Goal: Information Seeking & Learning: Compare options

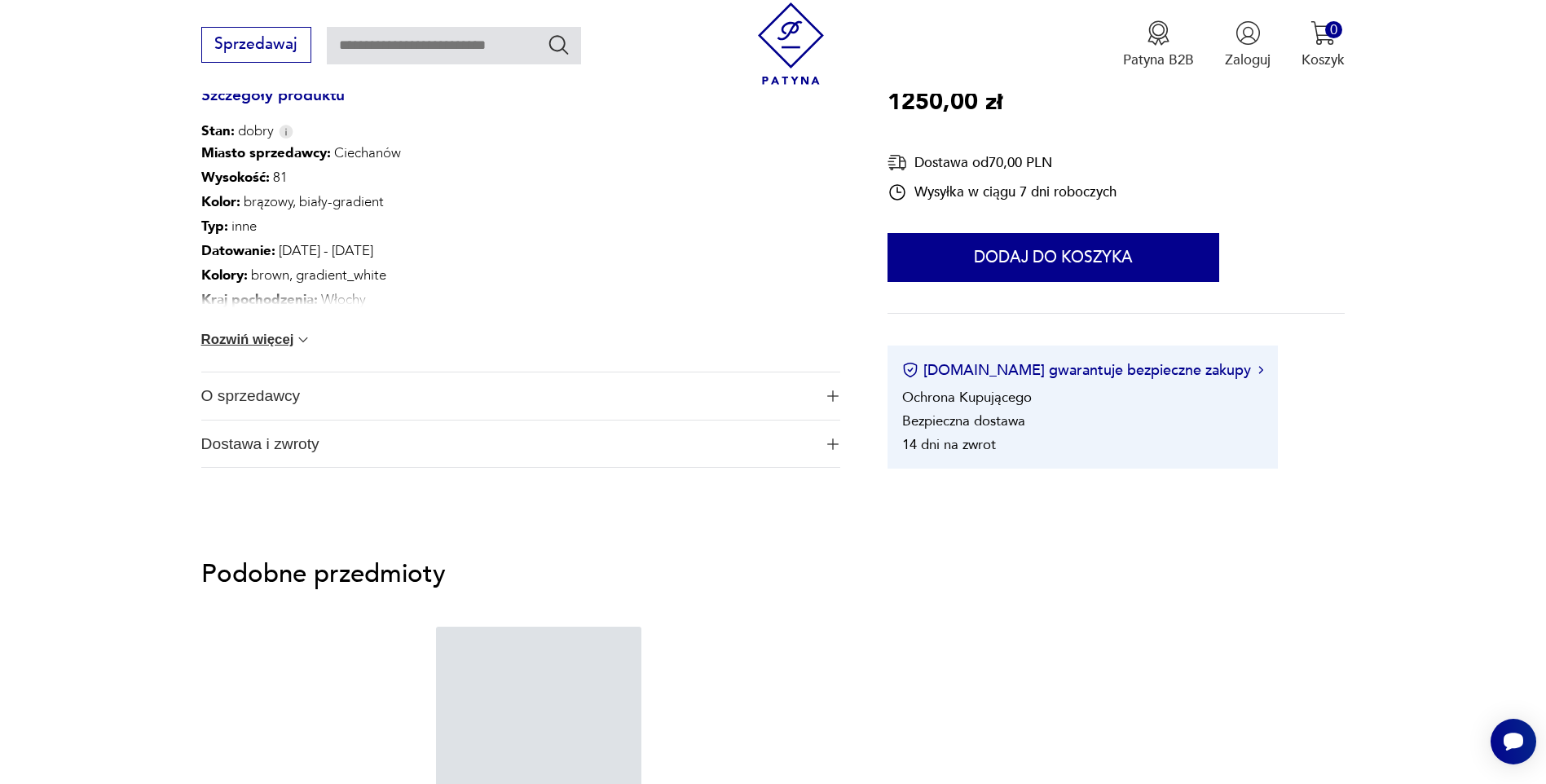
scroll to position [963, 0]
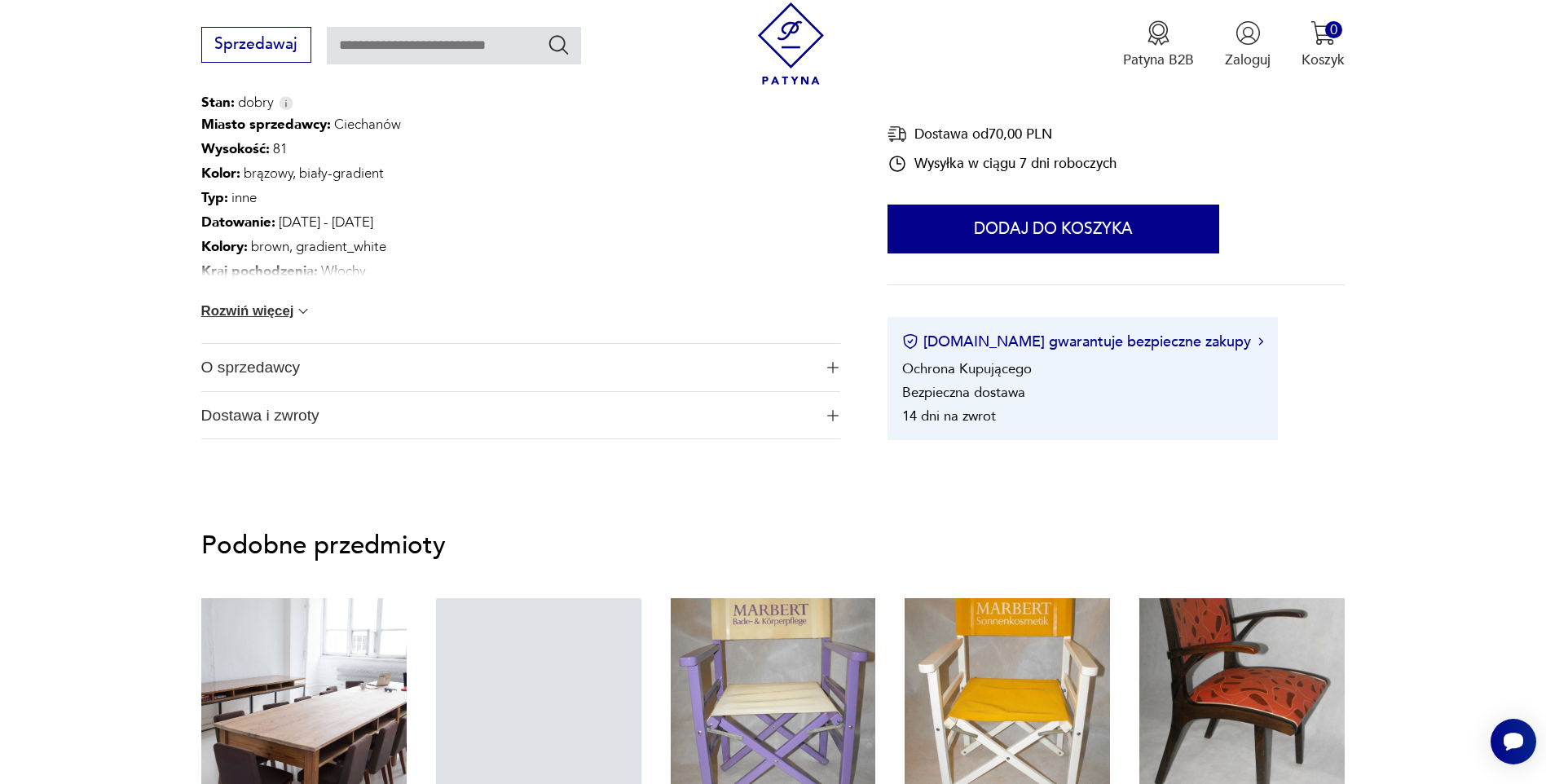
click at [312, 387] on span "O sprzedawcy" at bounding box center [508, 368] width 613 height 47
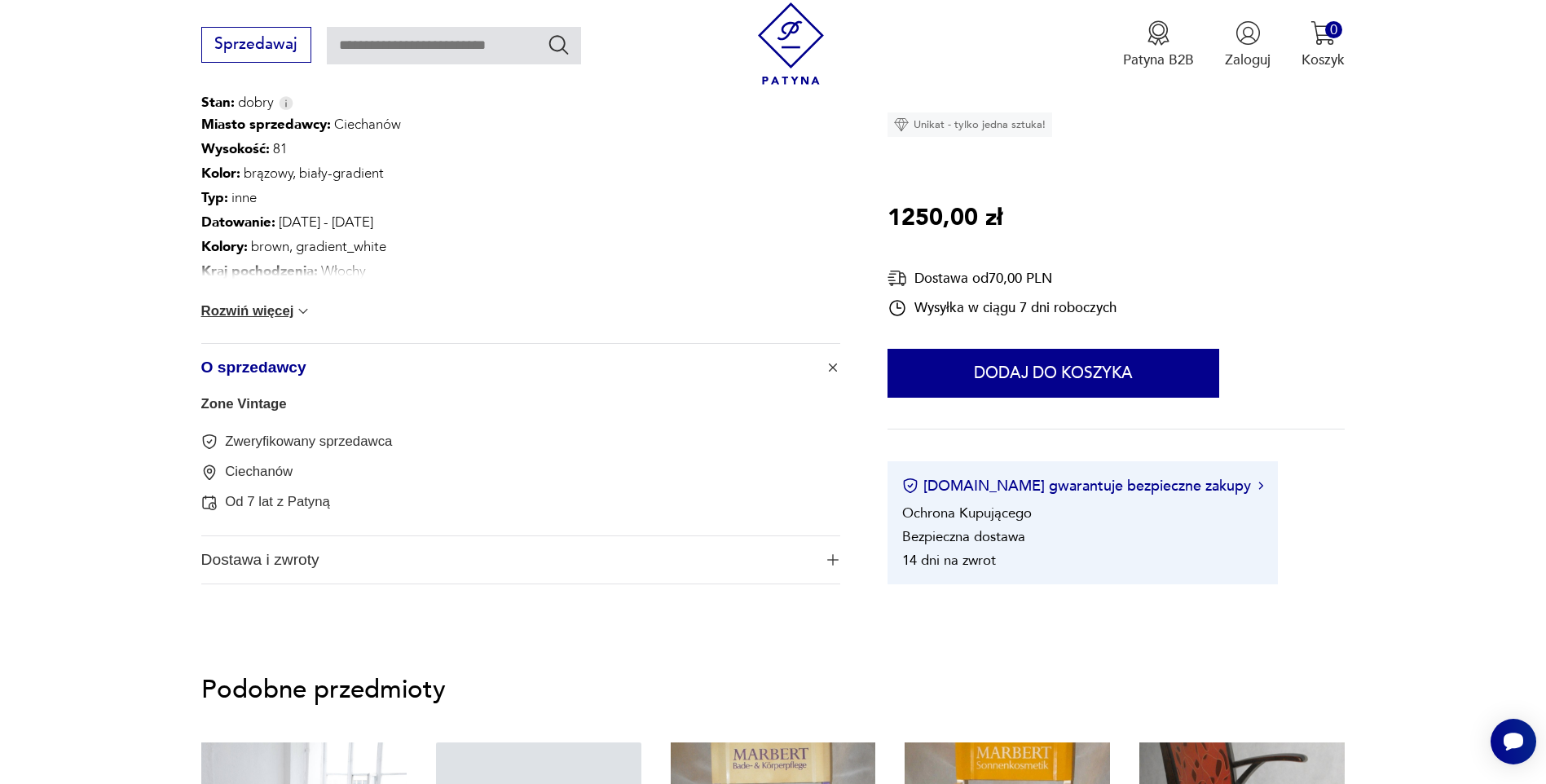
click at [311, 370] on span "O sprzedawcy" at bounding box center [508, 368] width 613 height 47
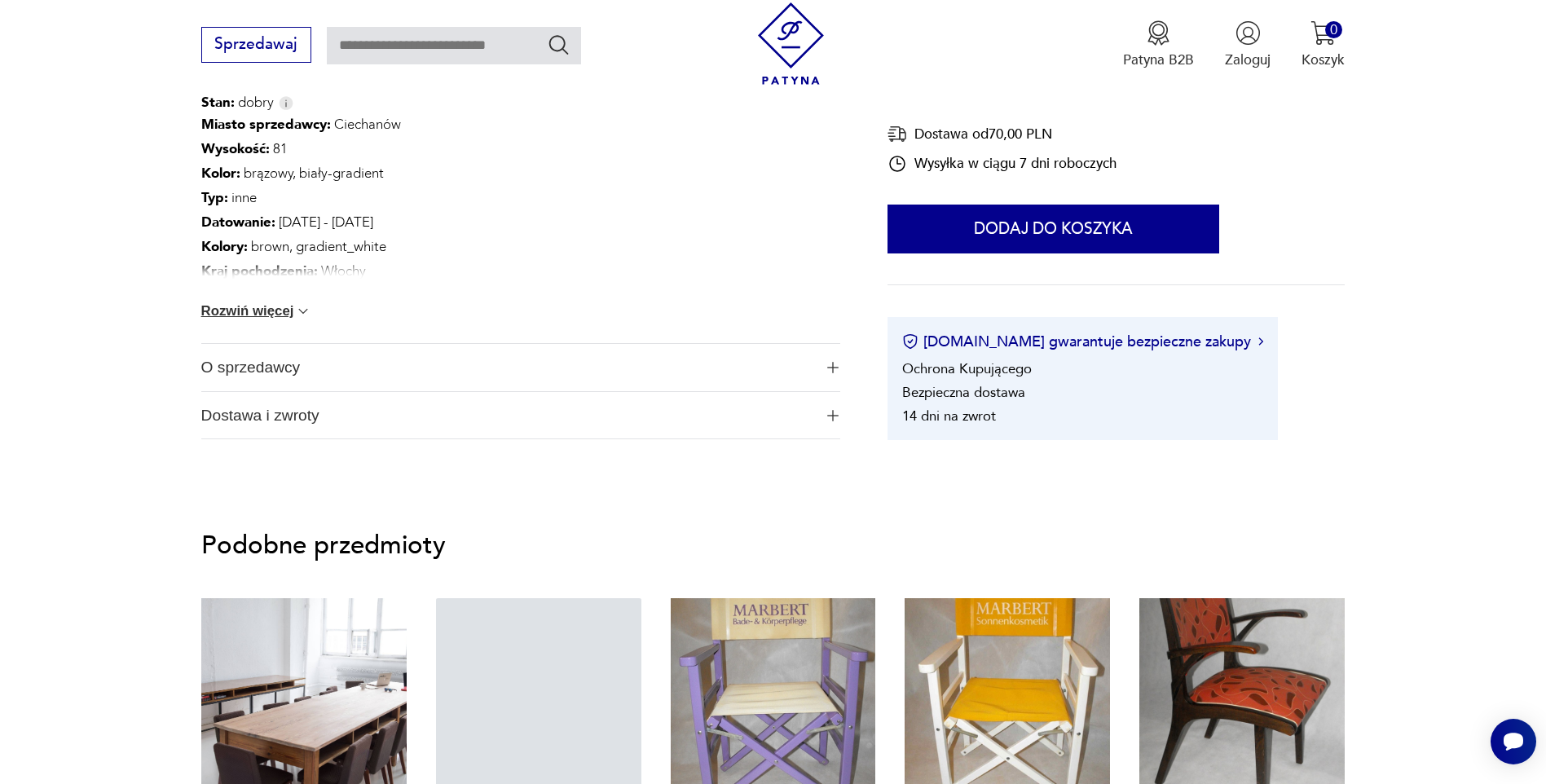
click at [293, 313] on button "Rozwiń więcej" at bounding box center [257, 310] width 111 height 16
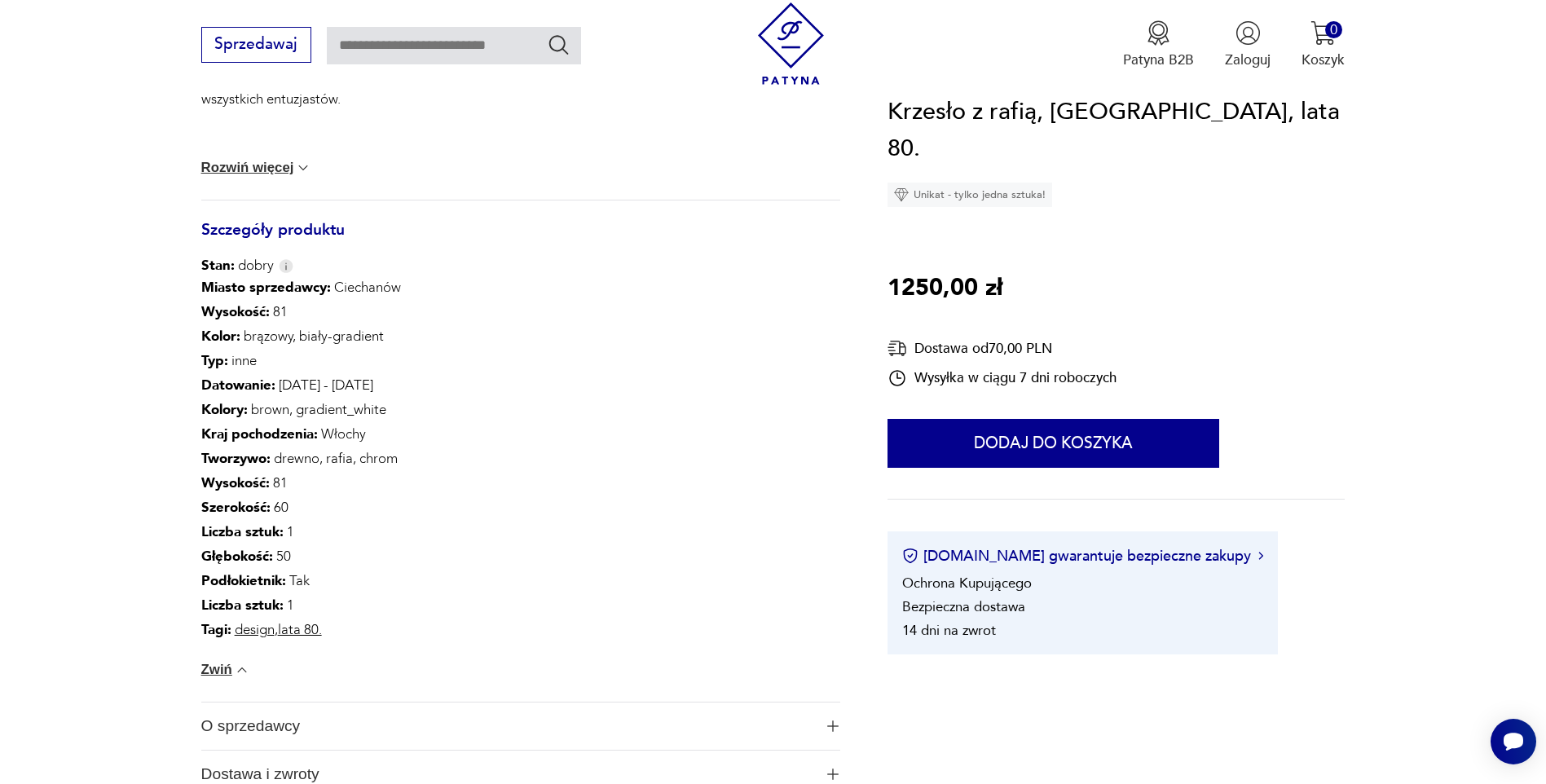
scroll to position [148, 0]
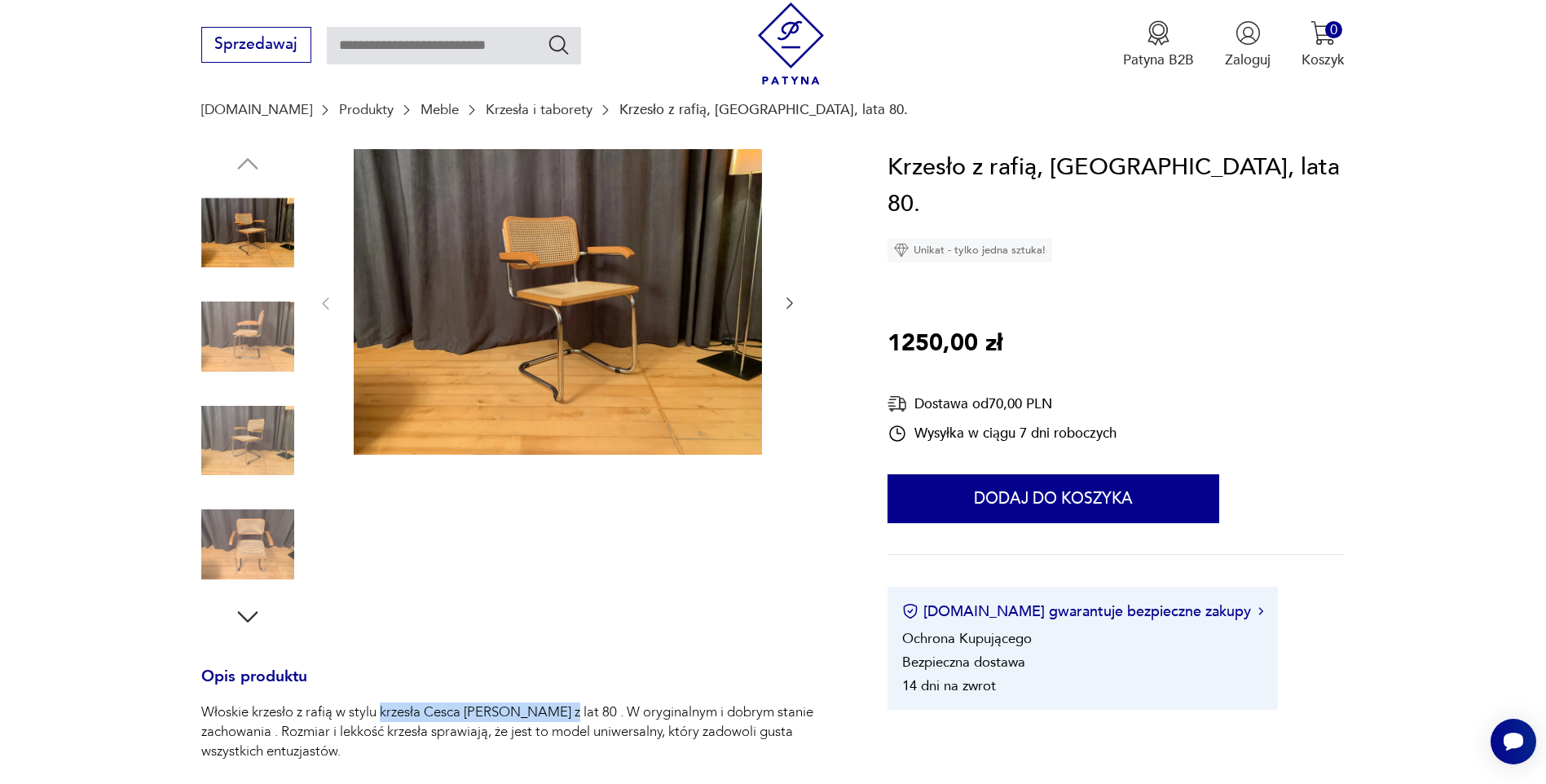
click at [648, 270] on img at bounding box center [557, 302] width 408 height 307
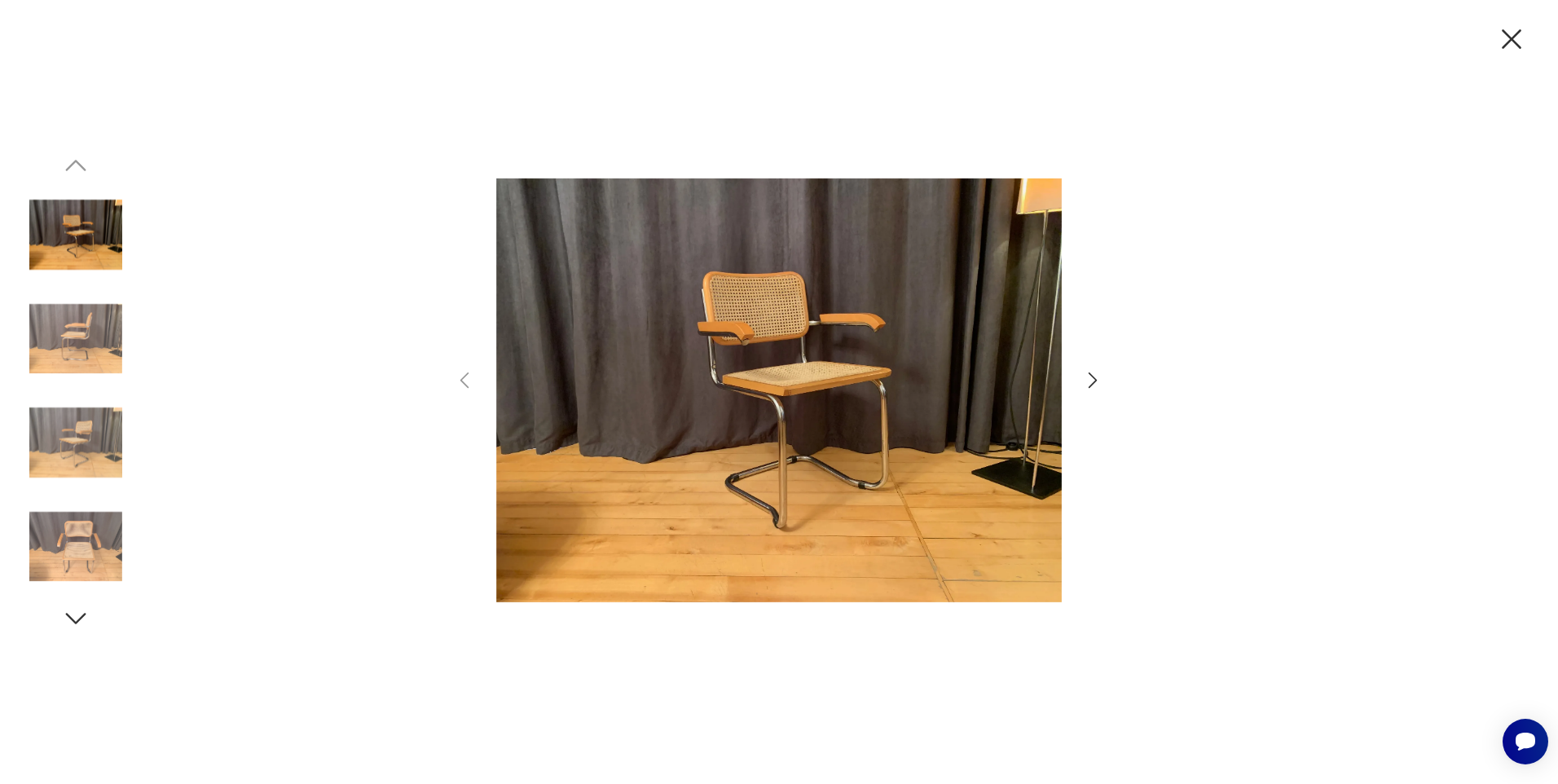
click at [1084, 387] on icon "button" at bounding box center [1093, 380] width 23 height 23
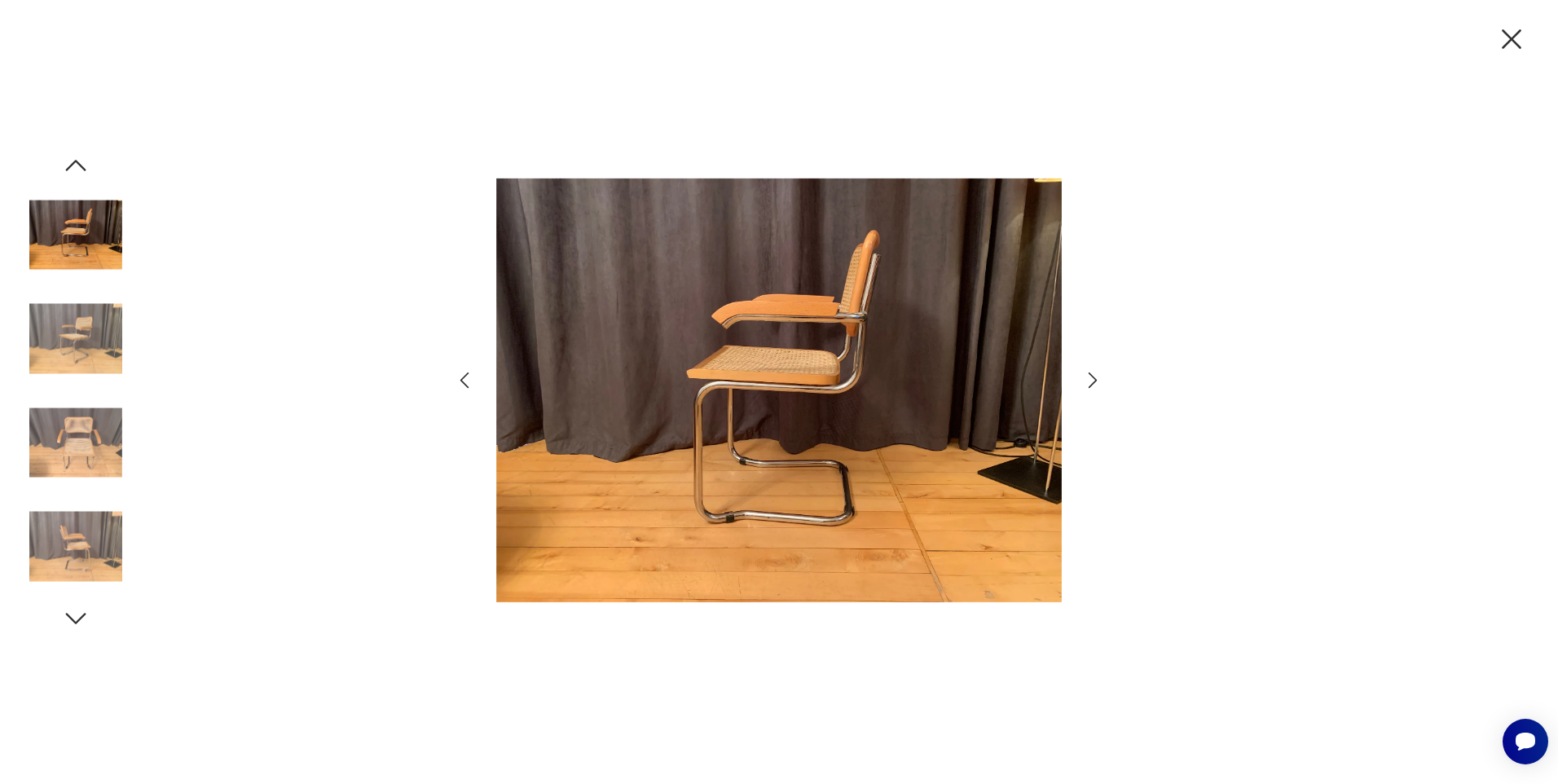
click at [1084, 386] on icon "button" at bounding box center [1093, 380] width 23 height 23
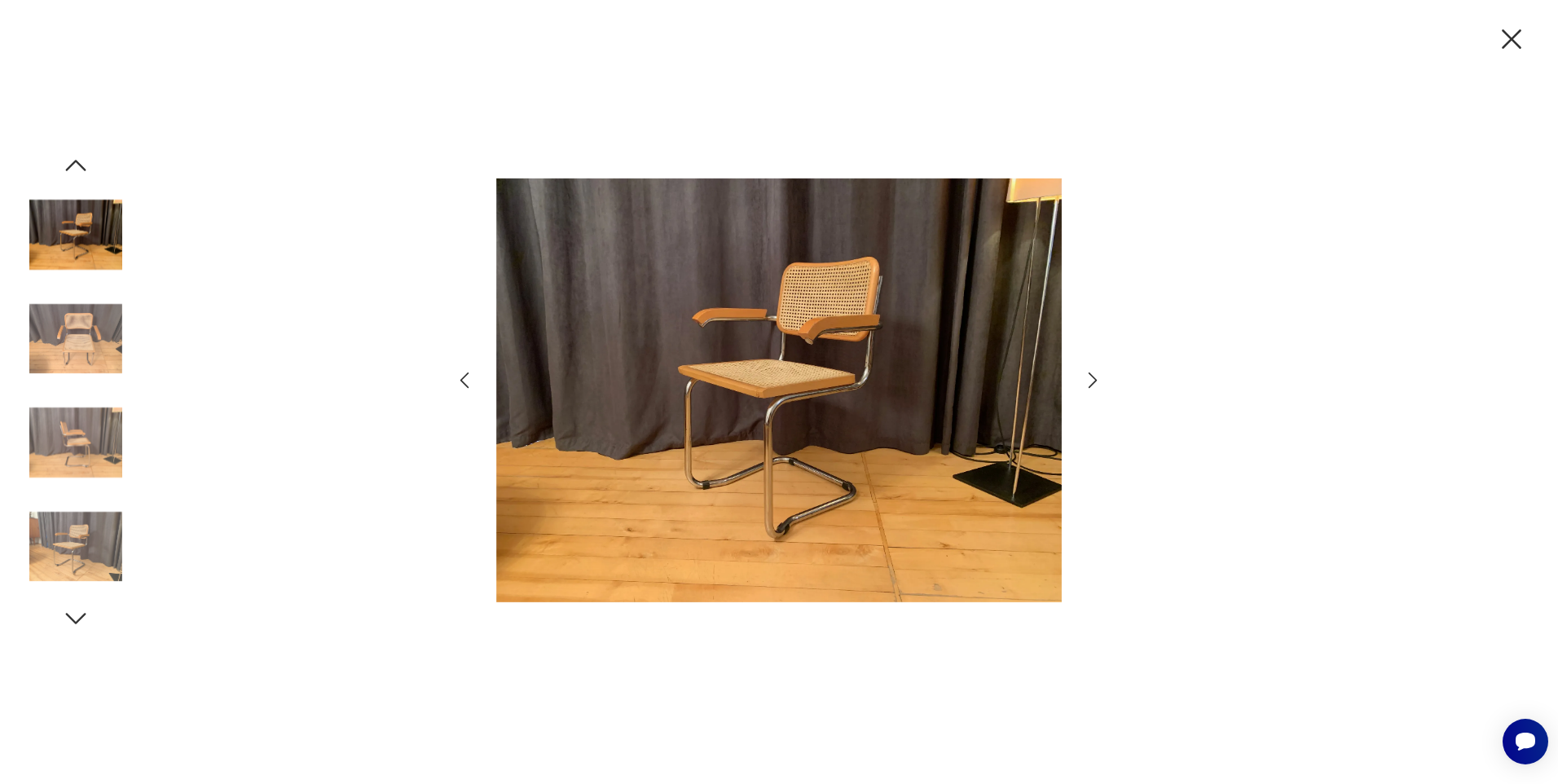
click at [1084, 386] on icon "button" at bounding box center [1093, 380] width 23 height 23
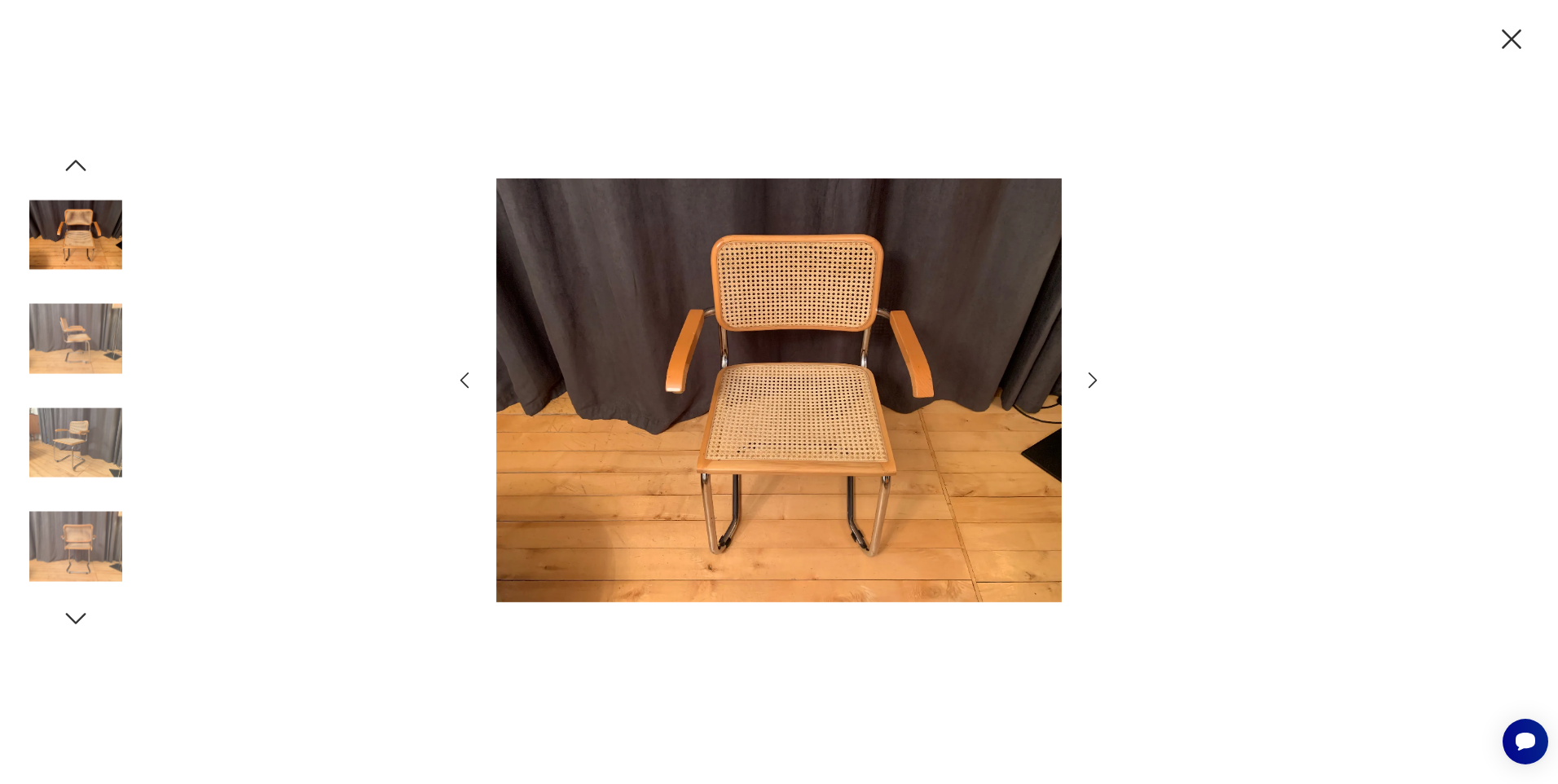
click at [1084, 386] on icon "button" at bounding box center [1093, 380] width 23 height 23
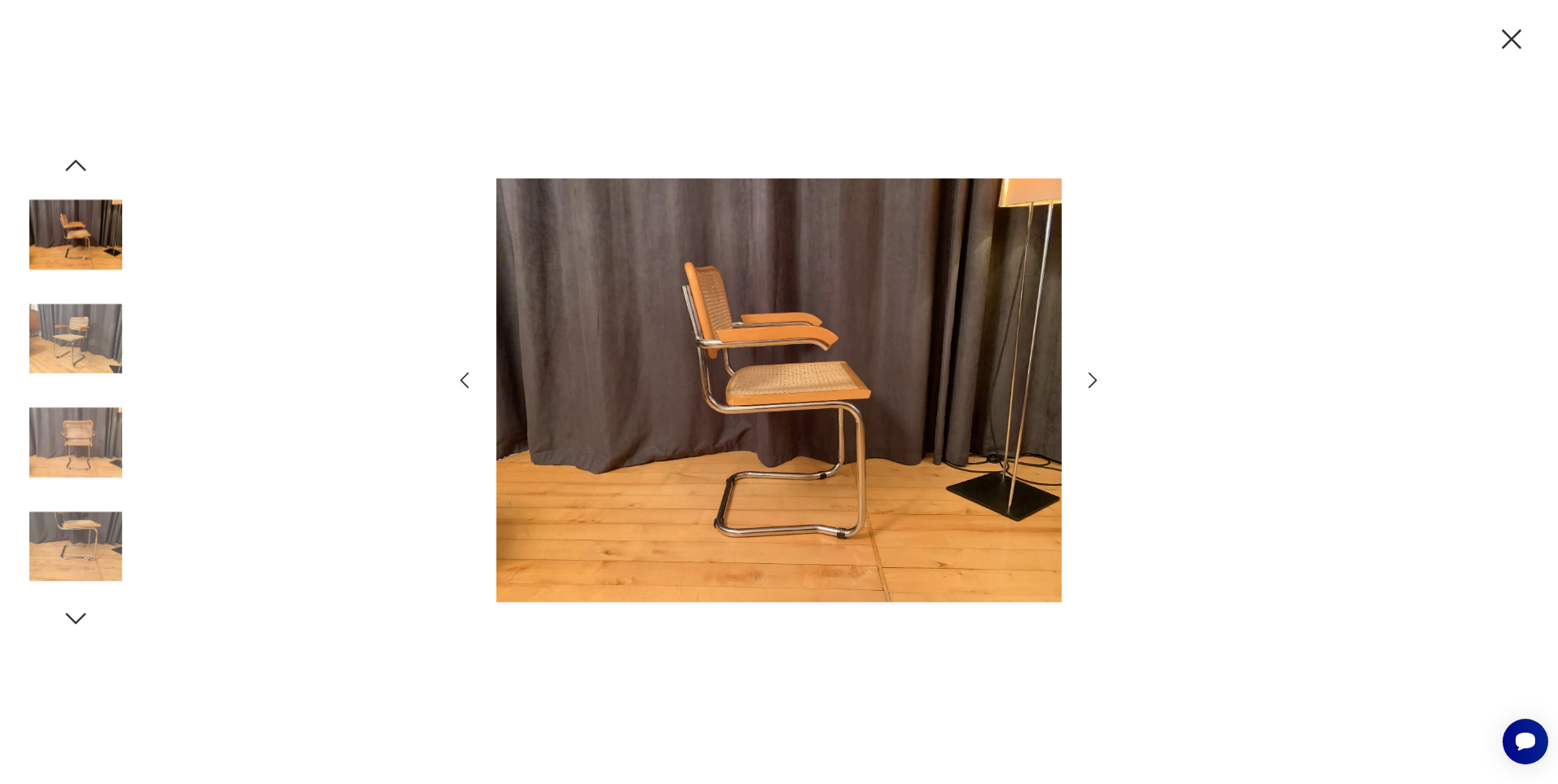
click at [1084, 386] on icon "button" at bounding box center [1093, 380] width 23 height 23
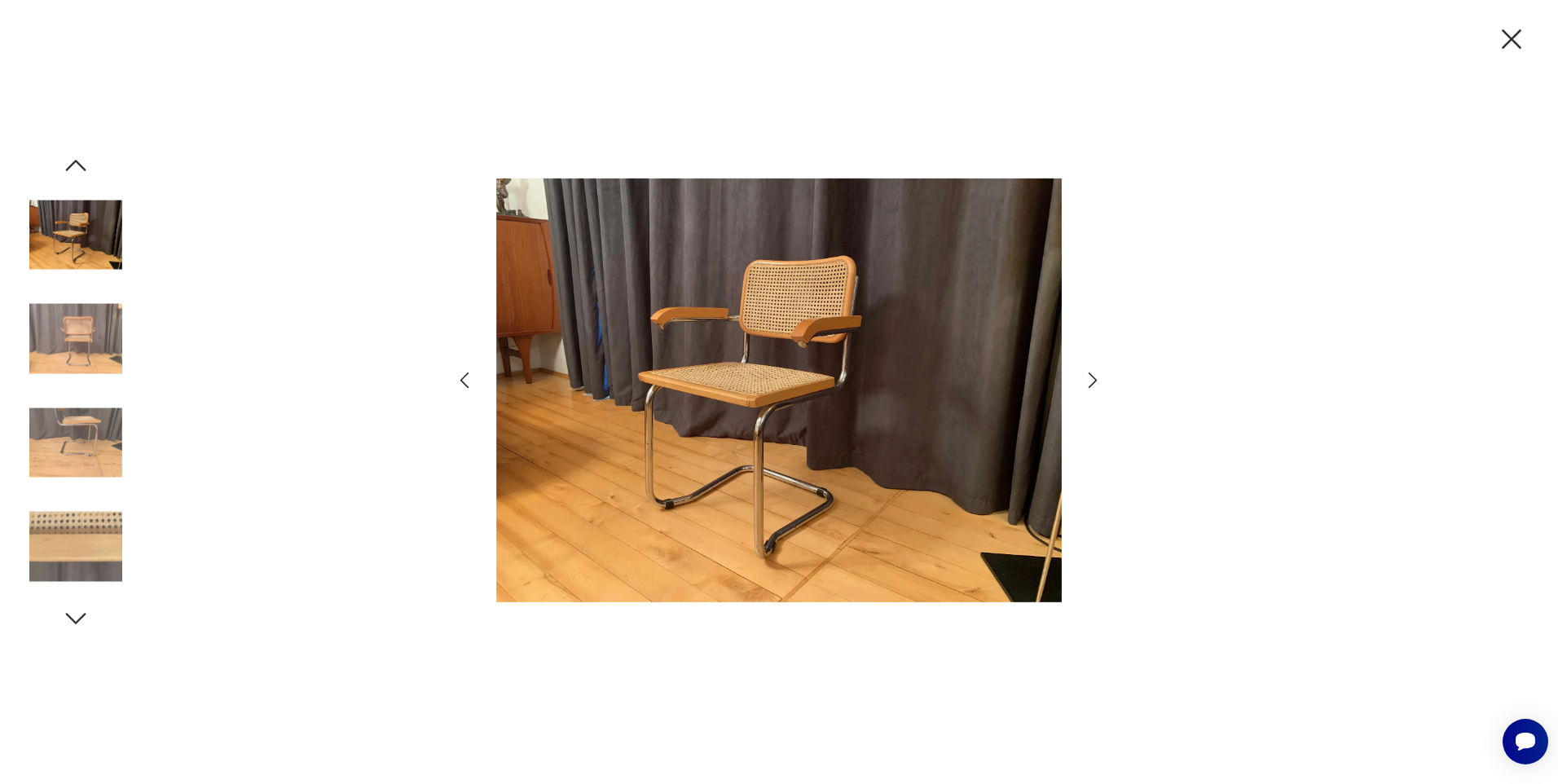
click at [1084, 386] on icon "button" at bounding box center [1093, 380] width 23 height 23
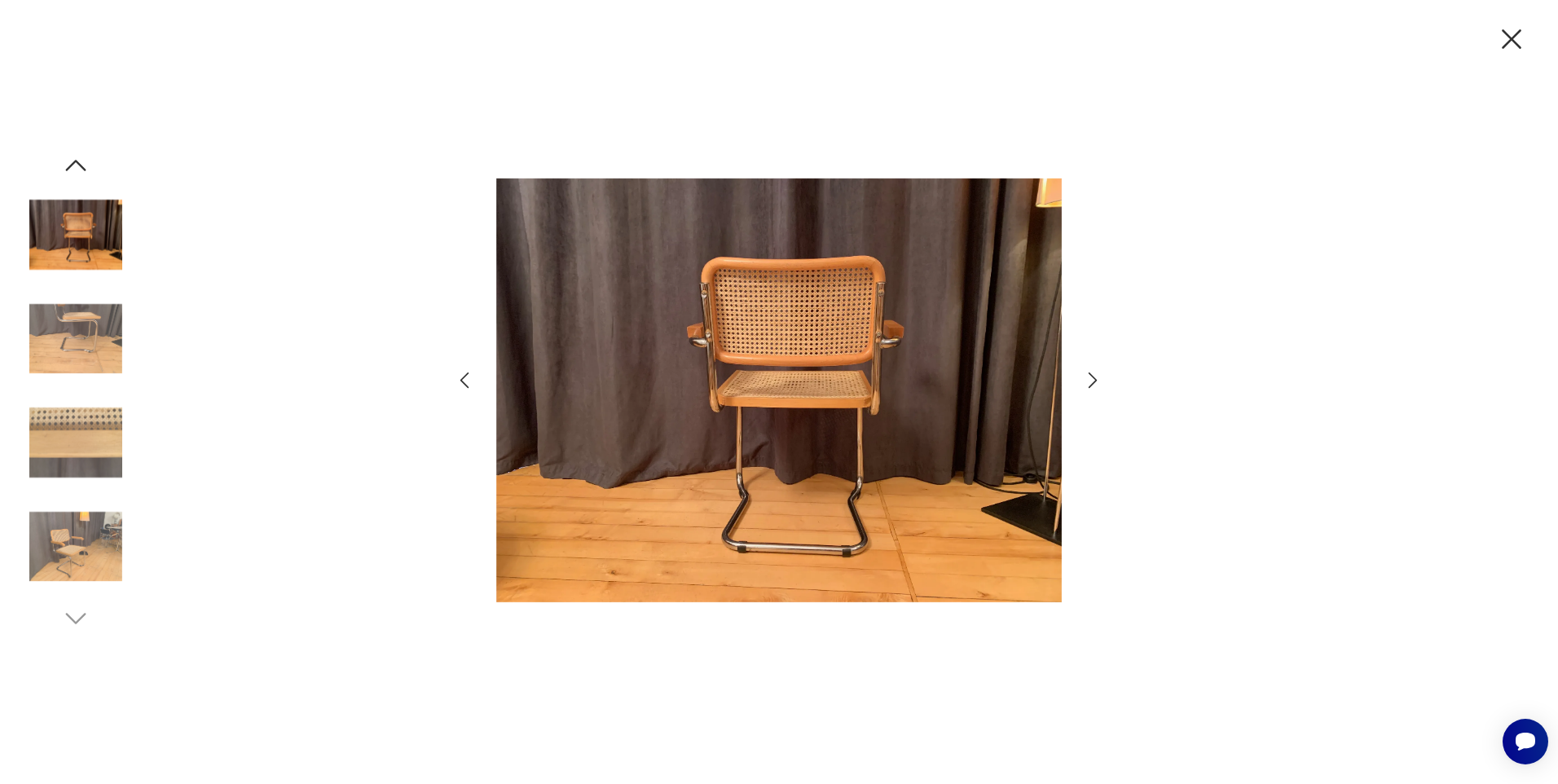
click at [1084, 386] on icon "button" at bounding box center [1093, 380] width 23 height 23
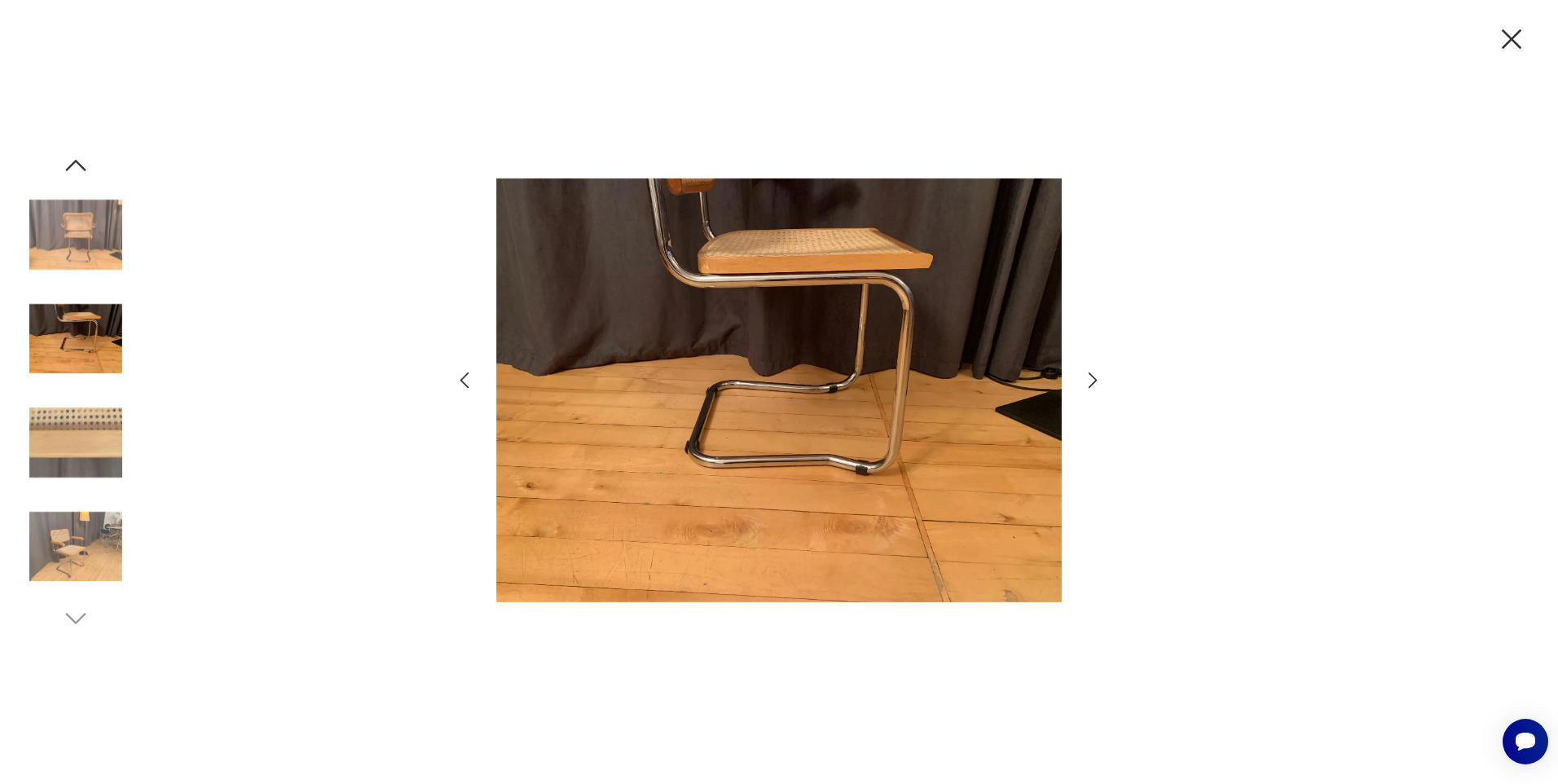
click at [1084, 386] on icon "button" at bounding box center [1093, 380] width 23 height 23
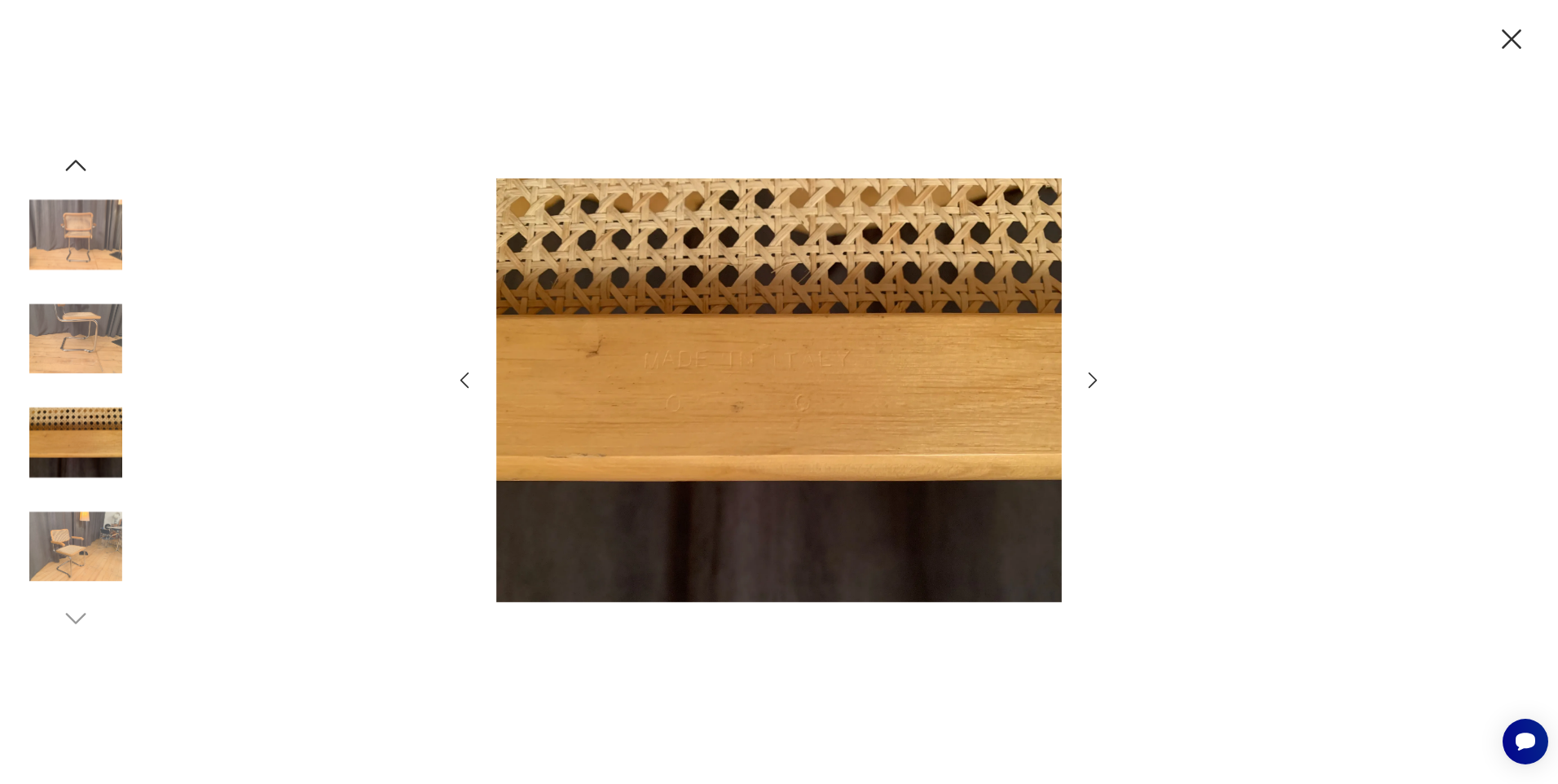
click at [1084, 386] on icon "button" at bounding box center [1093, 380] width 23 height 23
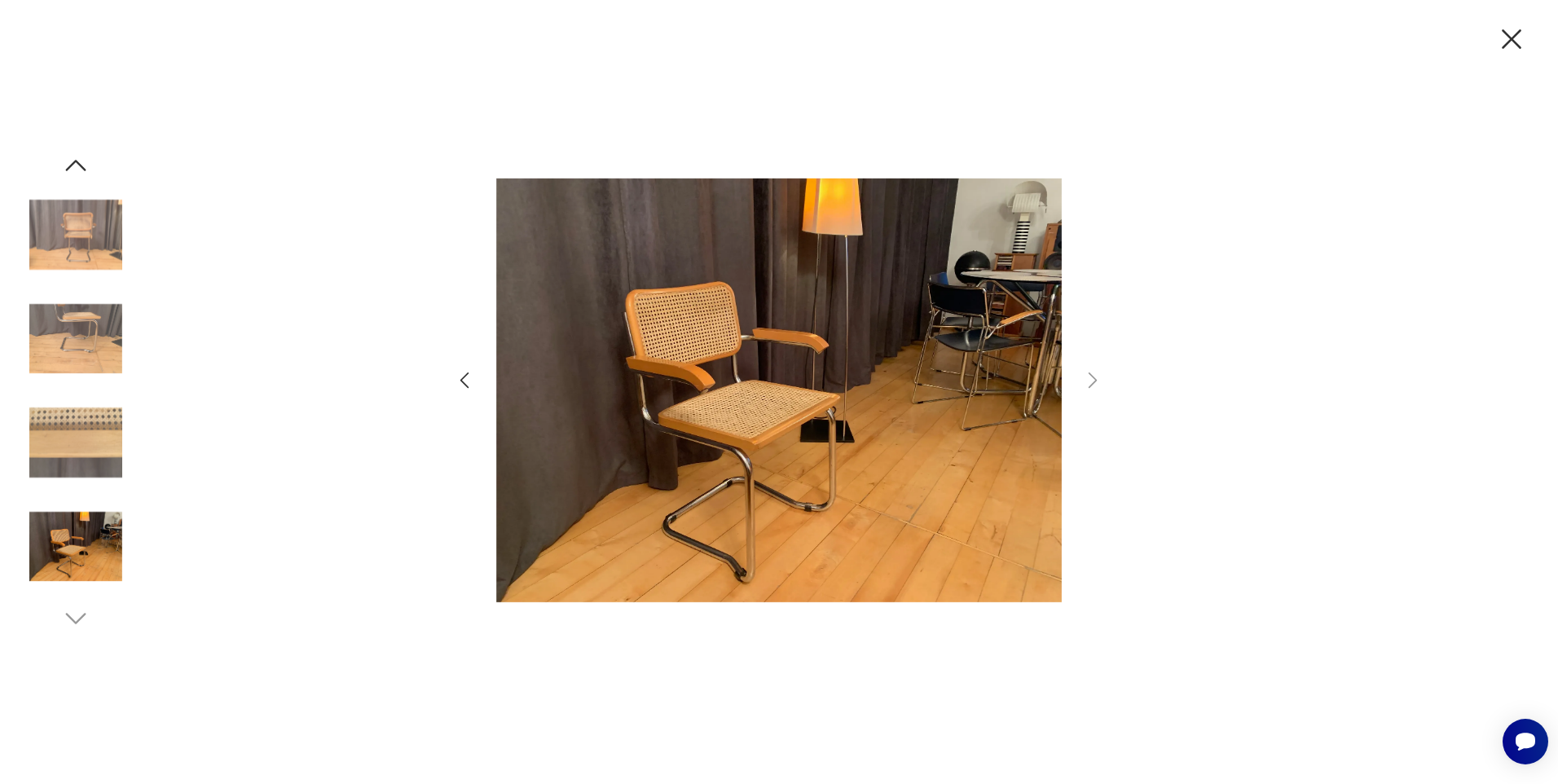
click at [1529, 51] on div at bounding box center [779, 392] width 1558 height 784
click at [1509, 35] on icon "button" at bounding box center [1511, 38] width 34 height 34
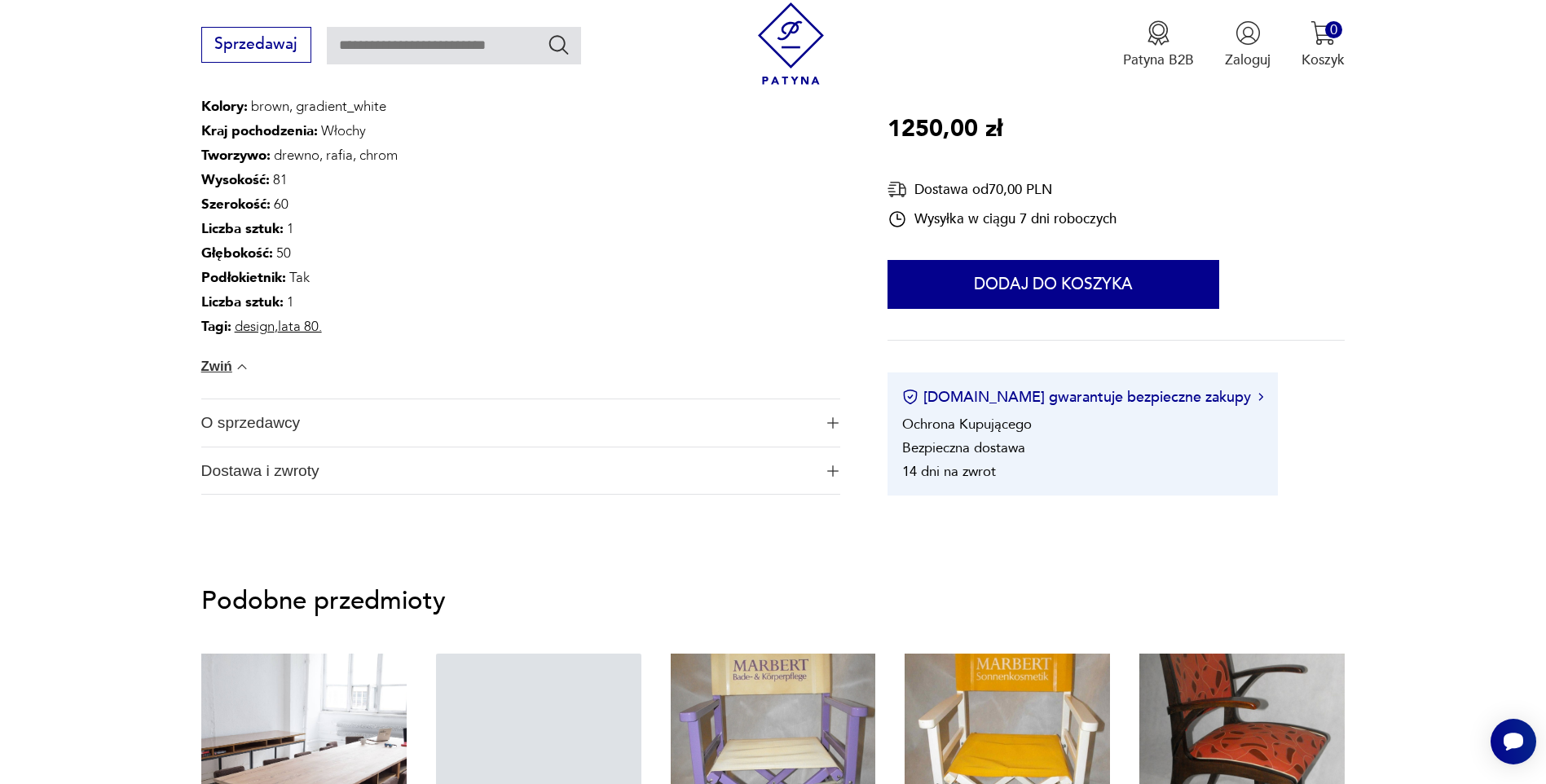
scroll to position [1207, 0]
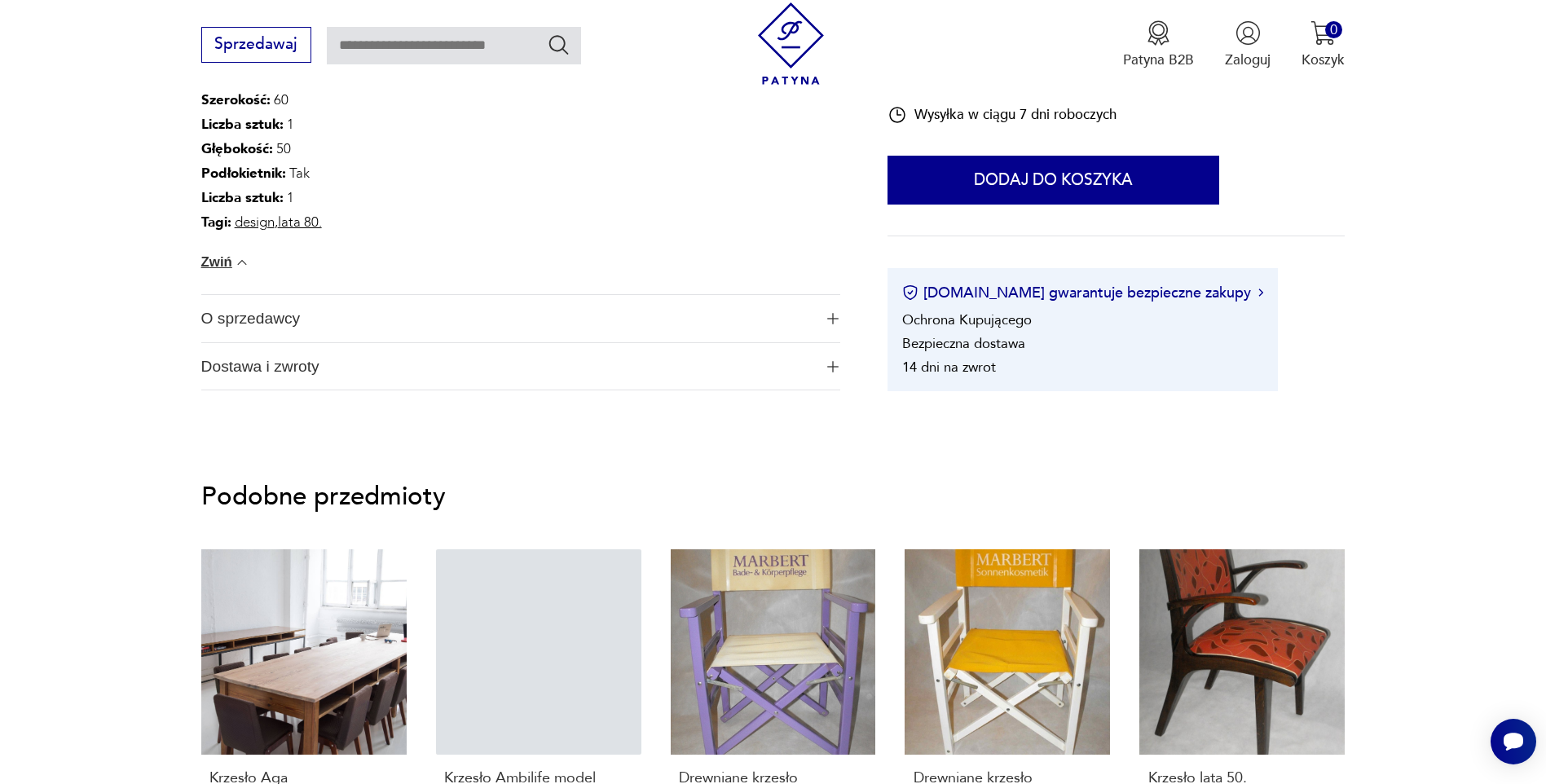
click at [439, 316] on span "O sprzedawcy" at bounding box center [508, 318] width 613 height 47
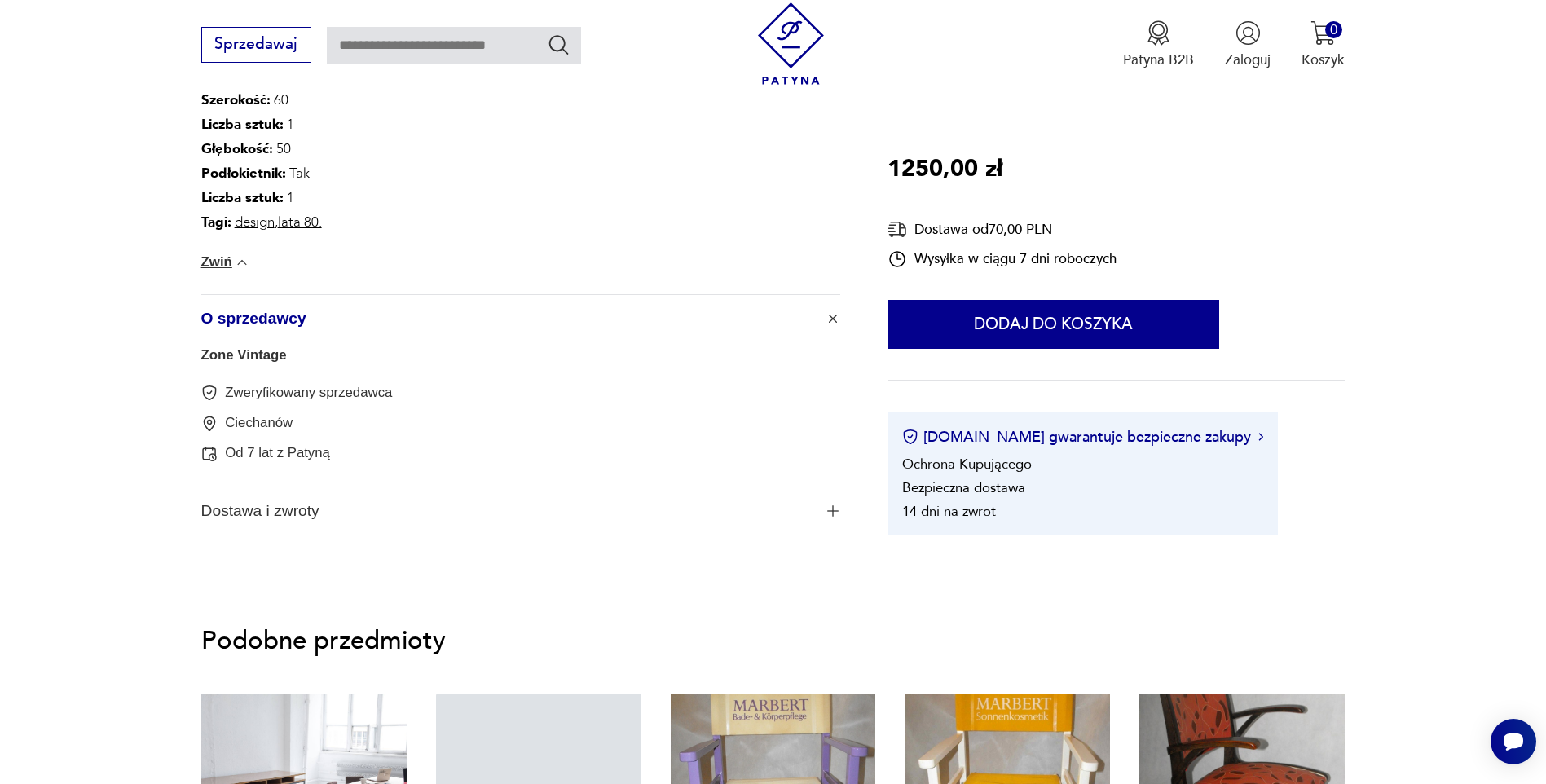
click at [258, 351] on link "Zone Vintage" at bounding box center [244, 354] width 85 height 16
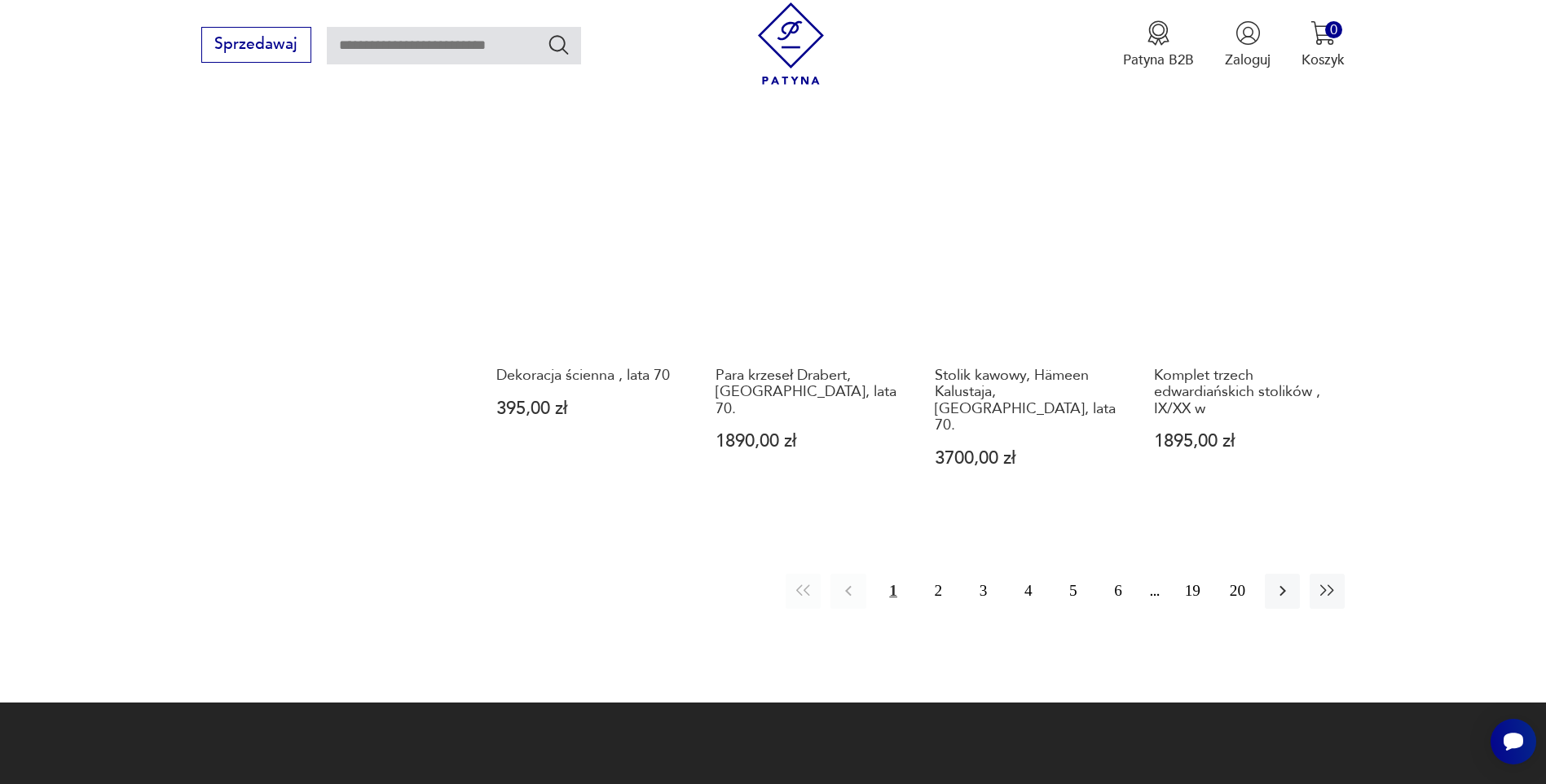
scroll to position [1820, 0]
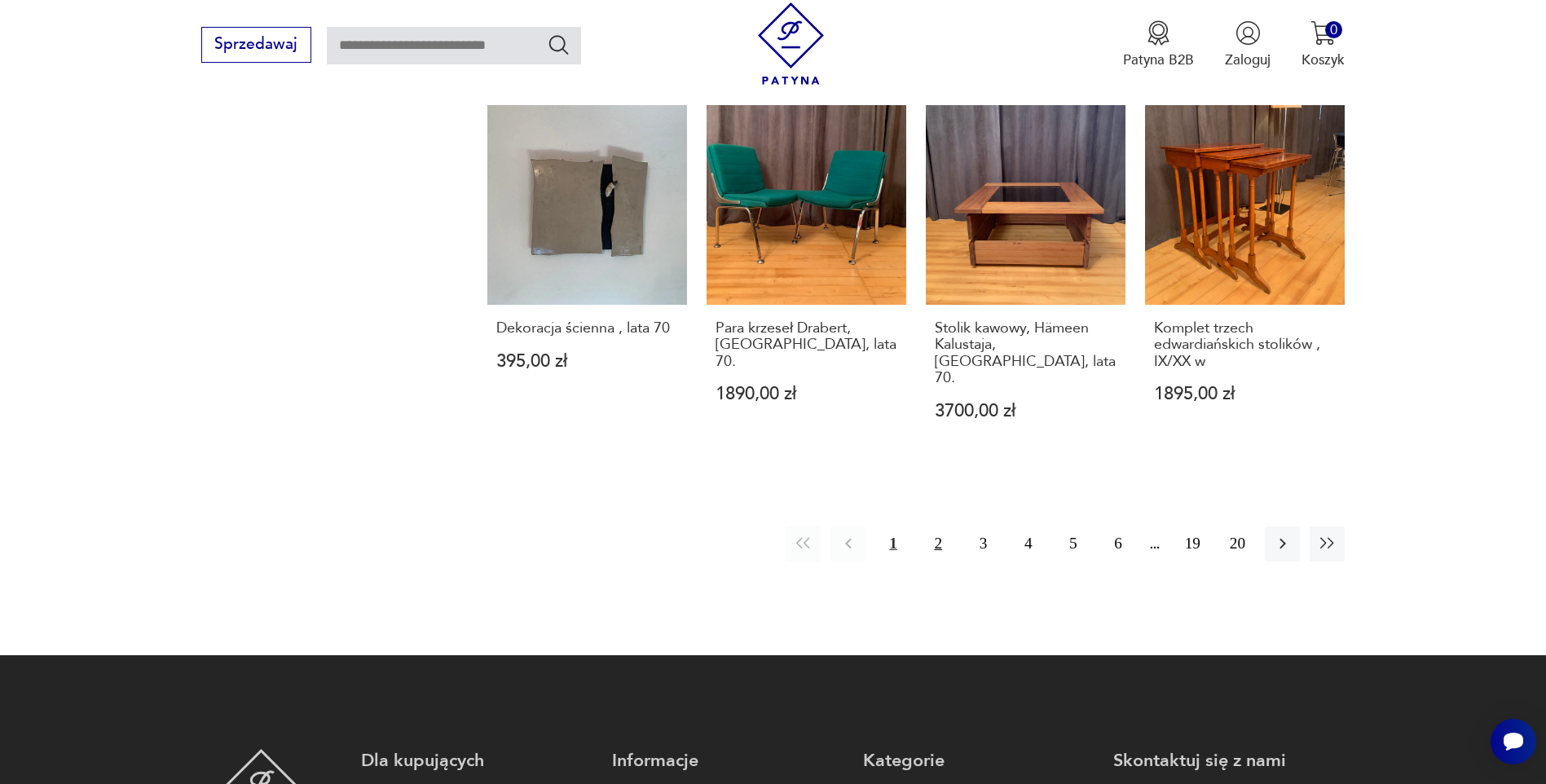
click at [940, 526] on button "2" at bounding box center [938, 543] width 35 height 35
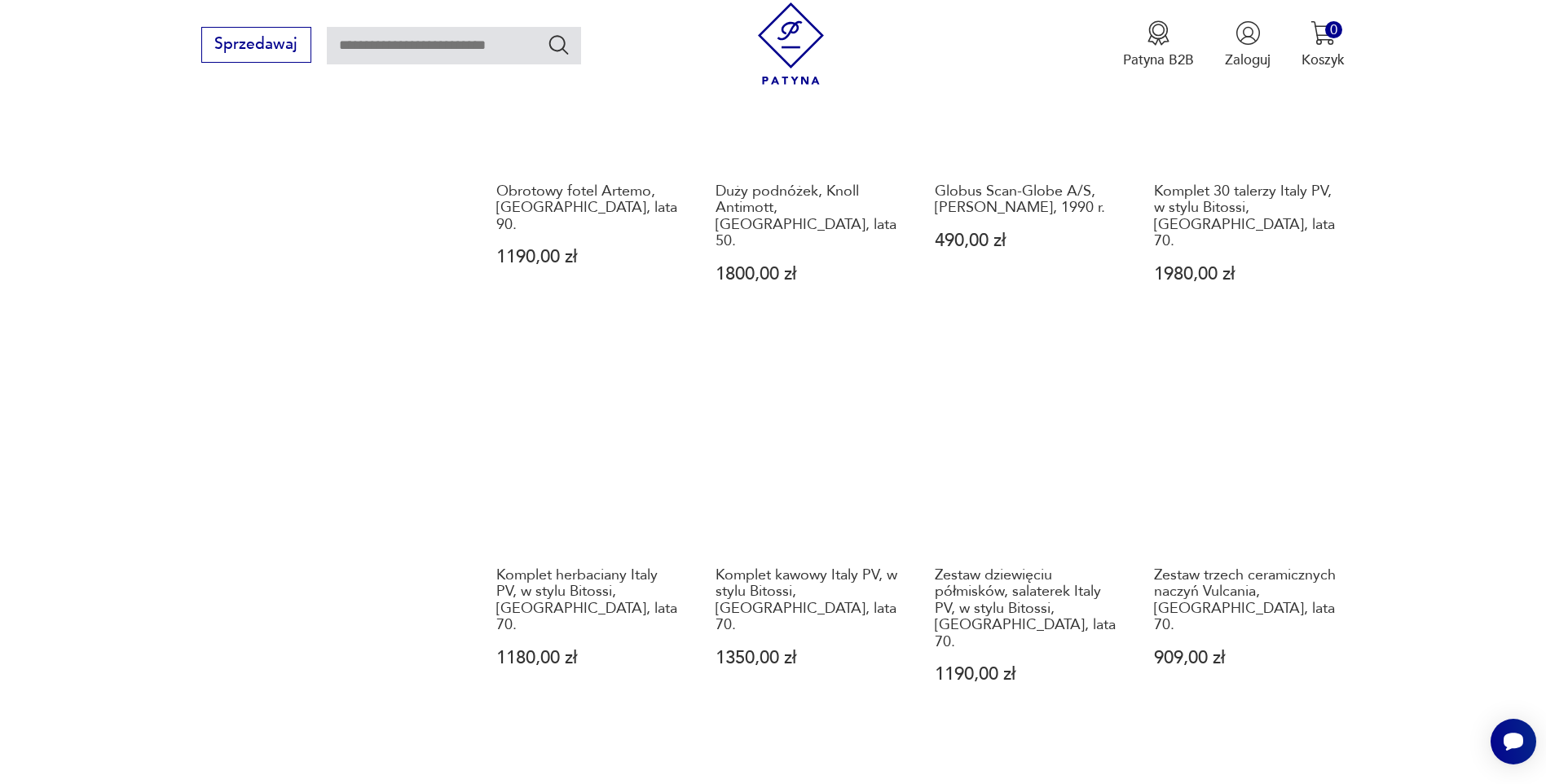
scroll to position [1576, 0]
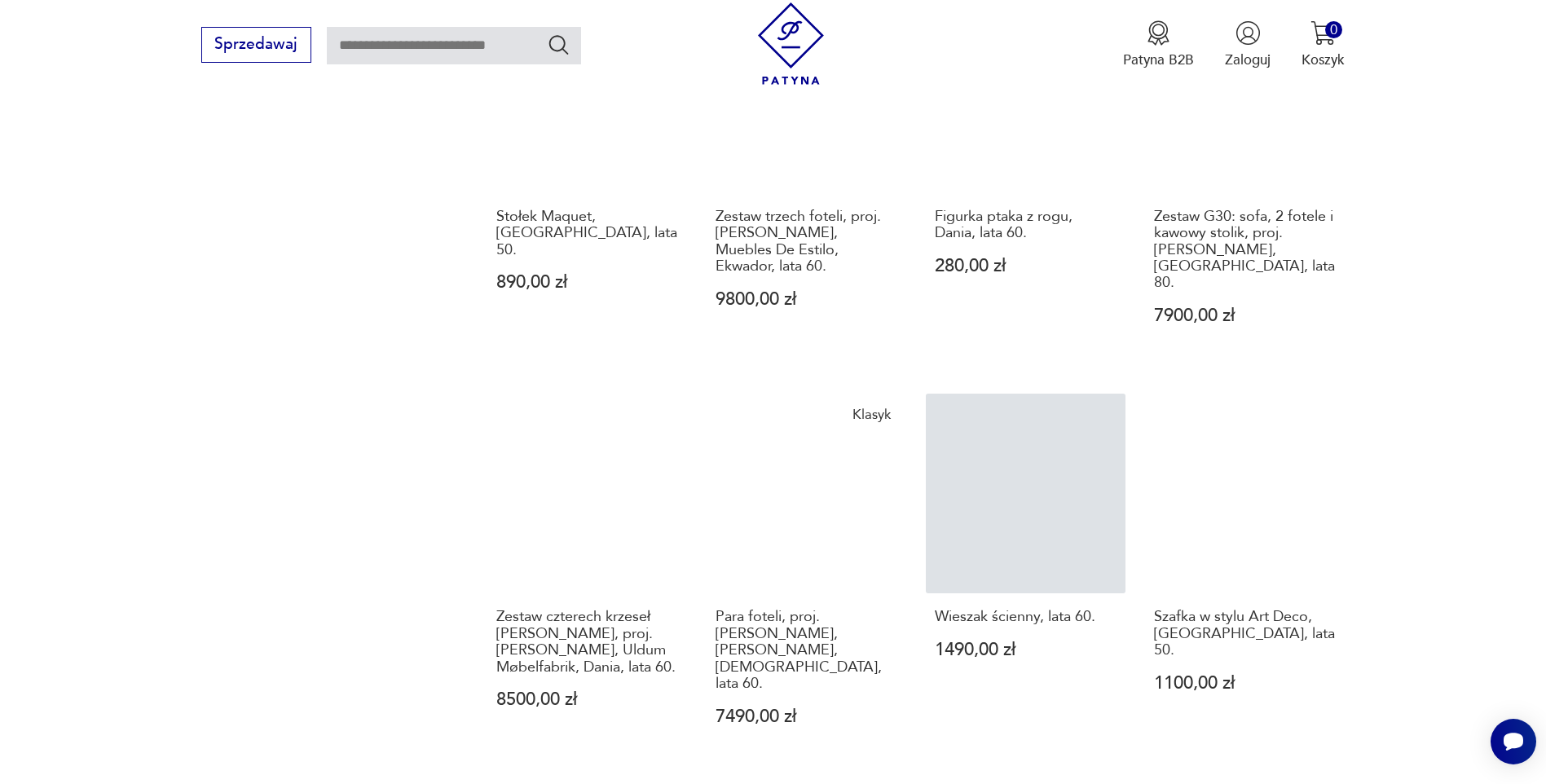
scroll to position [1740, 0]
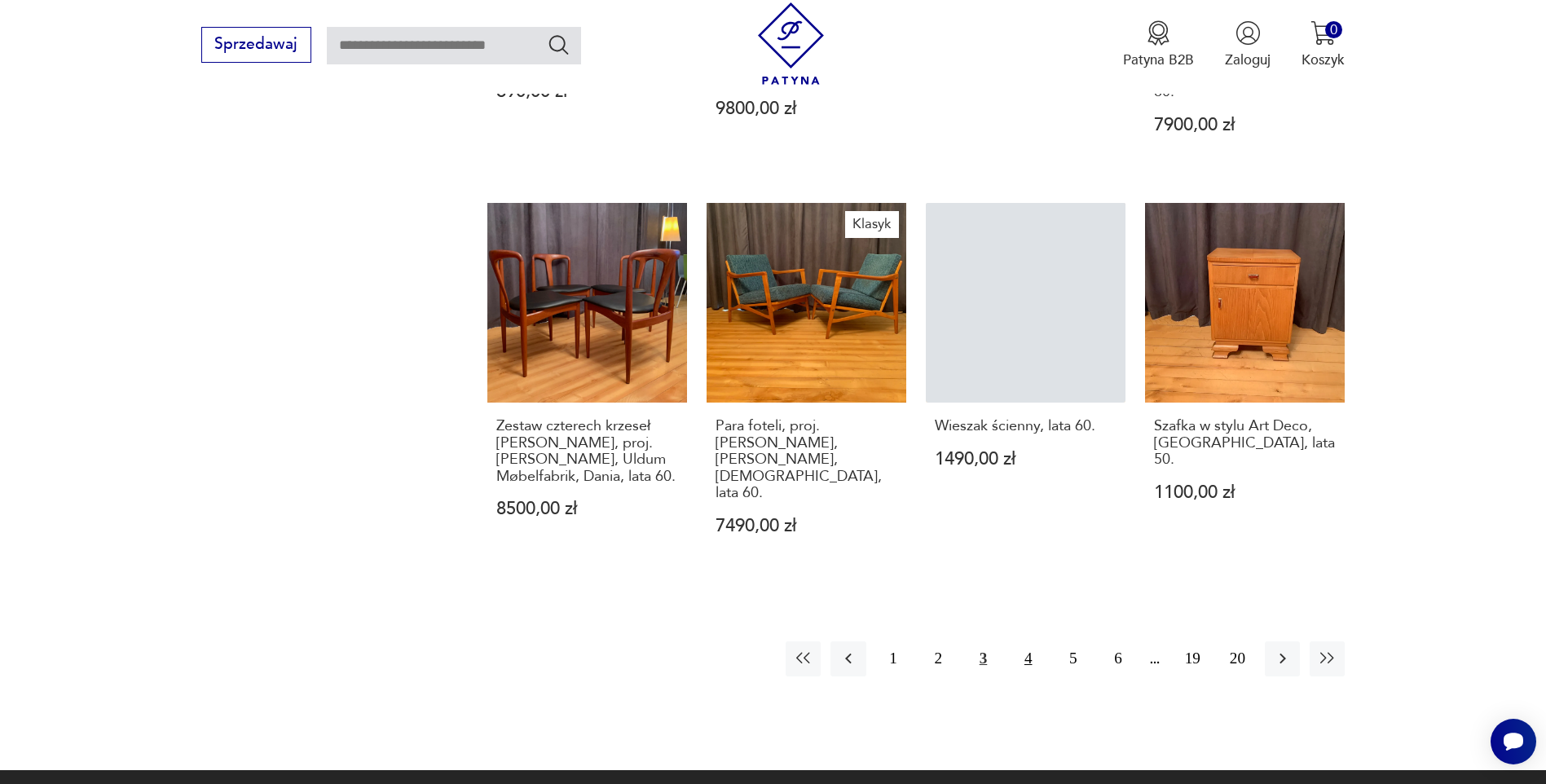
click at [1021, 641] on button "4" at bounding box center [1027, 658] width 35 height 35
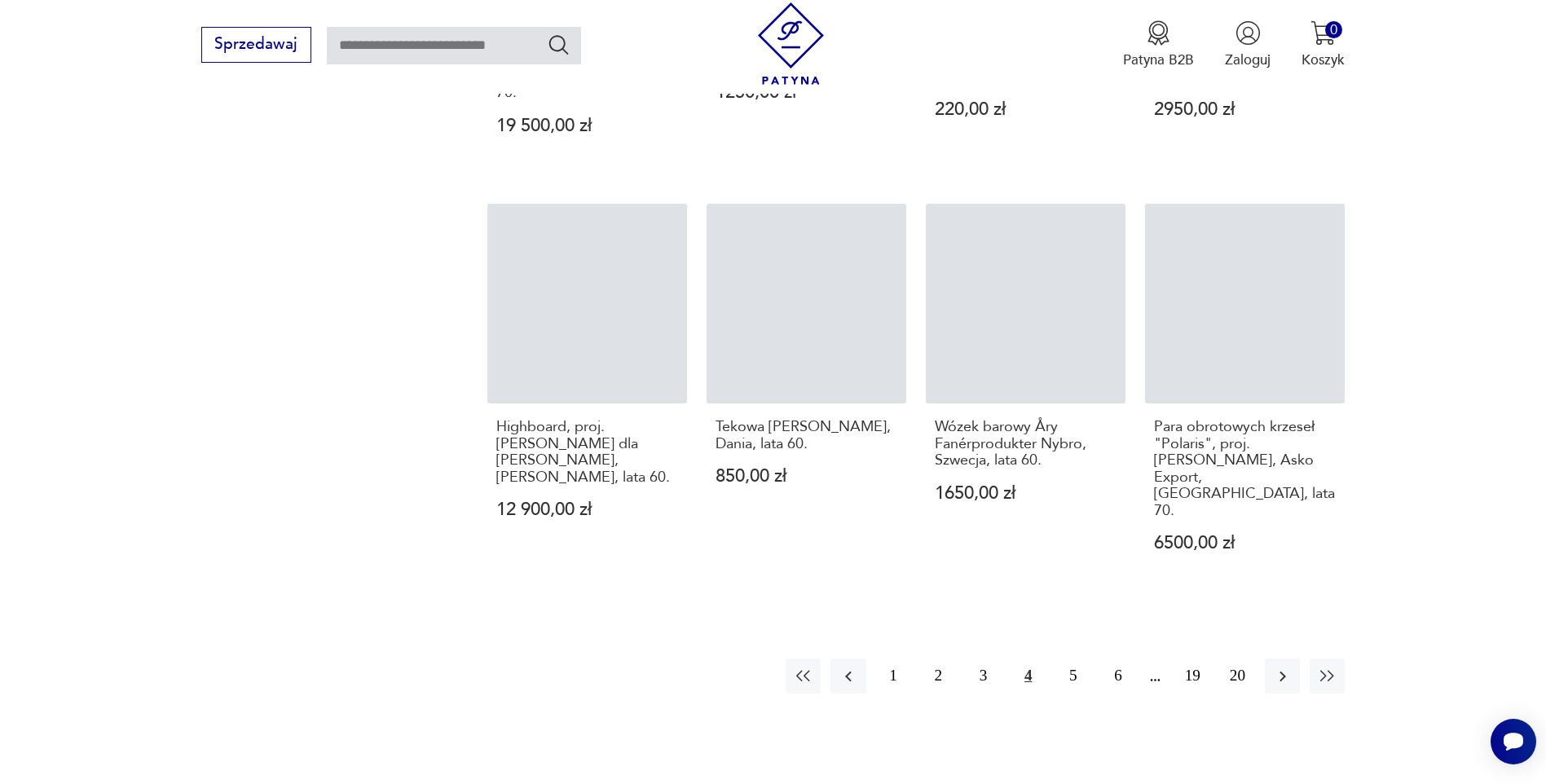
scroll to position [1740, 0]
click at [1066, 657] on button "5" at bounding box center [1072, 674] width 35 height 35
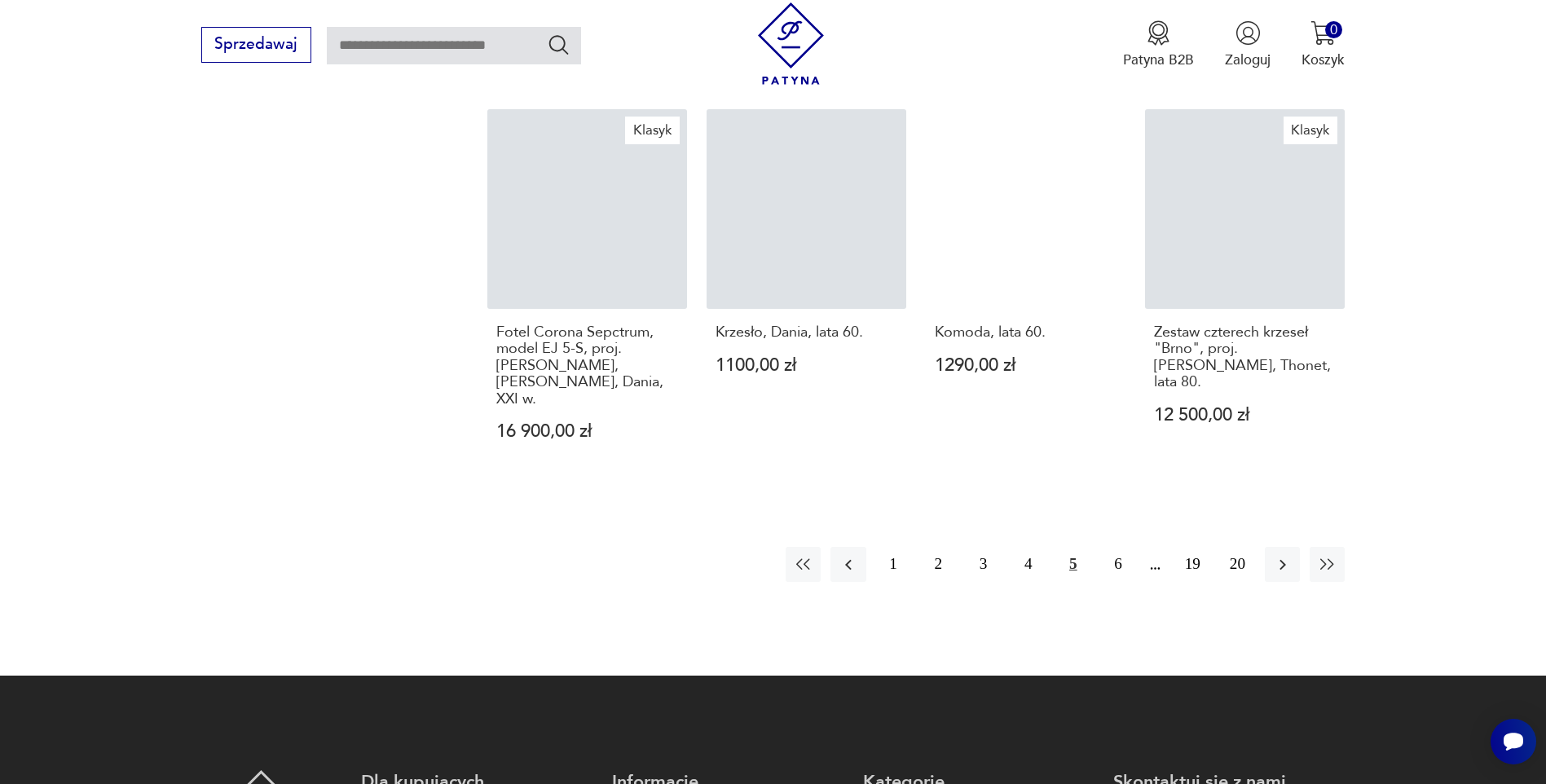
scroll to position [1820, 0]
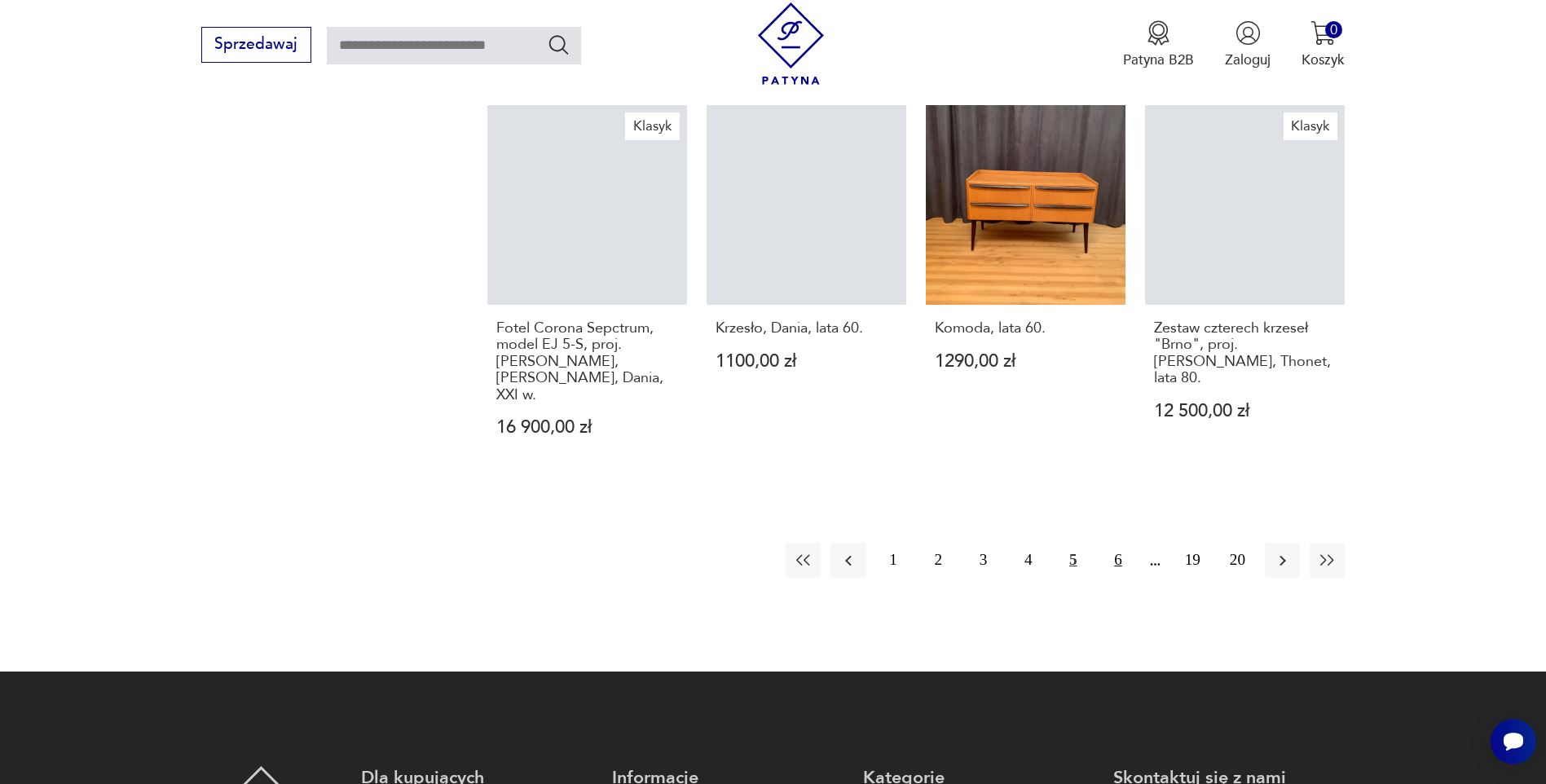
click at [1121, 543] on button "6" at bounding box center [1117, 560] width 35 height 35
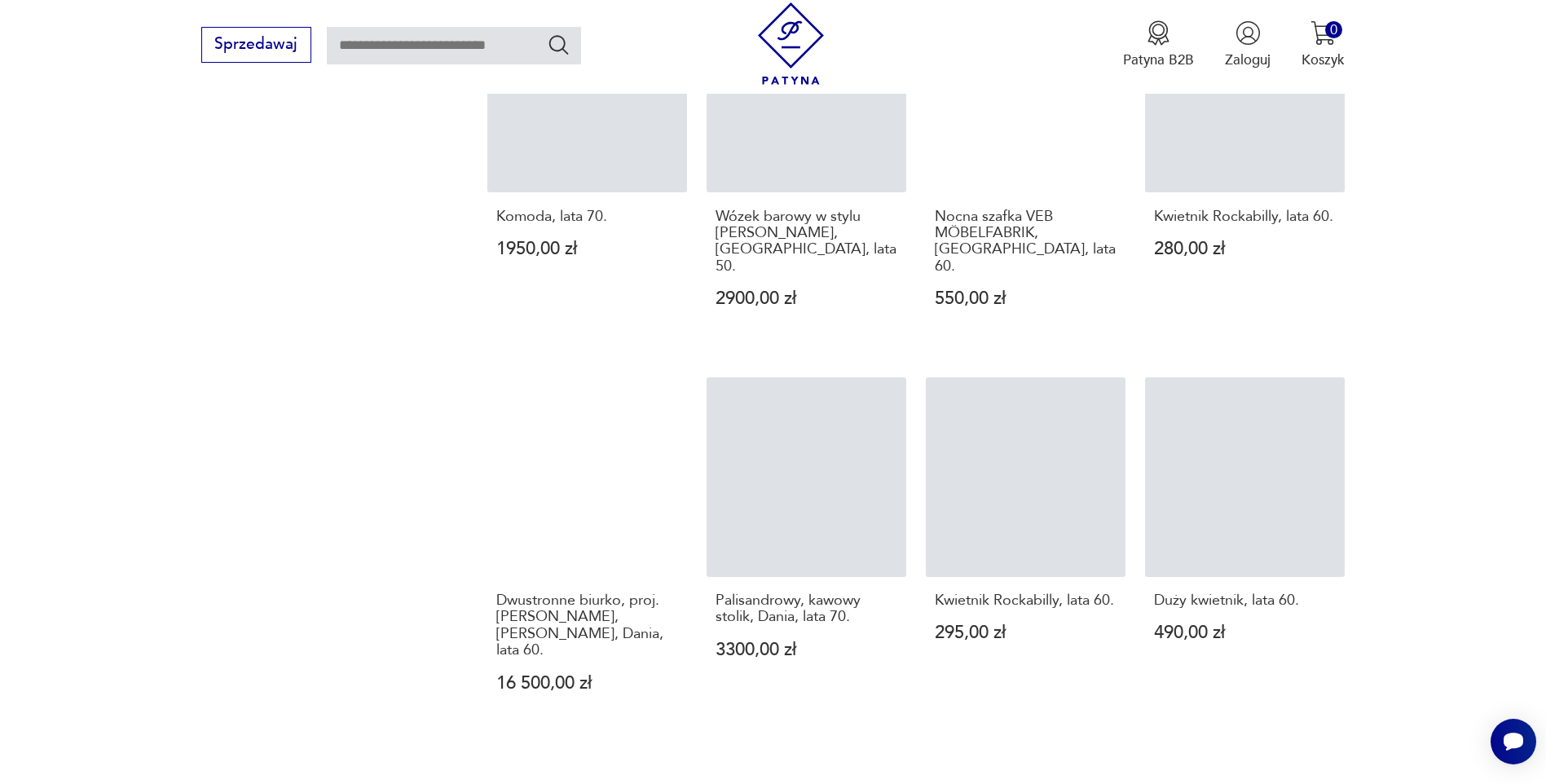
scroll to position [1495, 0]
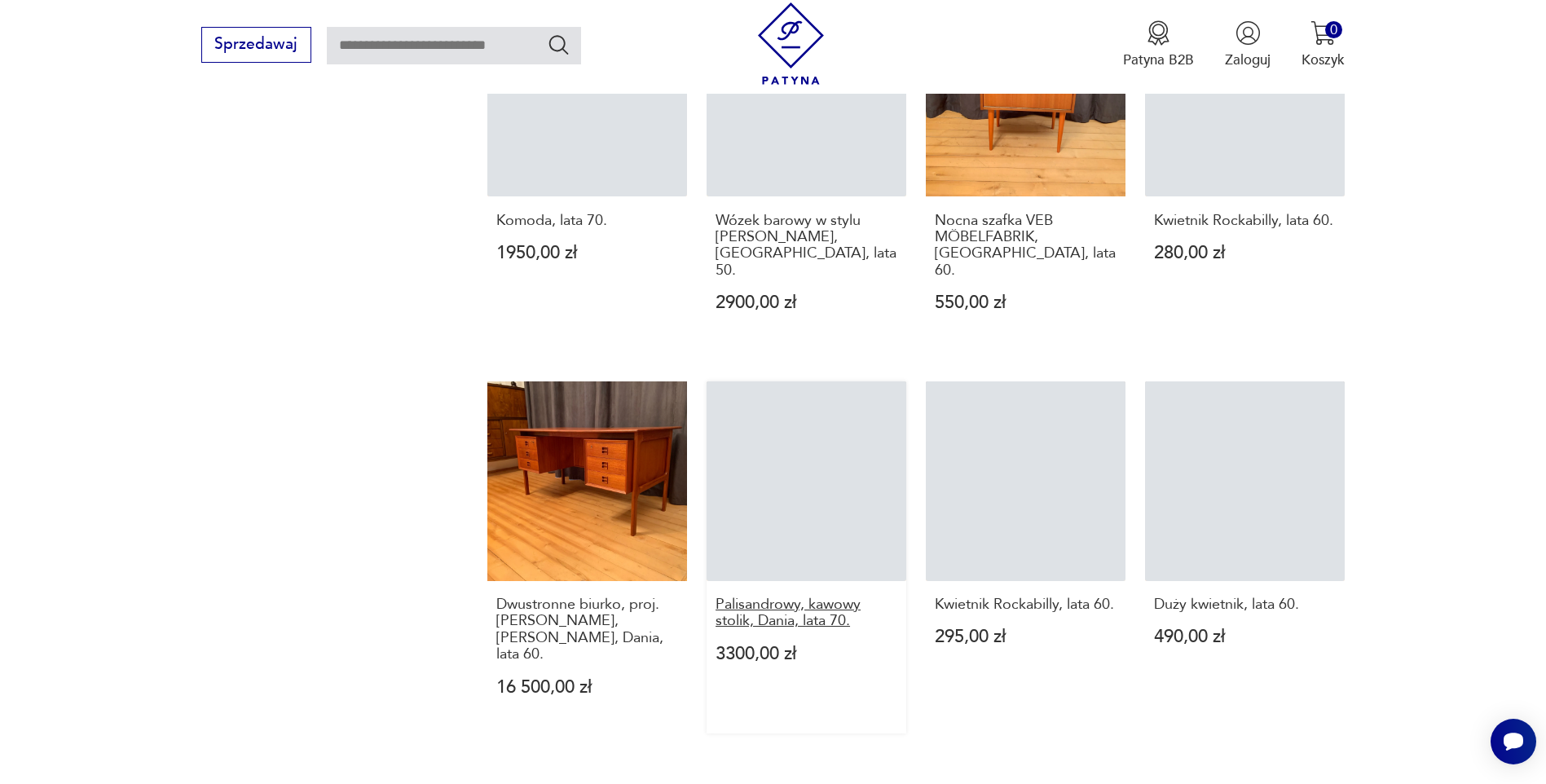
click at [826, 596] on h3 "Palisandrowy, kawowy stolik, Dania, lata 70." at bounding box center [807, 613] width 182 height 34
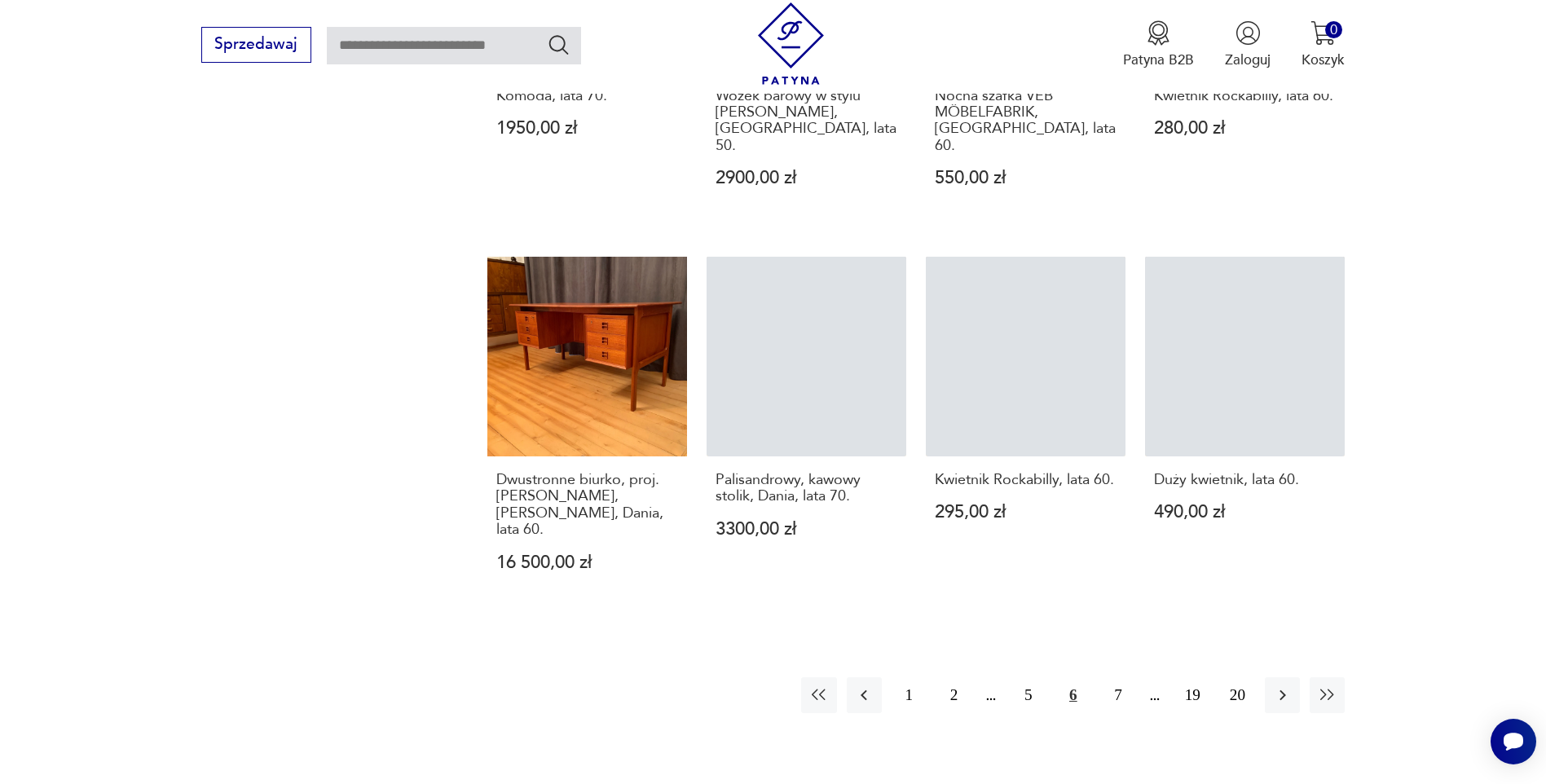
scroll to position [1785, 0]
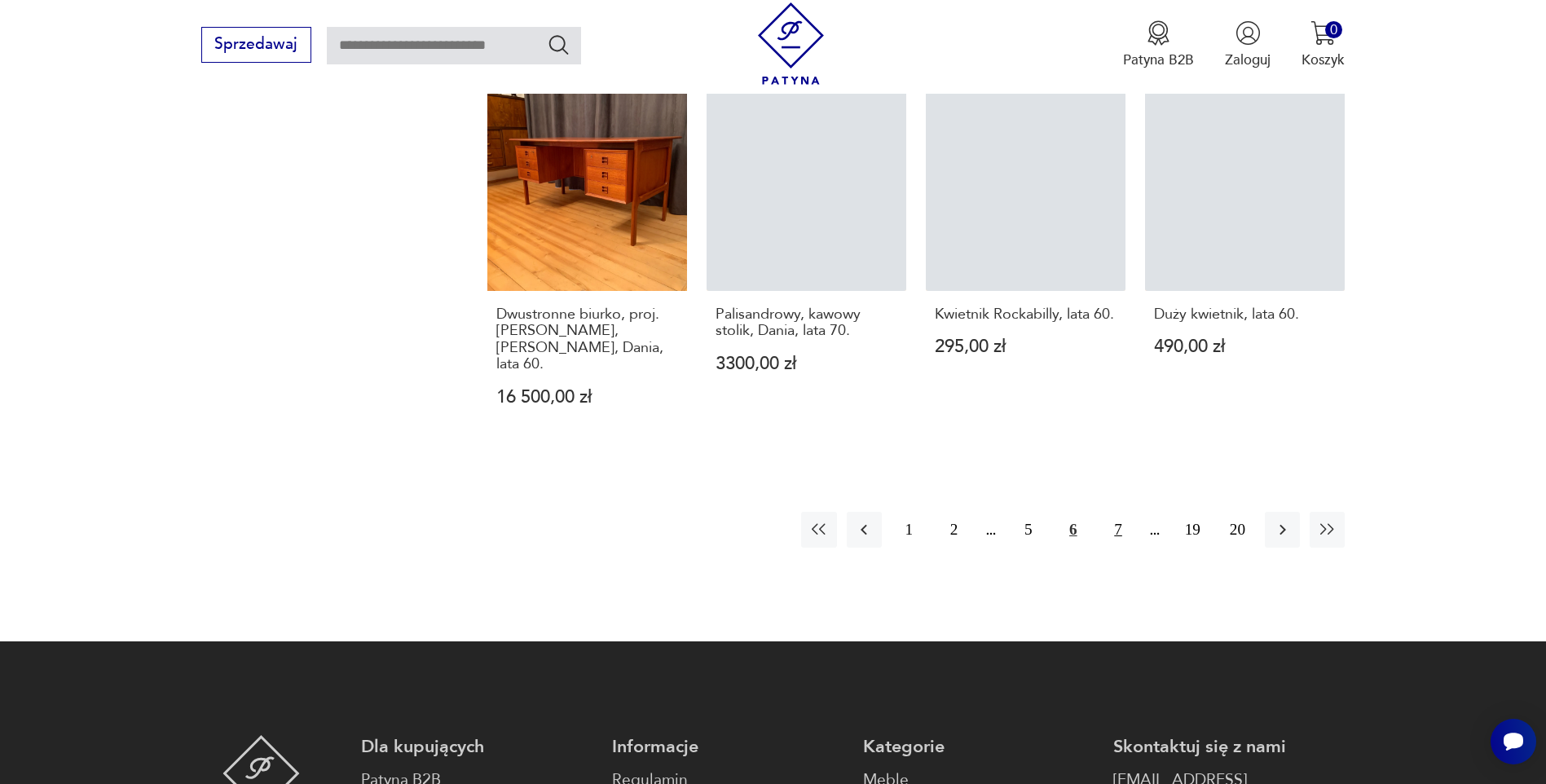
click at [1112, 512] on button "7" at bounding box center [1117, 529] width 35 height 35
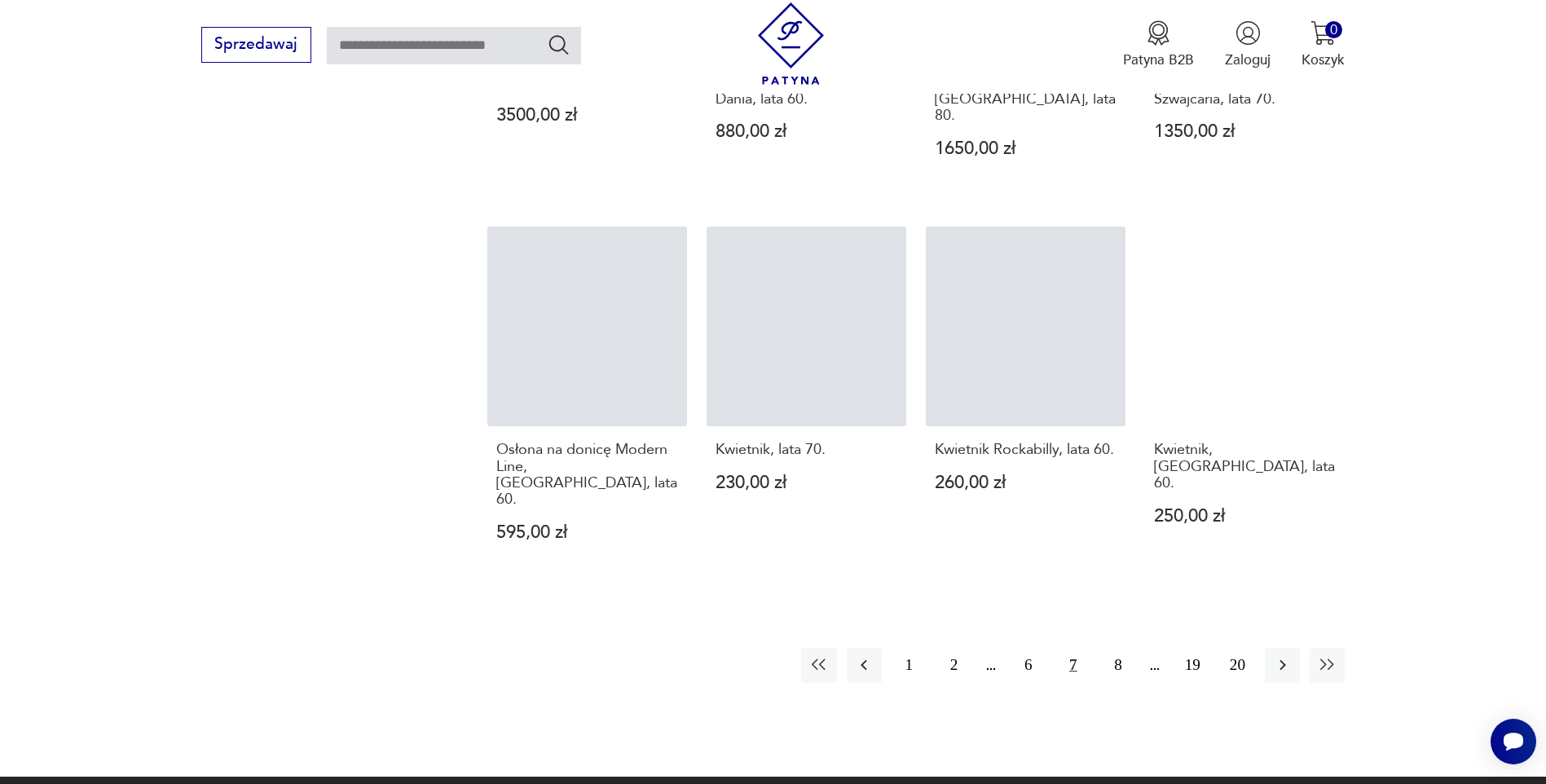
scroll to position [1740, 0]
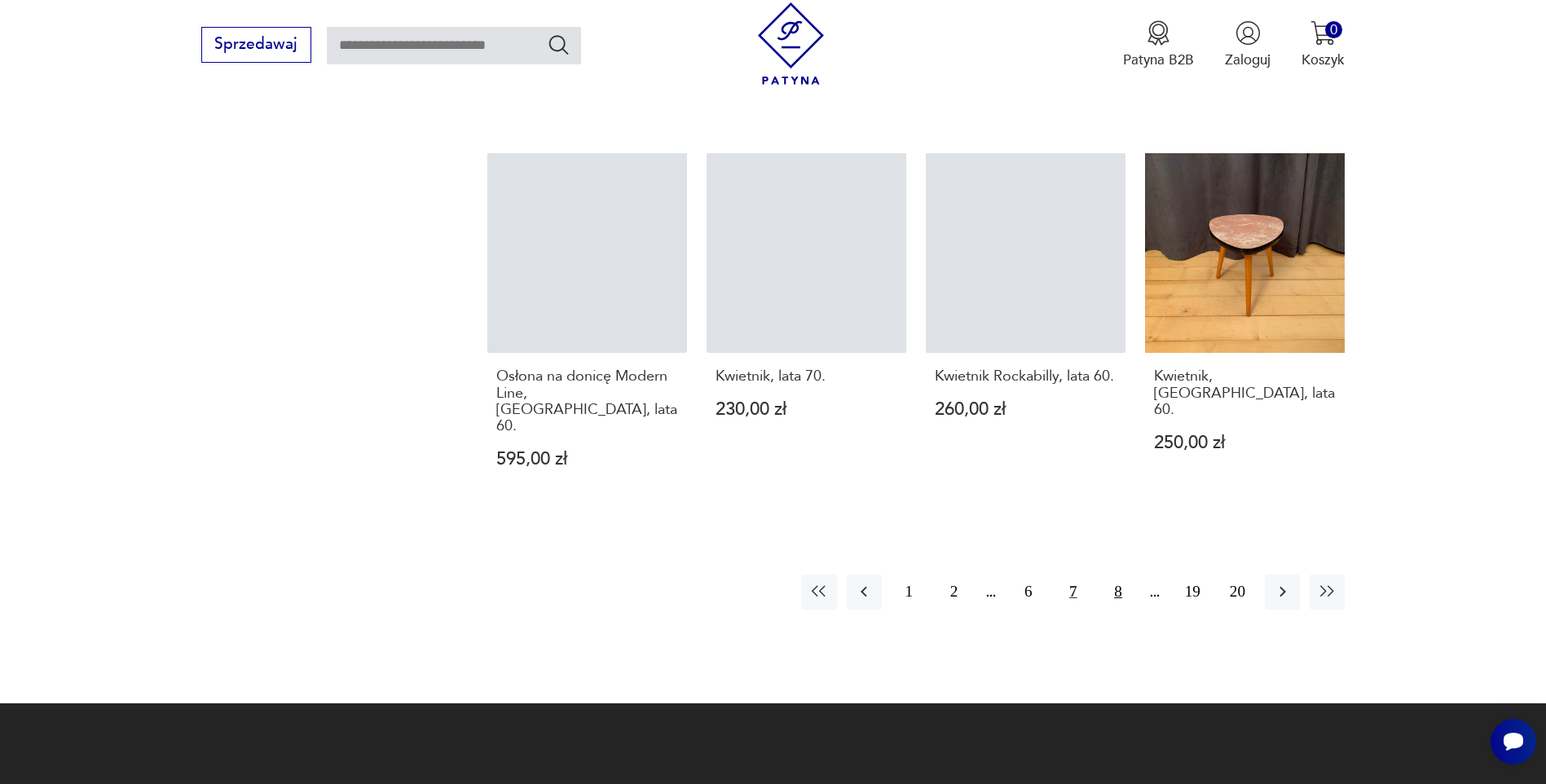
click at [1118, 574] on button "8" at bounding box center [1117, 591] width 35 height 35
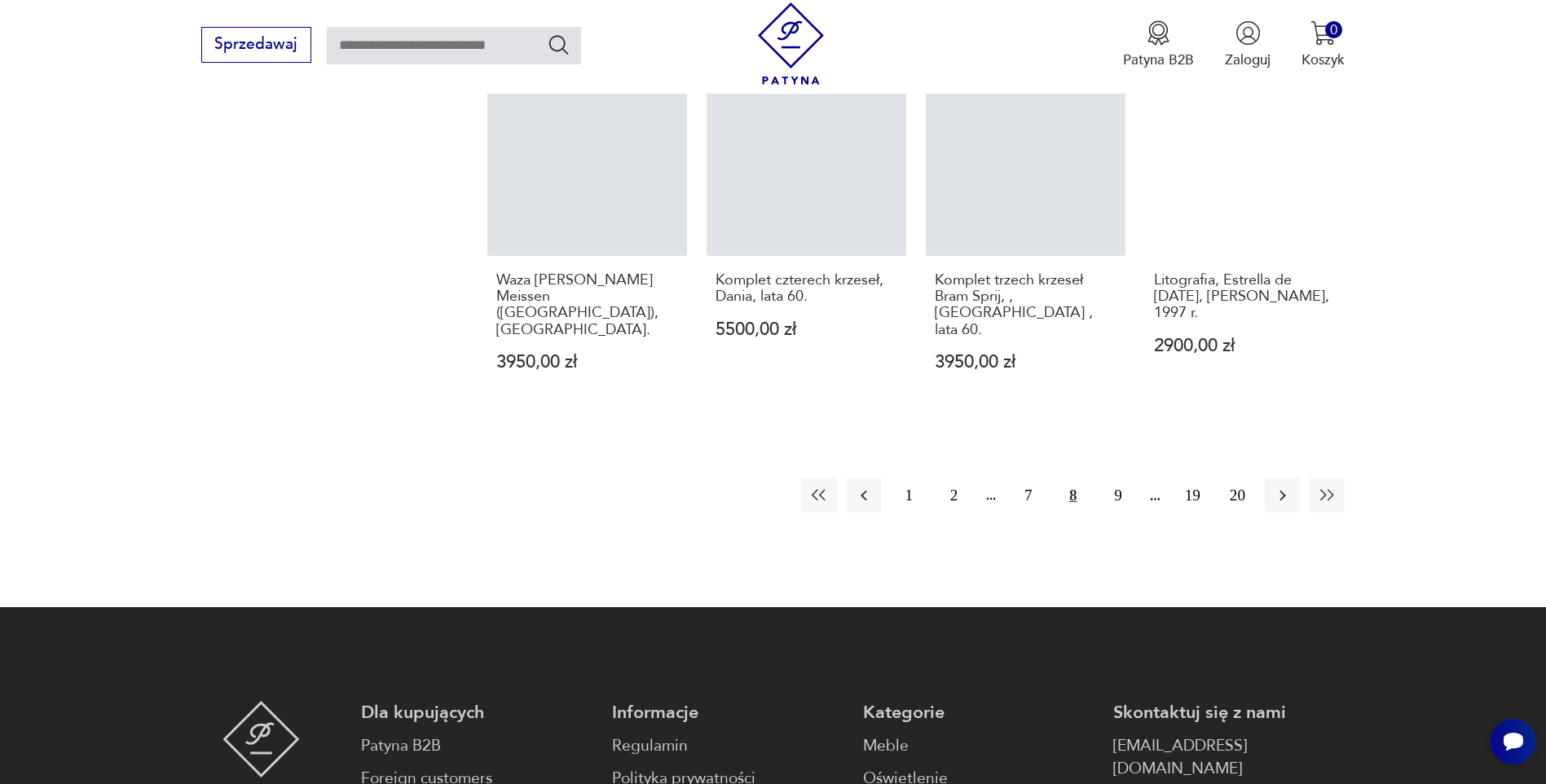
scroll to position [1902, 0]
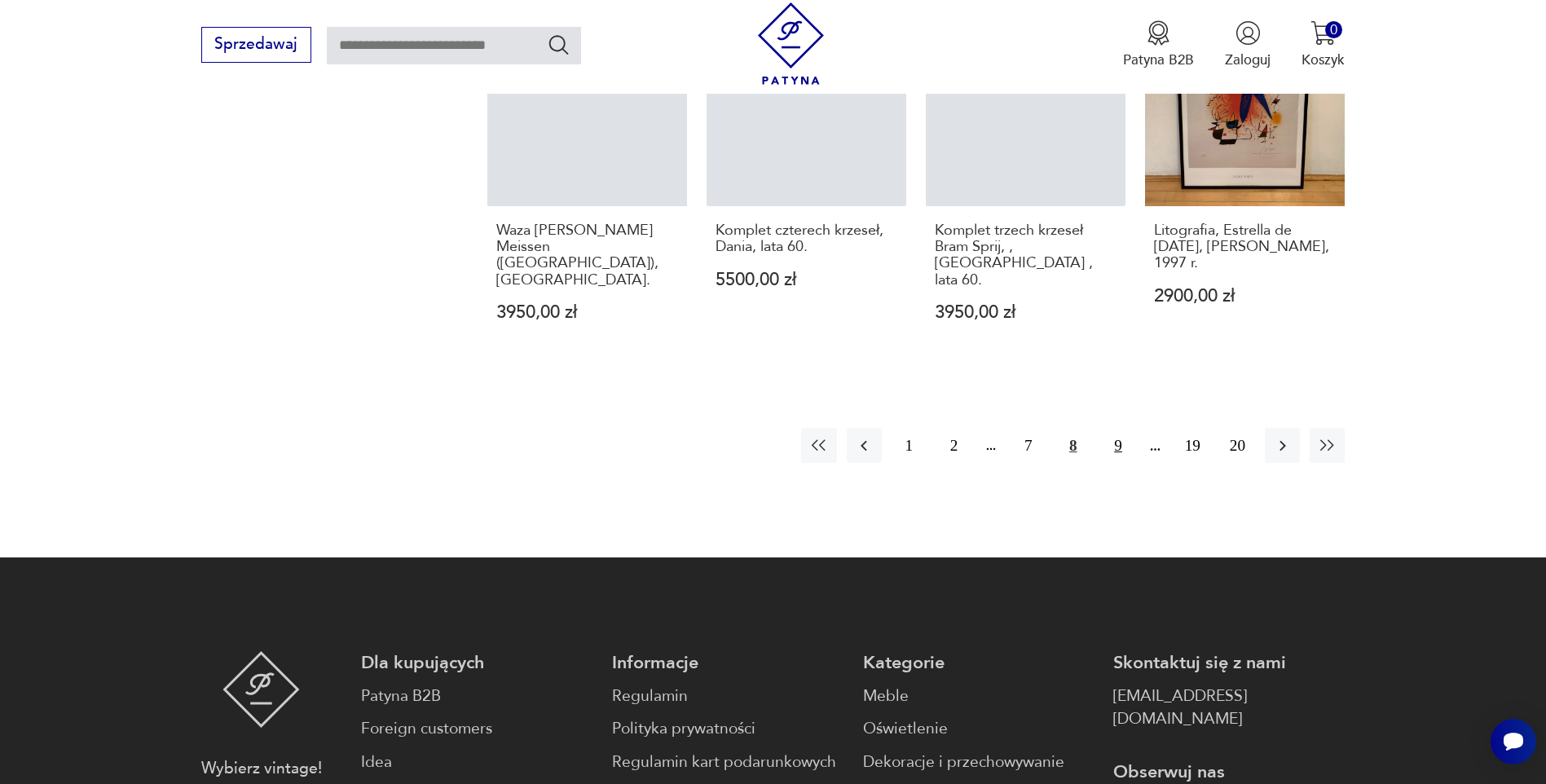
click at [1114, 428] on button "9" at bounding box center [1117, 445] width 35 height 35
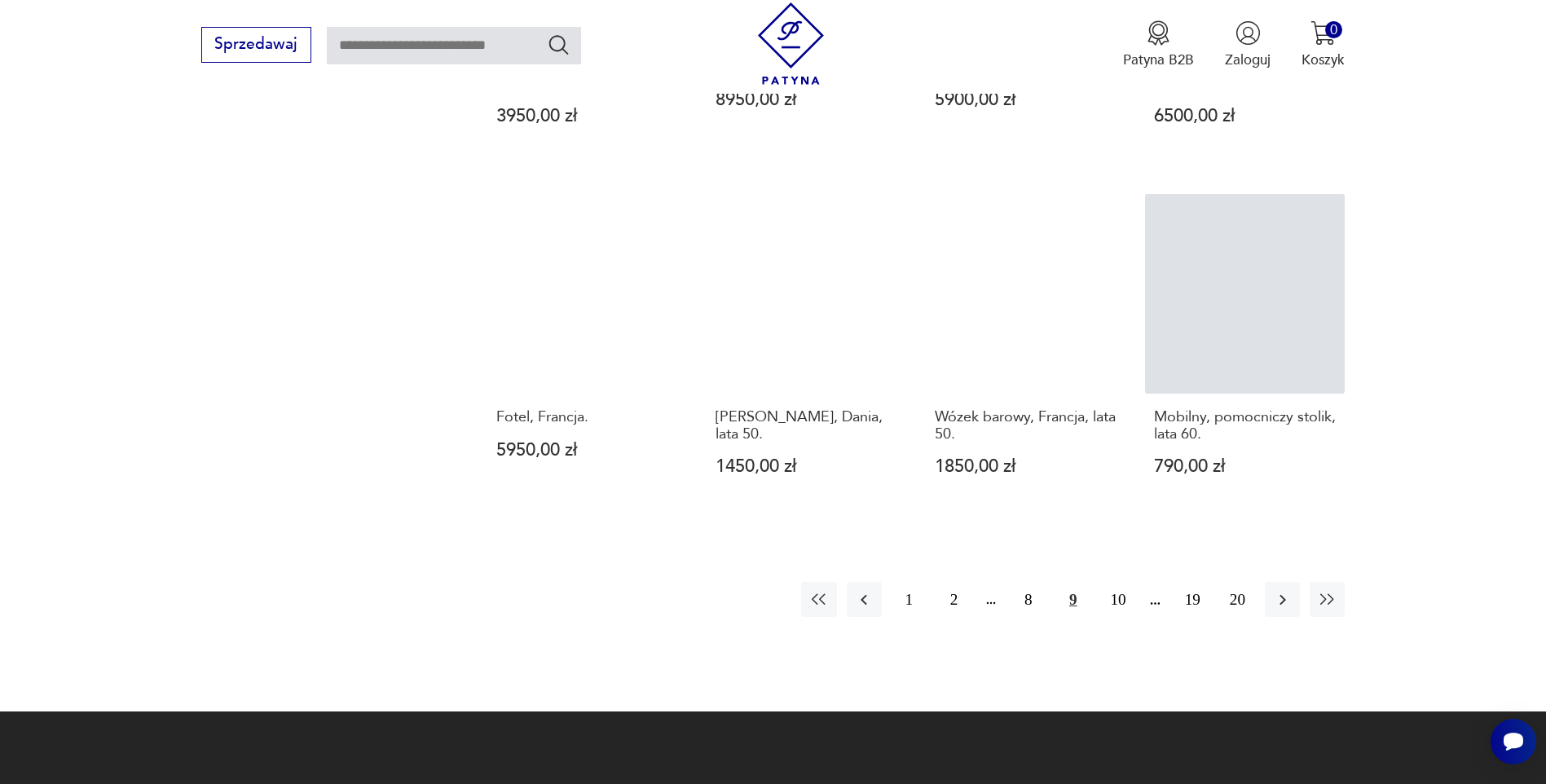
scroll to position [1740, 0]
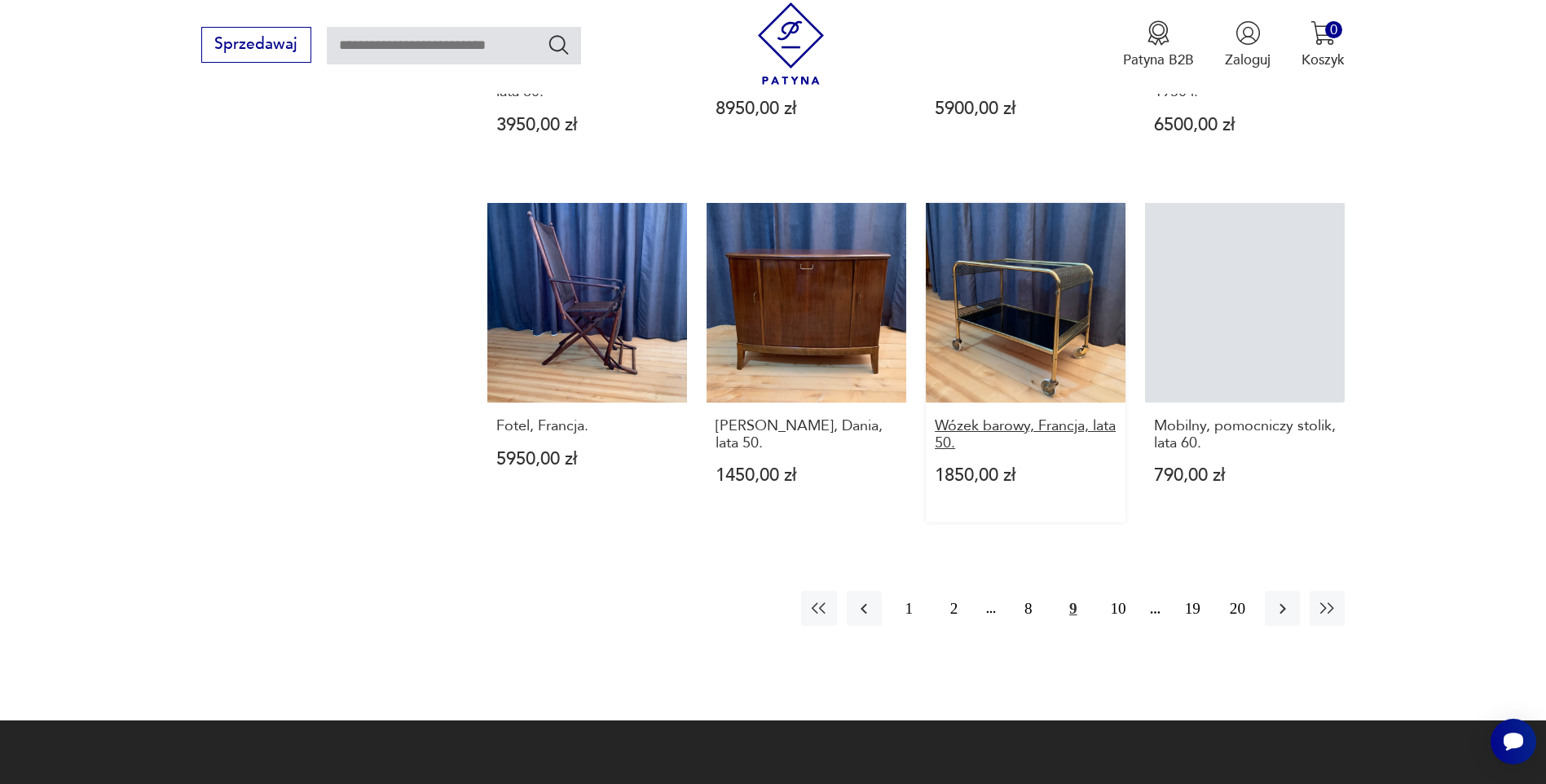
click at [1039, 418] on h3 "Wózek barowy, Francja, lata 50." at bounding box center [1025, 435] width 182 height 34
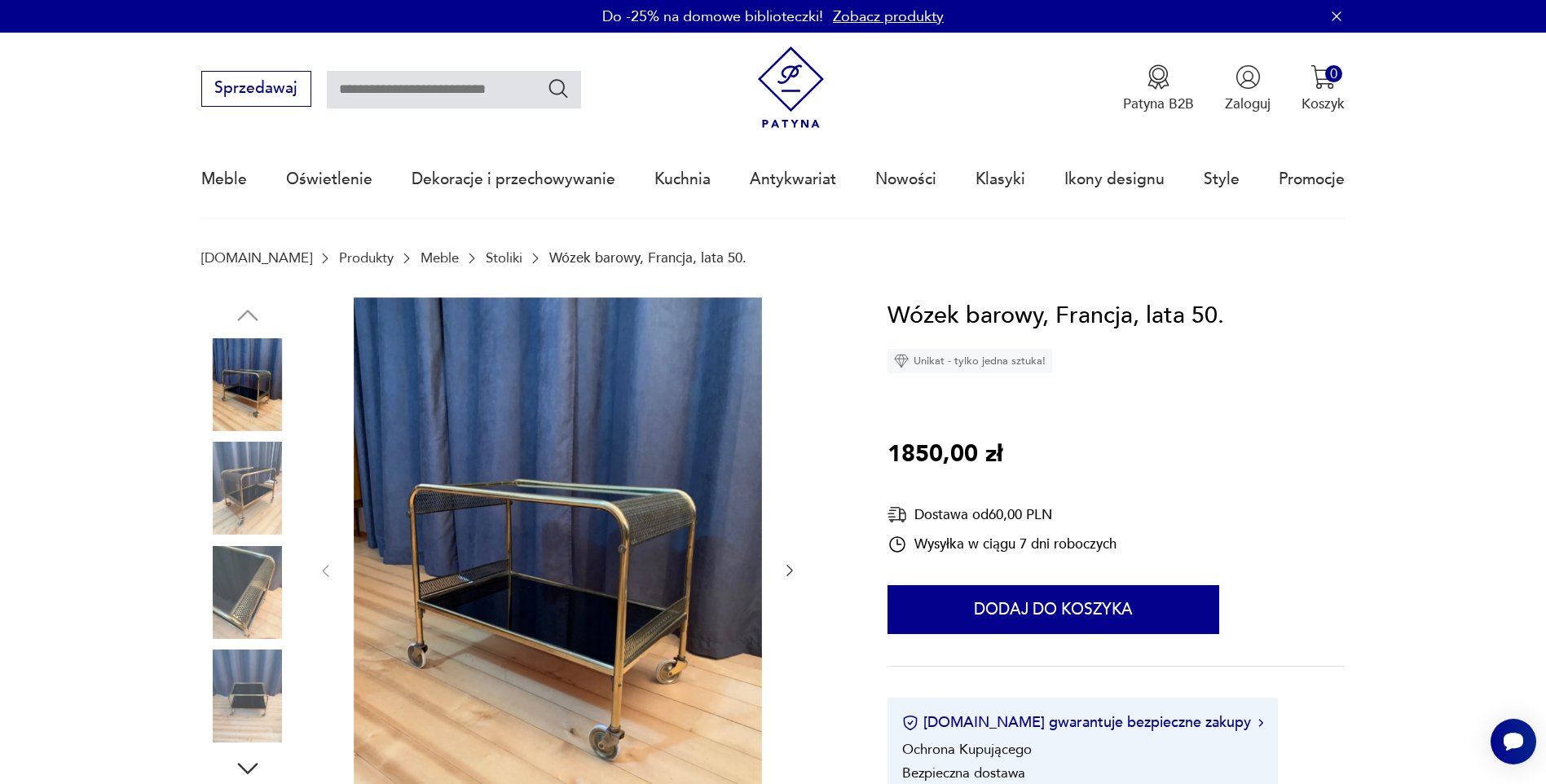
click at [793, 571] on icon "button" at bounding box center [789, 569] width 16 height 16
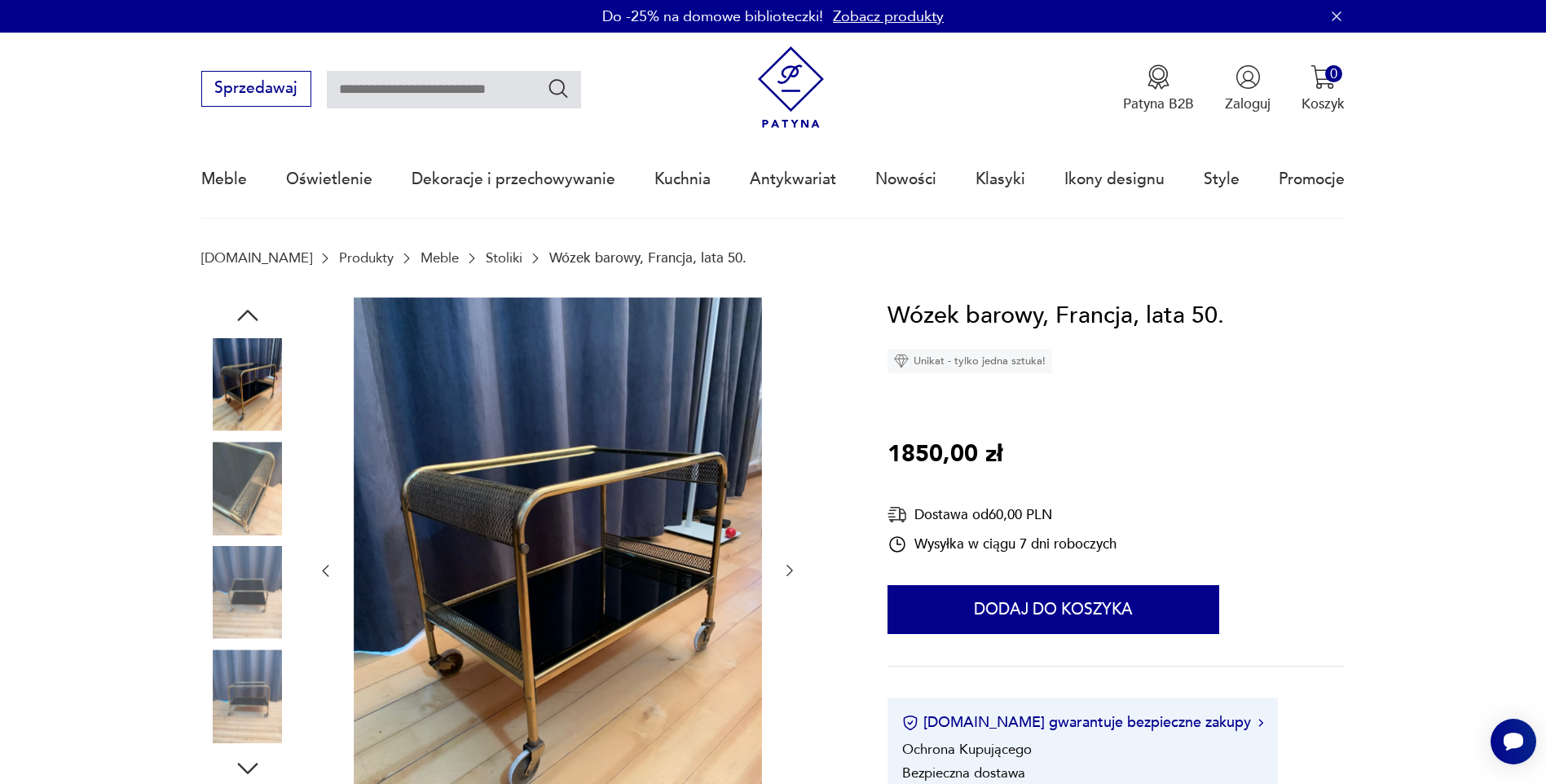
click at [793, 571] on icon "button" at bounding box center [789, 569] width 16 height 16
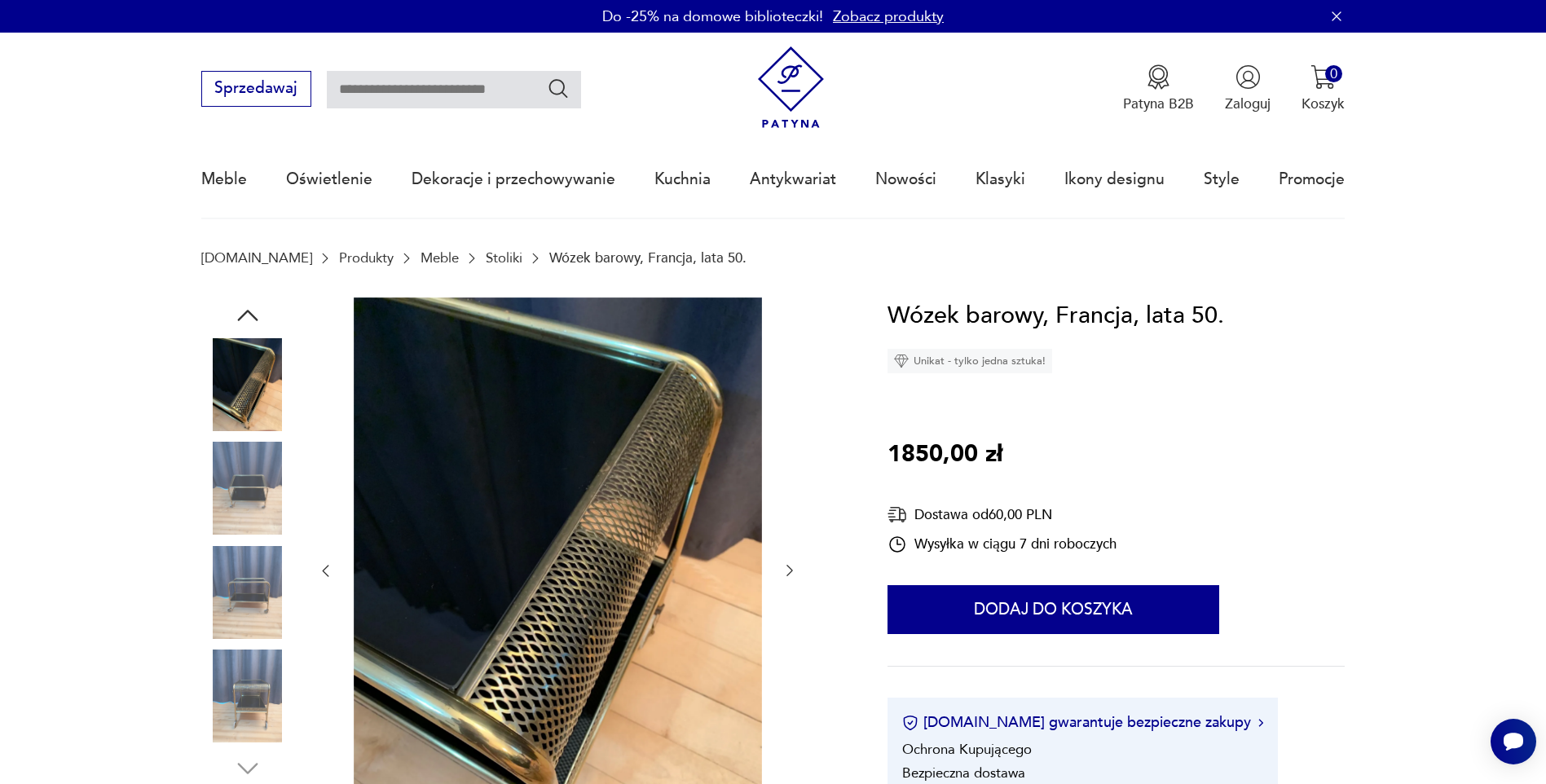
click at [793, 570] on icon "button" at bounding box center [789, 569] width 16 height 16
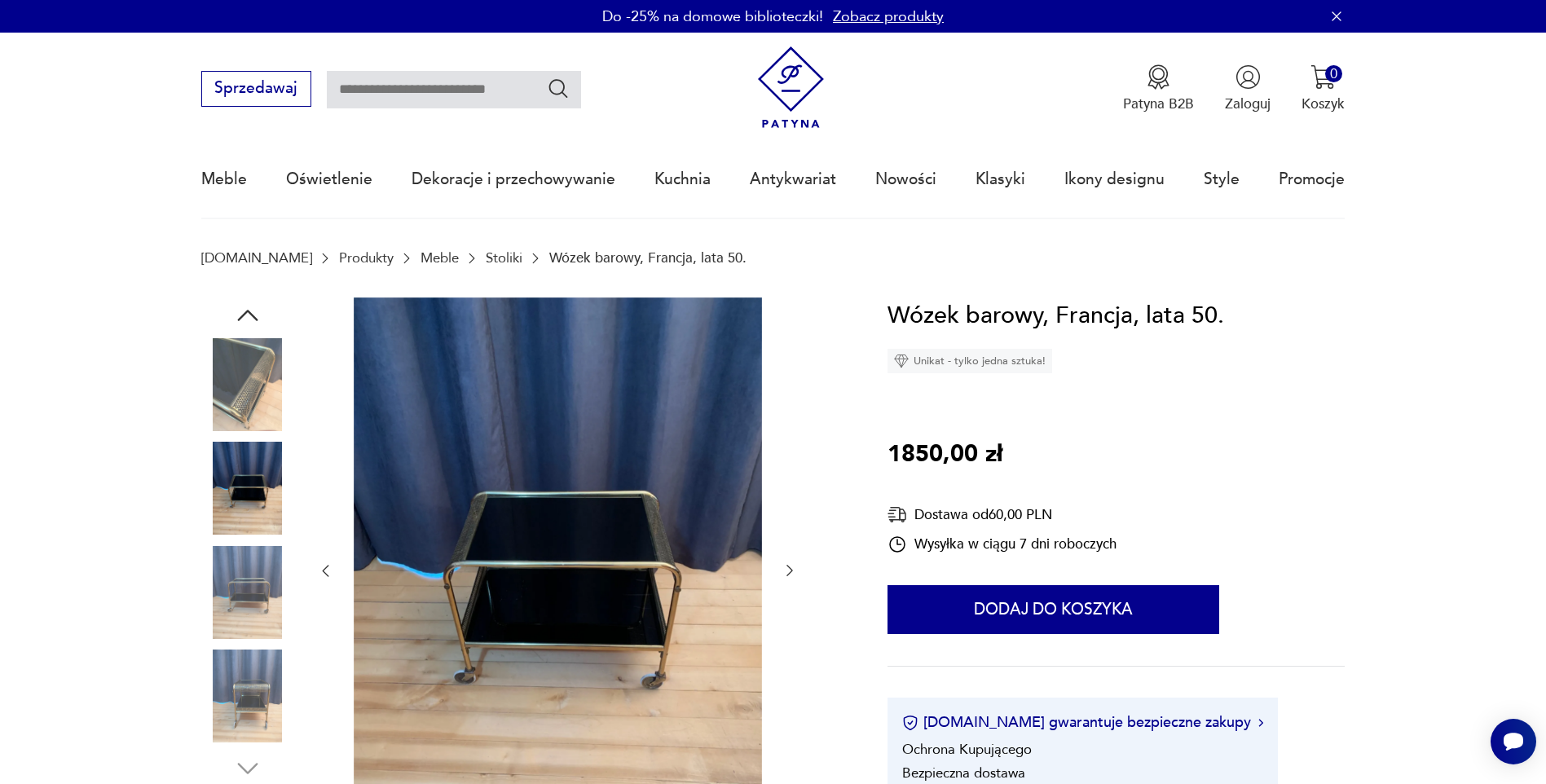
click at [793, 570] on icon "button" at bounding box center [789, 569] width 16 height 16
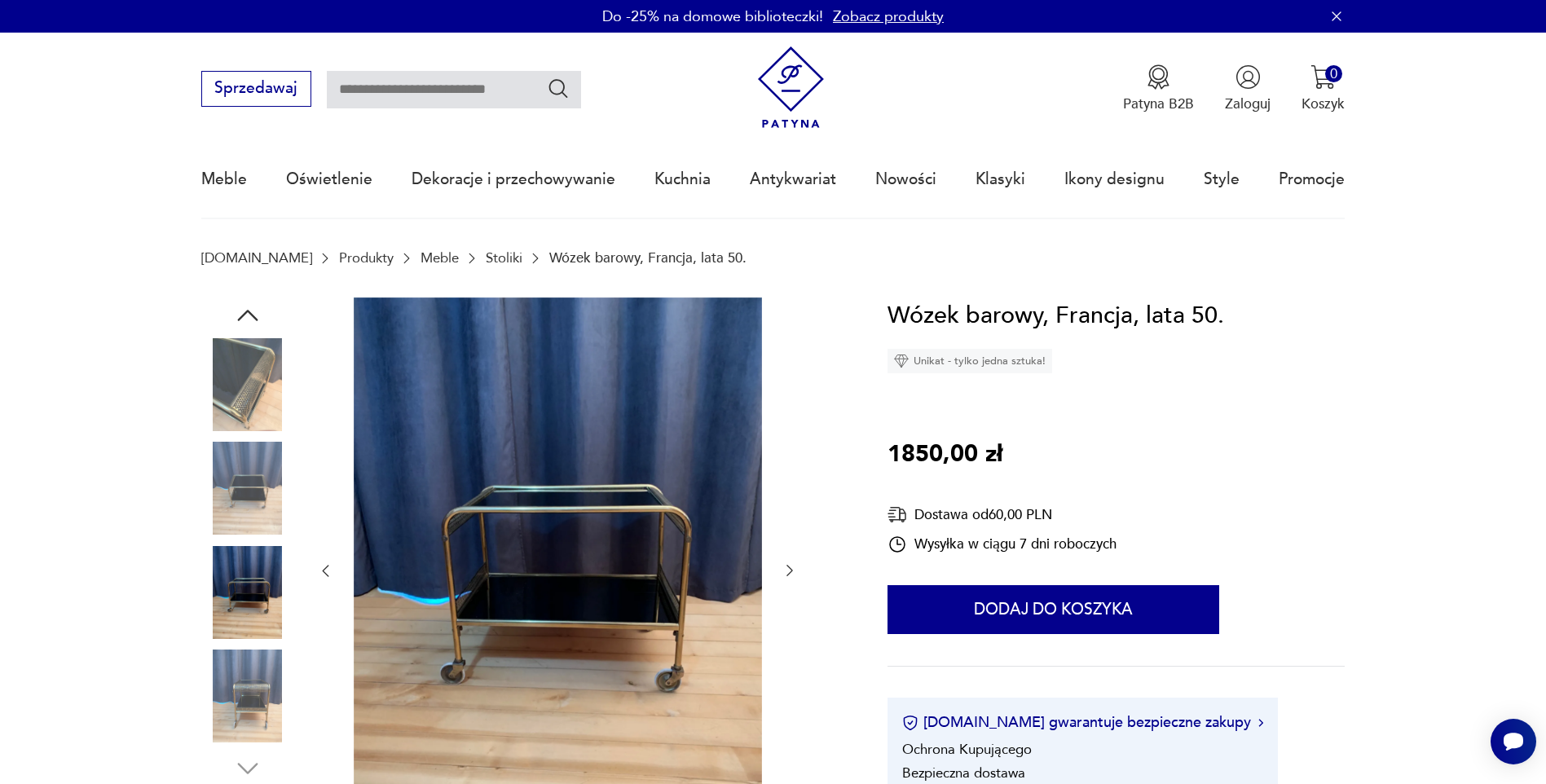
click at [796, 569] on icon "button" at bounding box center [789, 569] width 16 height 16
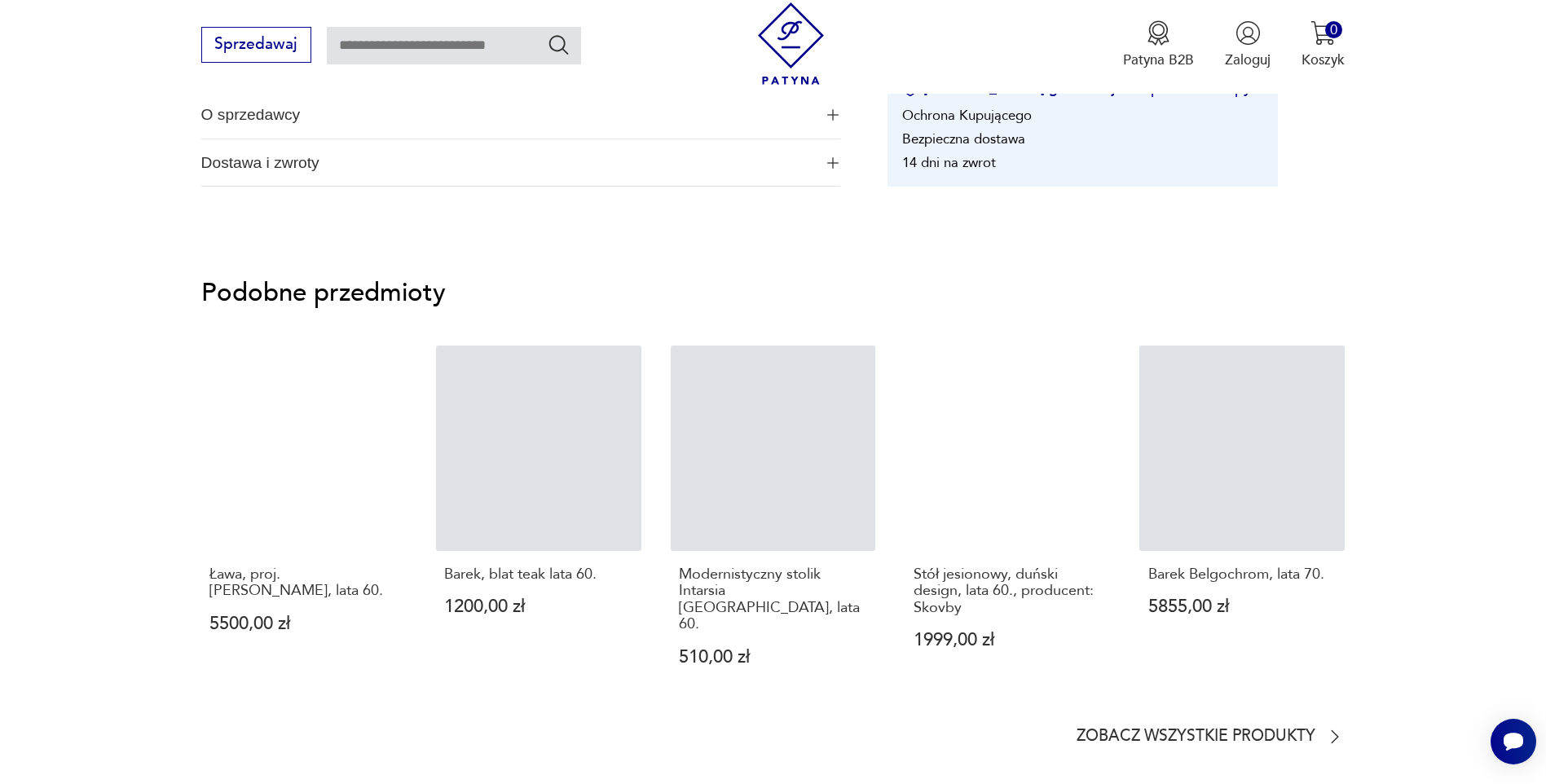
scroll to position [1385, 0]
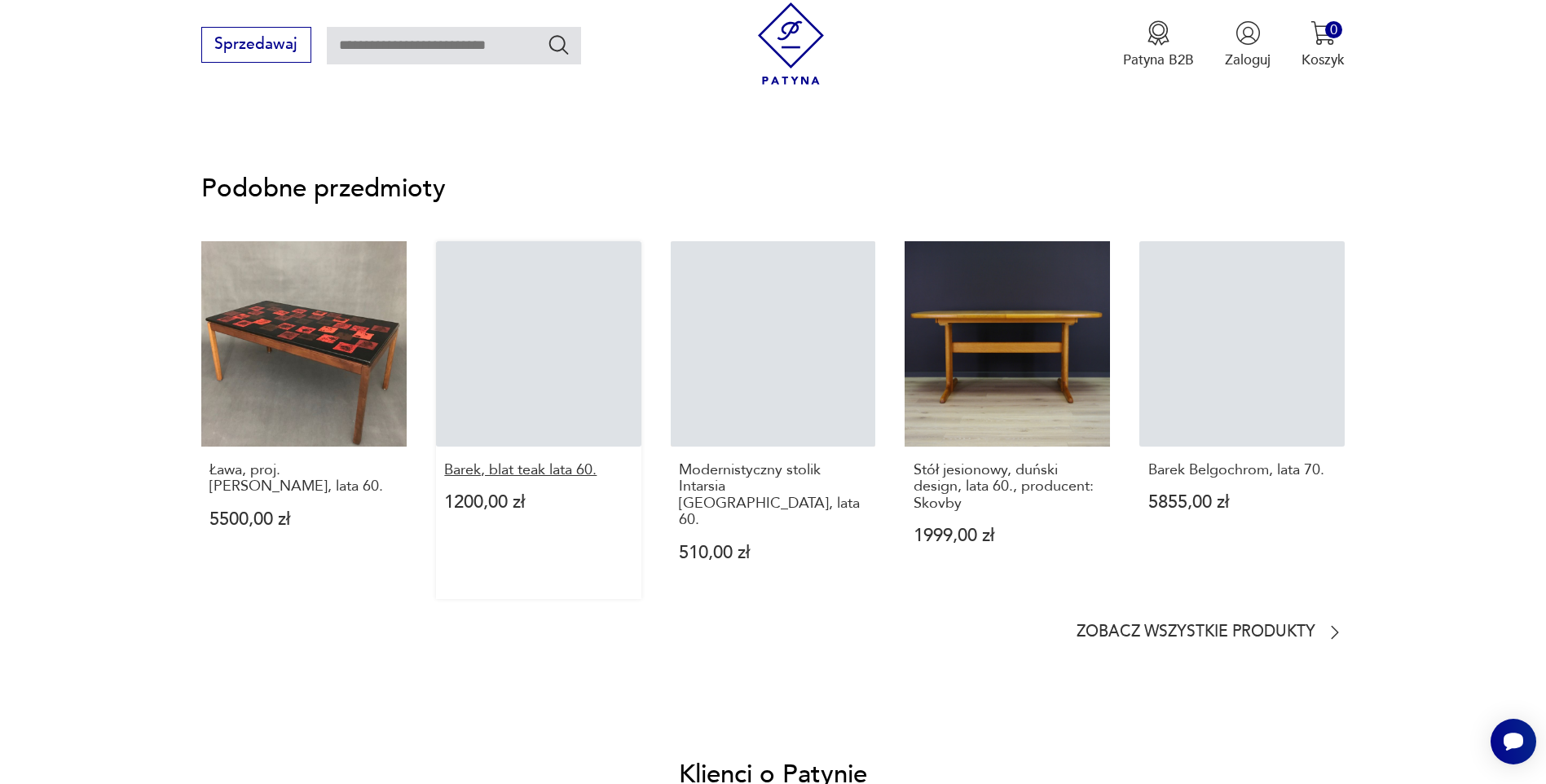
click at [580, 474] on p "Barek, blat teak lata 60." at bounding box center [538, 470] width 188 height 16
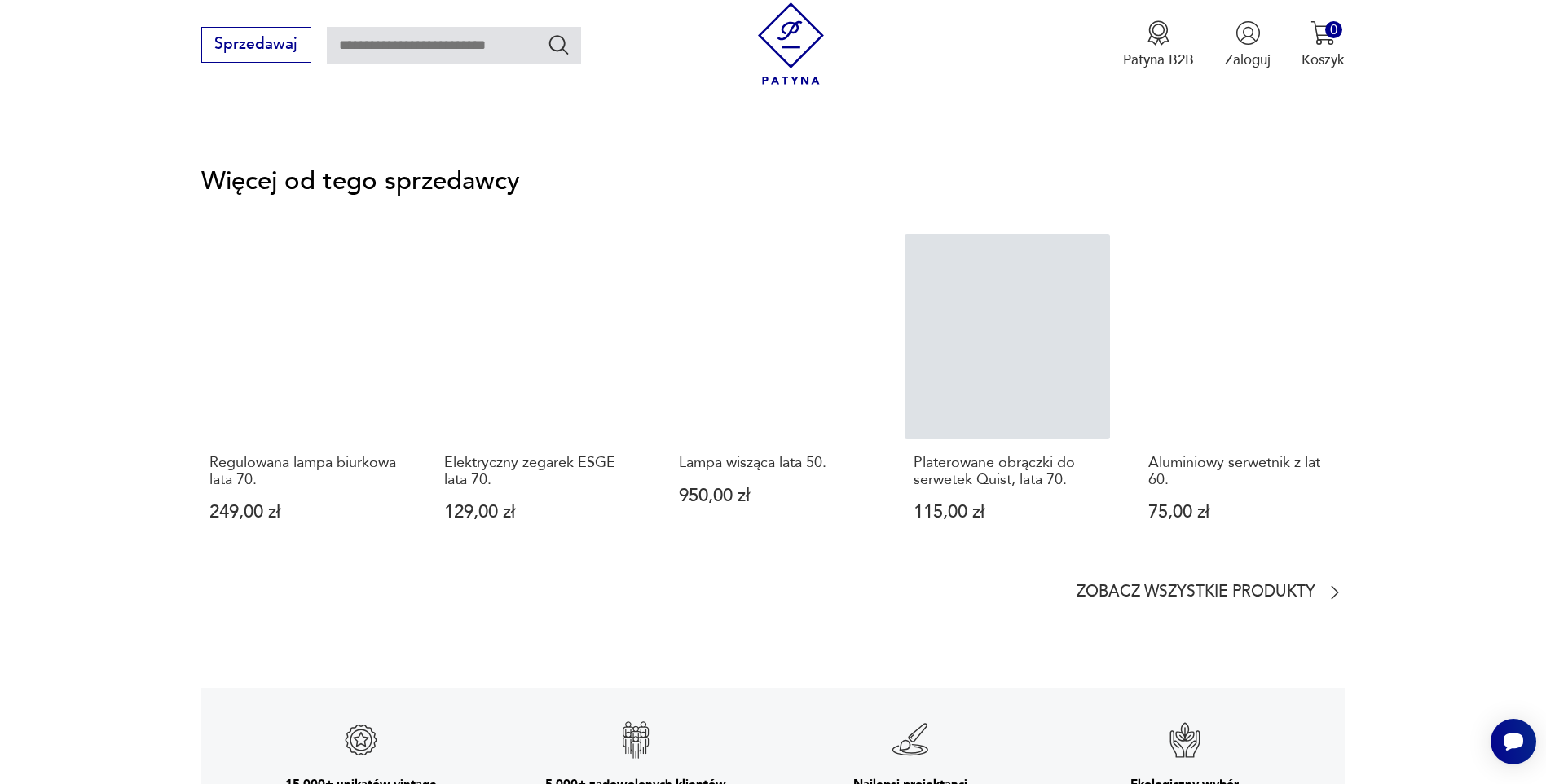
scroll to position [2525, 0]
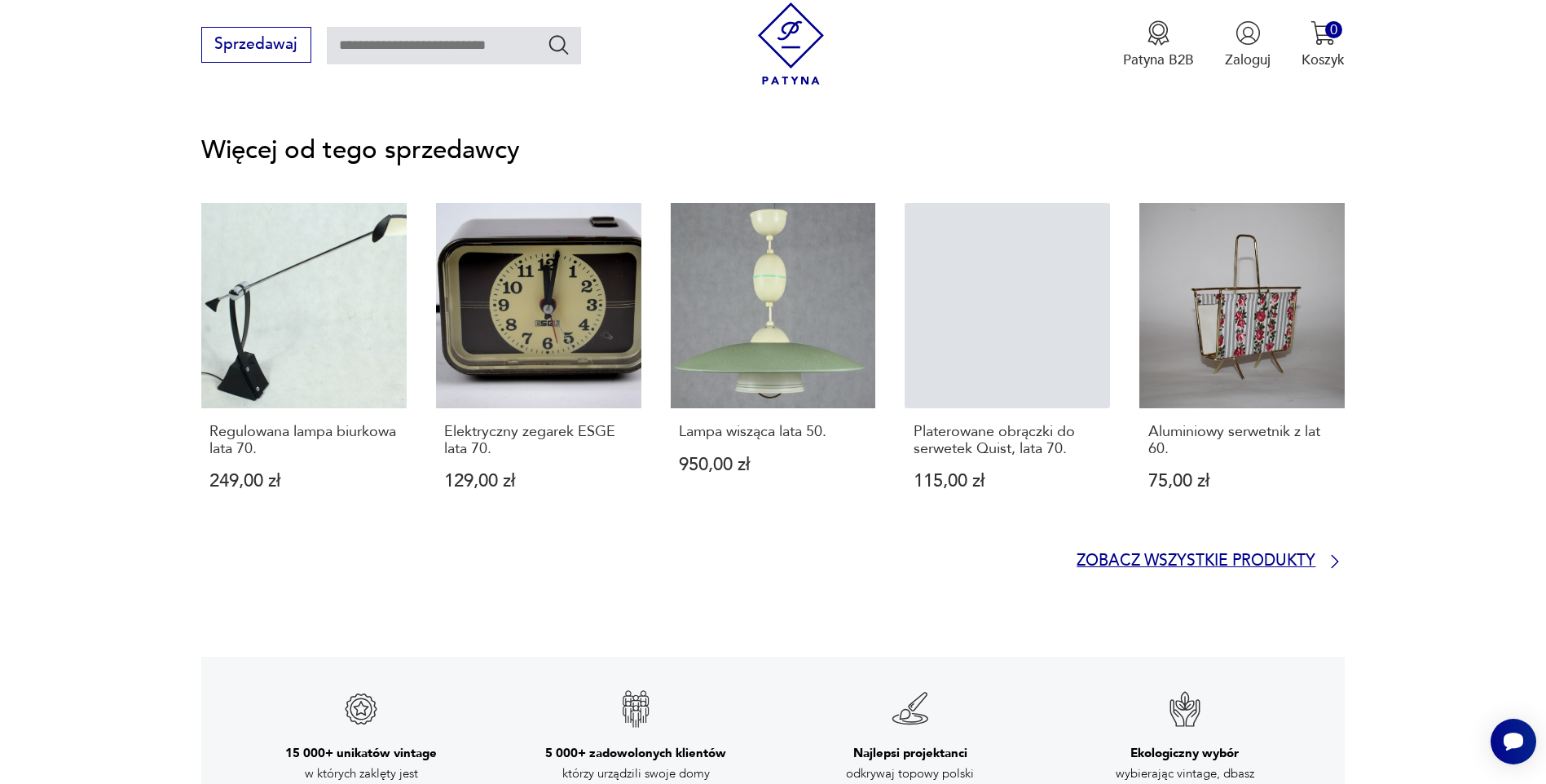
click at [1280, 555] on p "Zobacz wszystkie produkty" at bounding box center [1195, 562] width 239 height 13
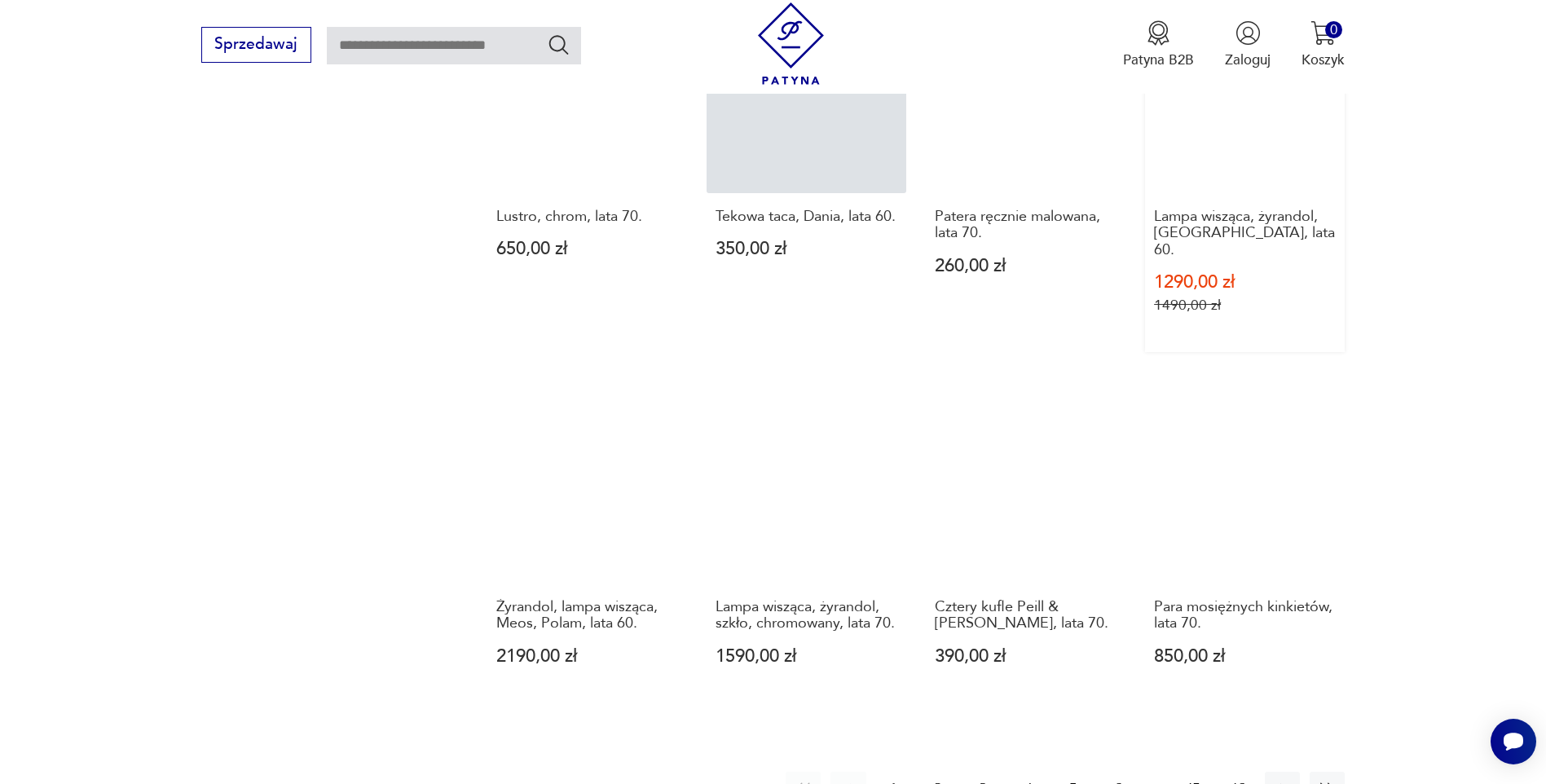
scroll to position [1576, 0]
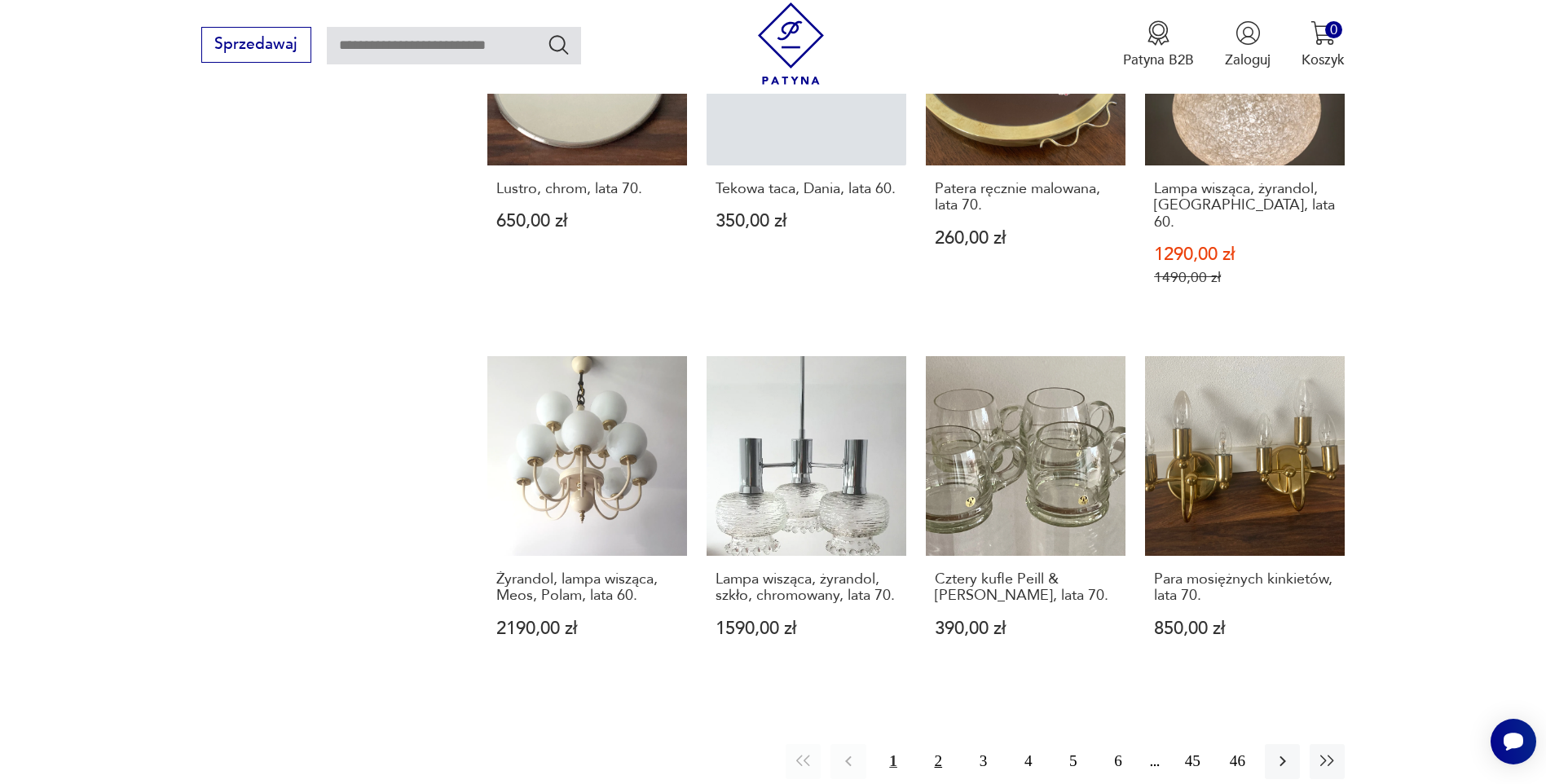
click at [938, 744] on button "2" at bounding box center [938, 761] width 35 height 35
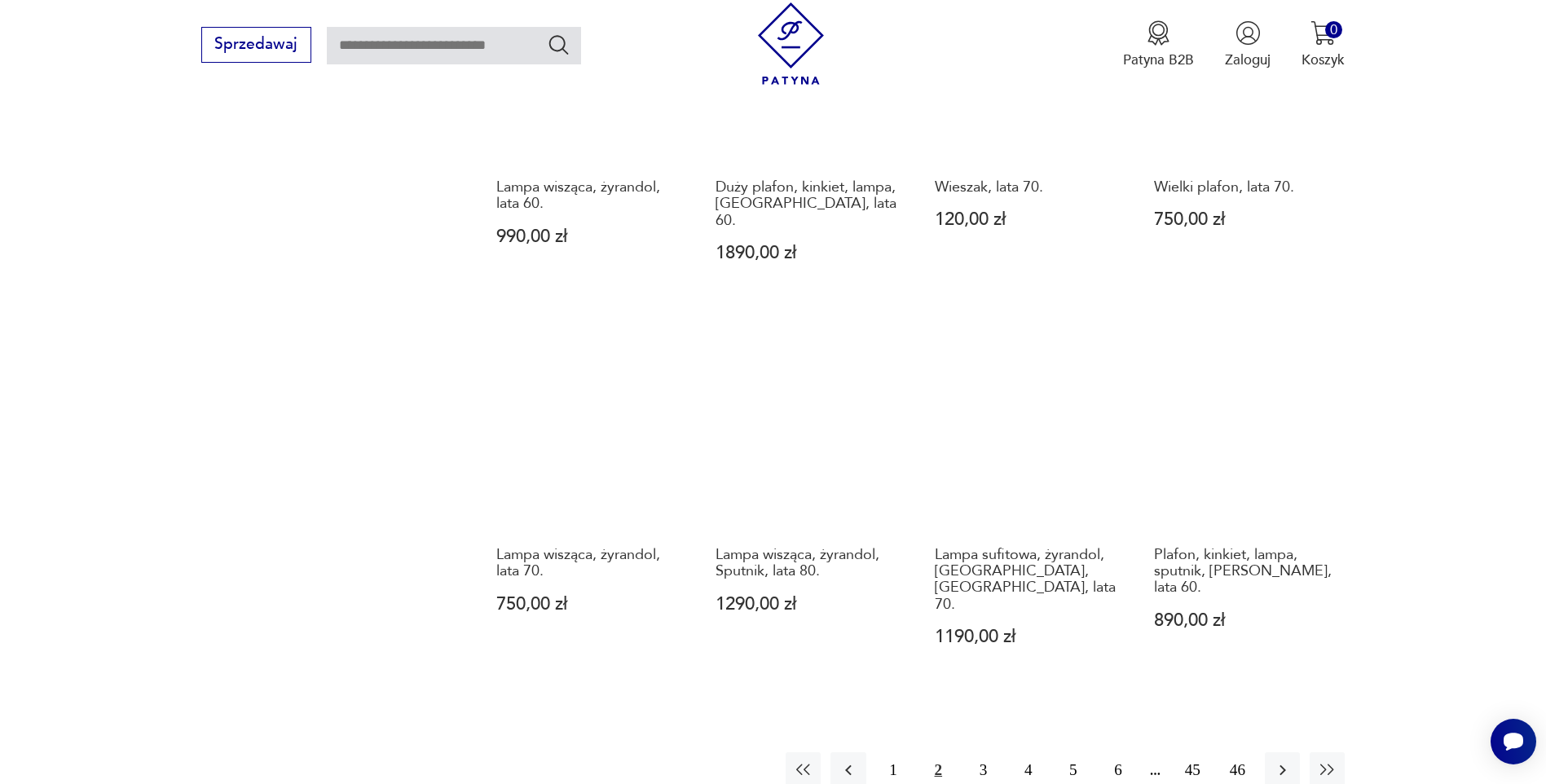
scroll to position [1983, 0]
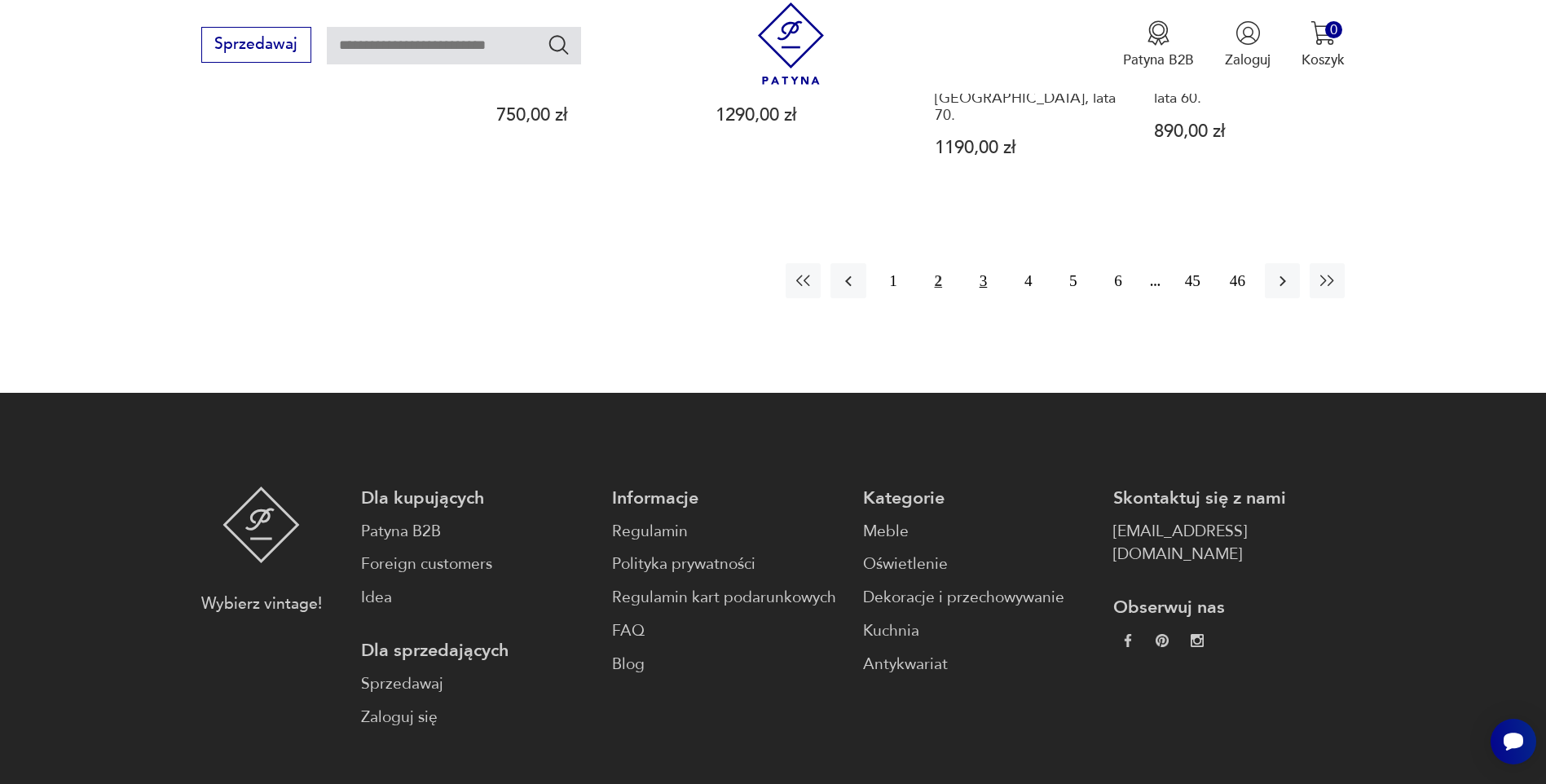
click at [982, 264] on button "3" at bounding box center [982, 280] width 35 height 35
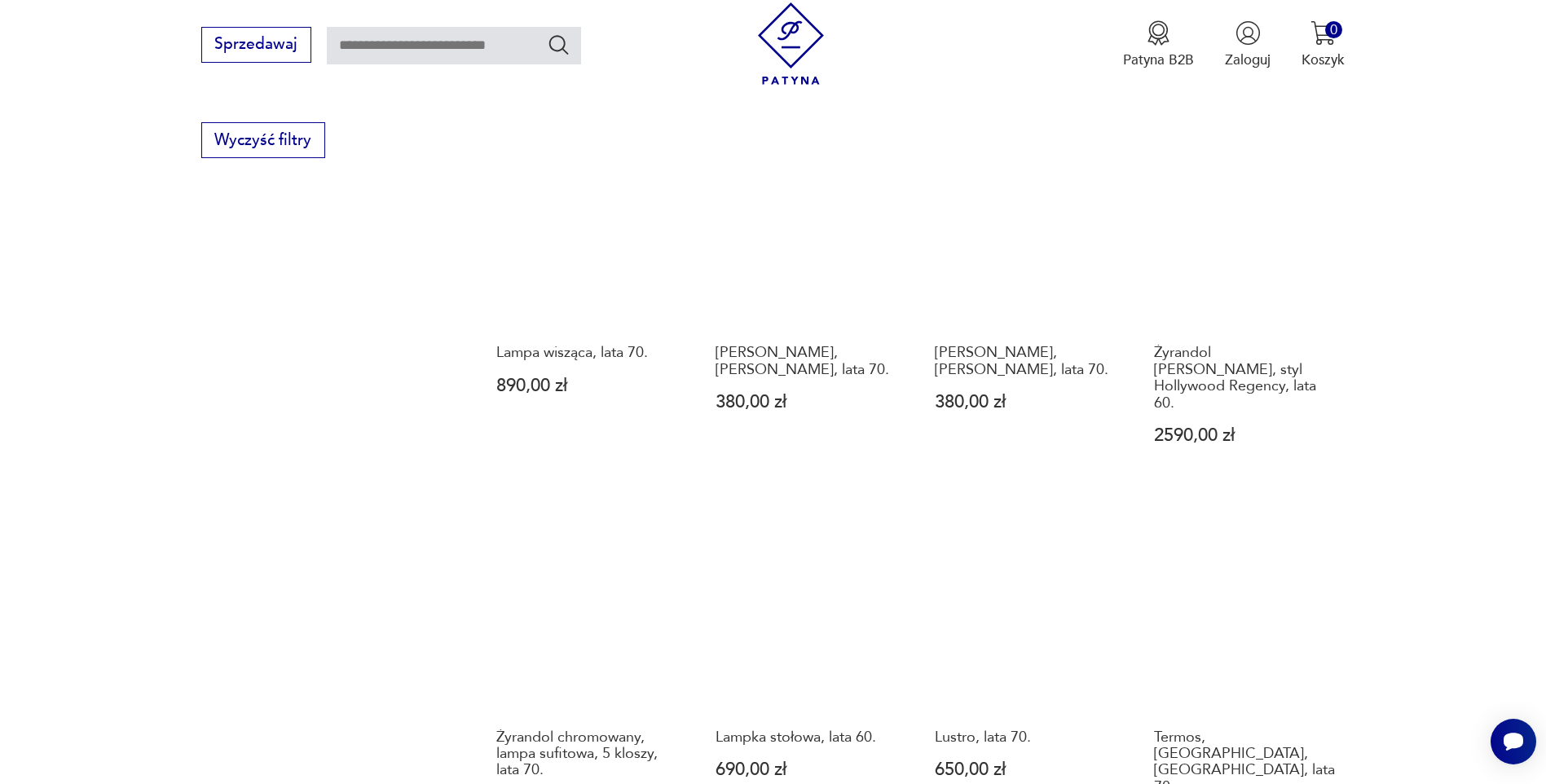
scroll to position [1250, 0]
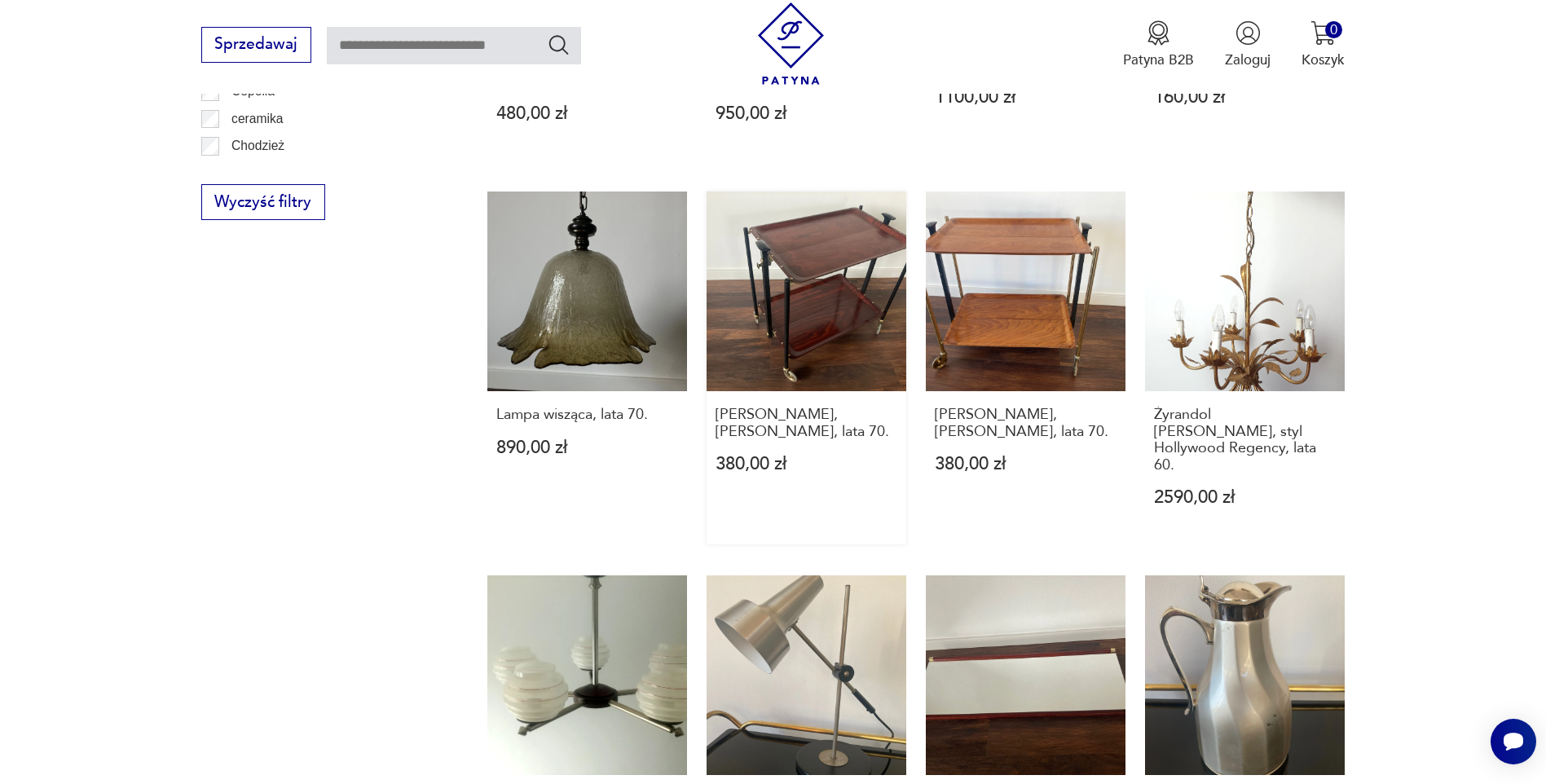
click at [829, 288] on link "[PERSON_NAME], [PERSON_NAME], lata 70. 380,00 zł" at bounding box center [806, 368] width 200 height 353
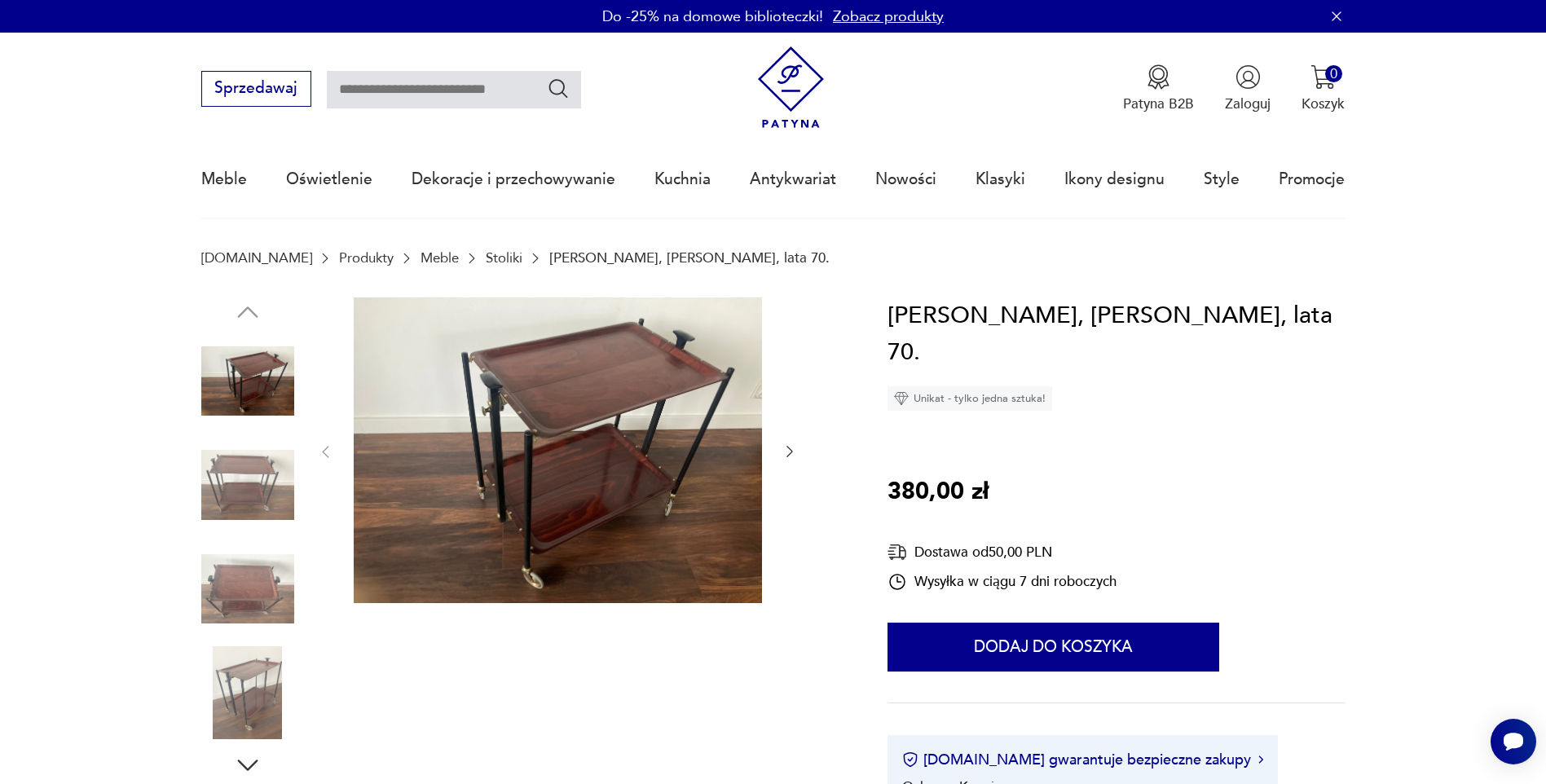
click at [796, 454] on icon "button" at bounding box center [789, 451] width 16 height 16
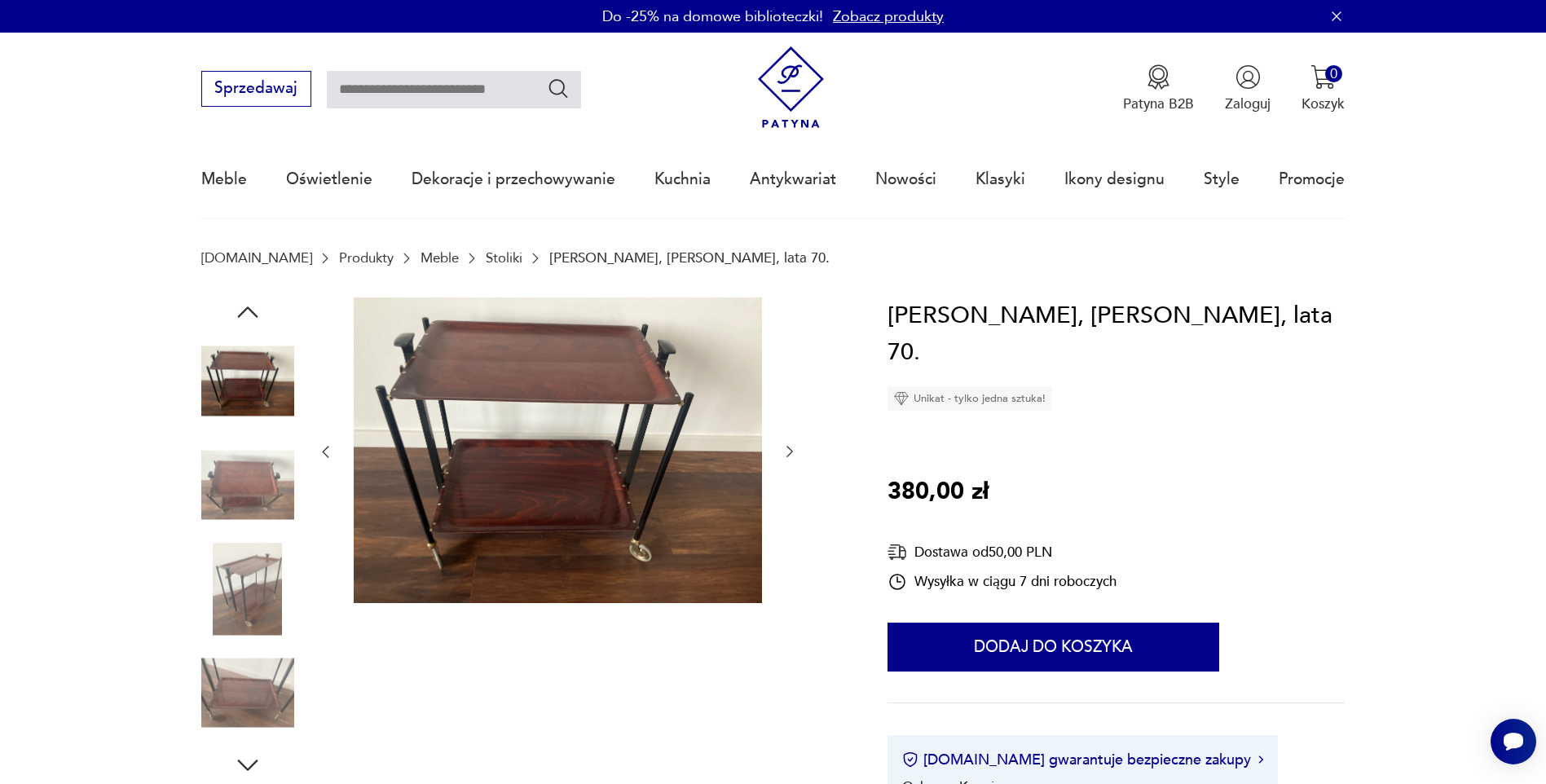
click at [796, 450] on icon "button" at bounding box center [789, 451] width 16 height 16
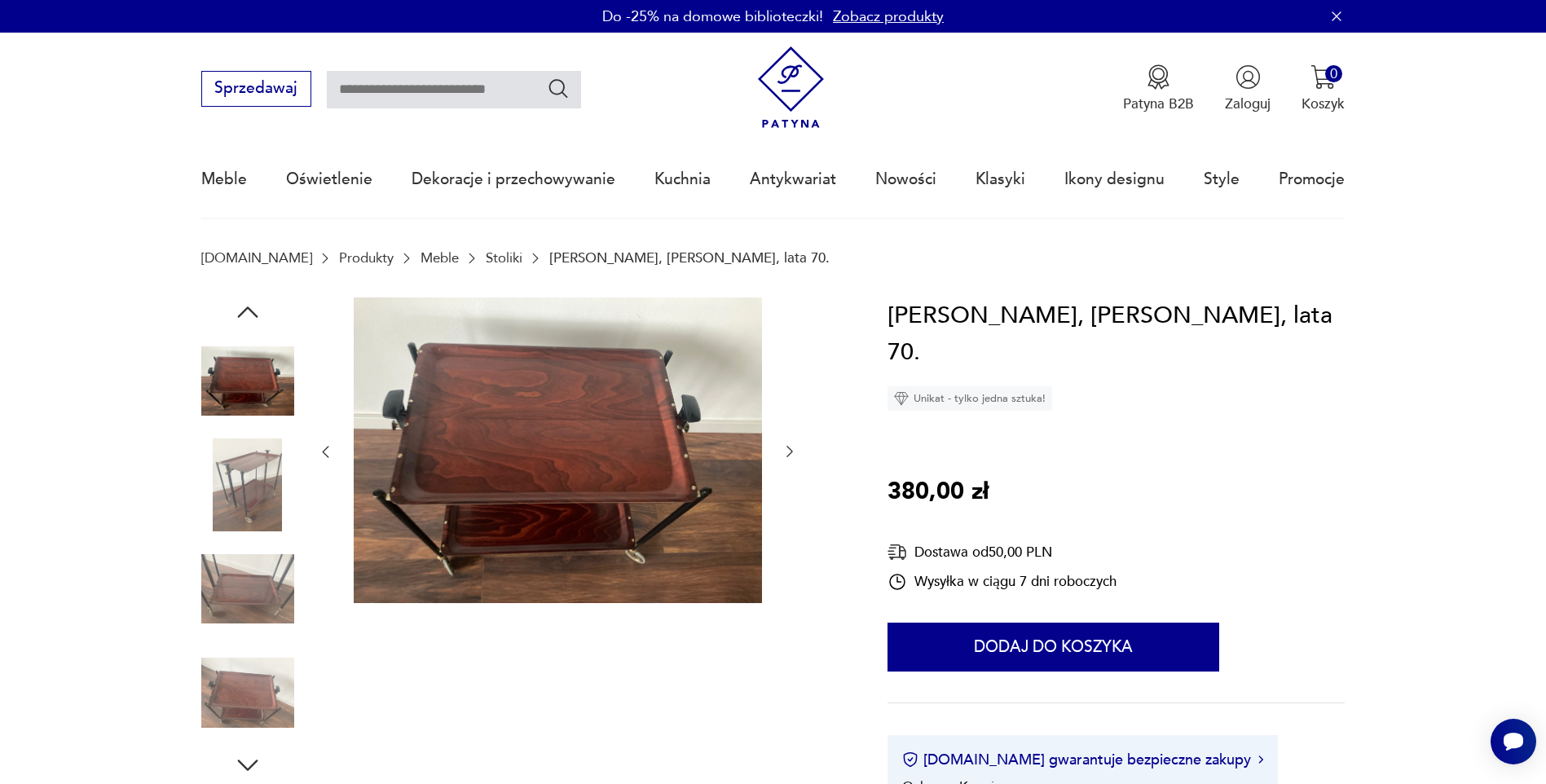
click at [796, 450] on icon "button" at bounding box center [789, 451] width 16 height 16
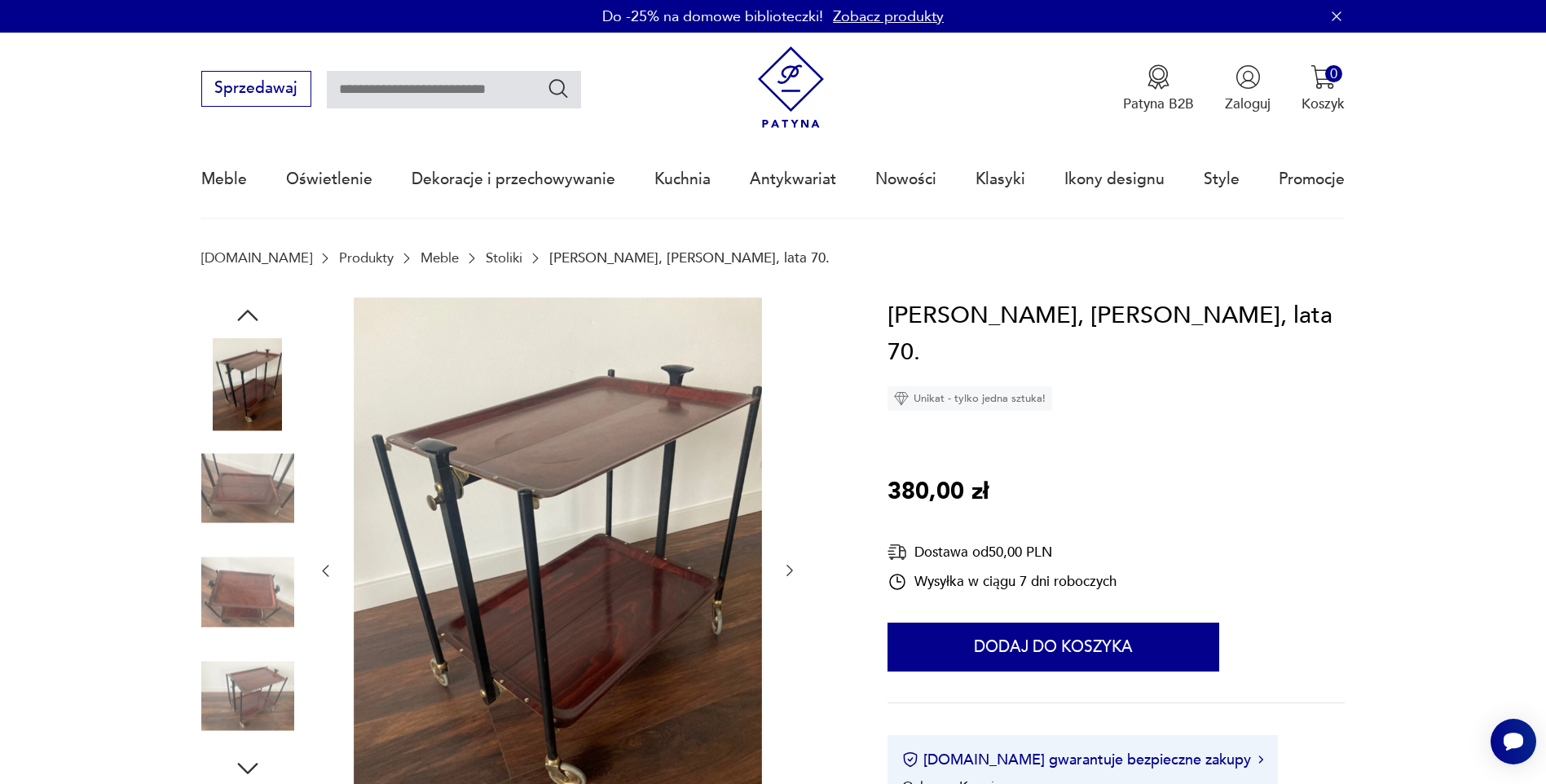
click at [796, 450] on div at bounding box center [557, 571] width 481 height 548
click at [239, 491] on img at bounding box center [248, 488] width 93 height 93
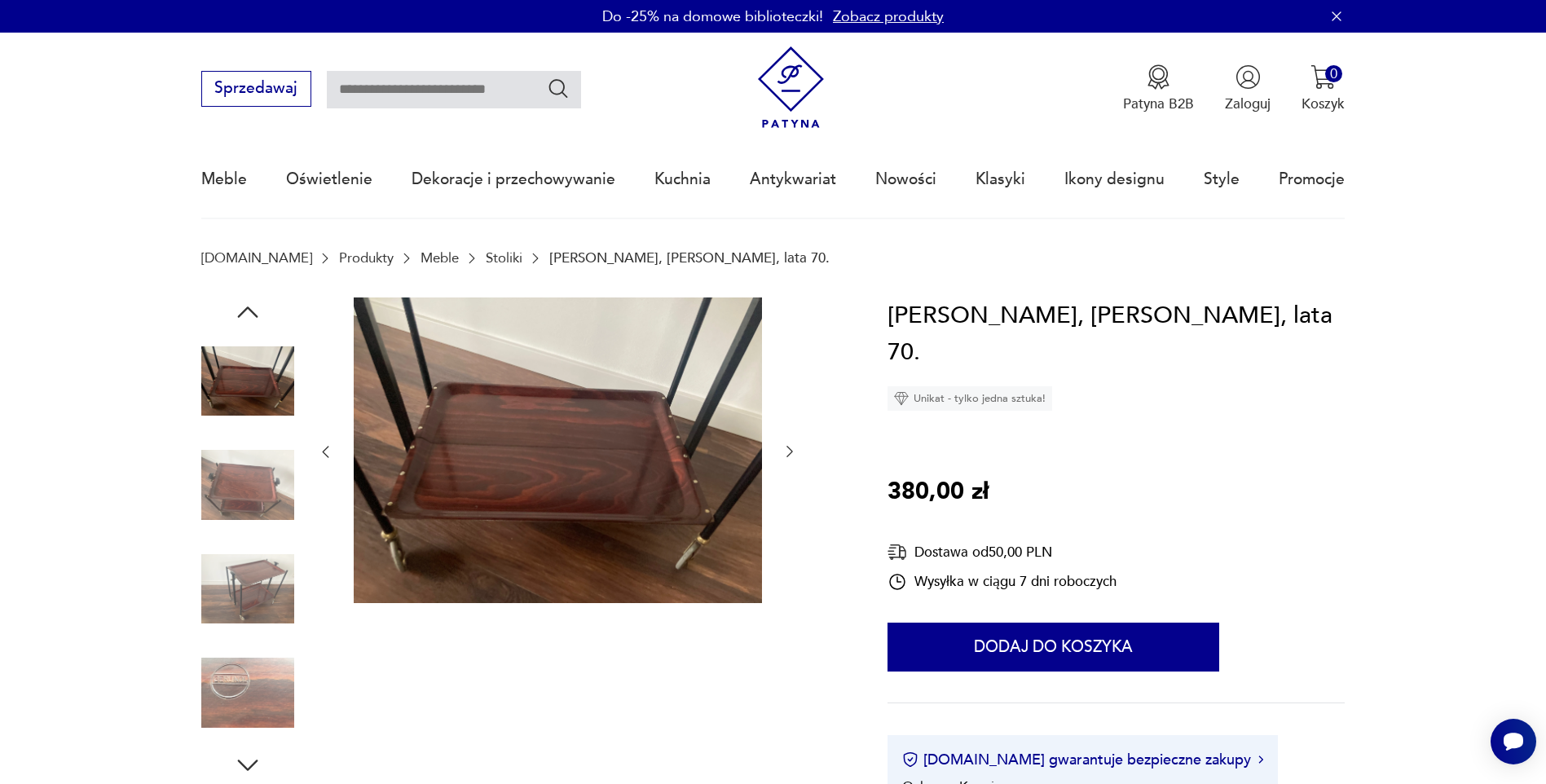
click at [239, 580] on img at bounding box center [248, 589] width 93 height 93
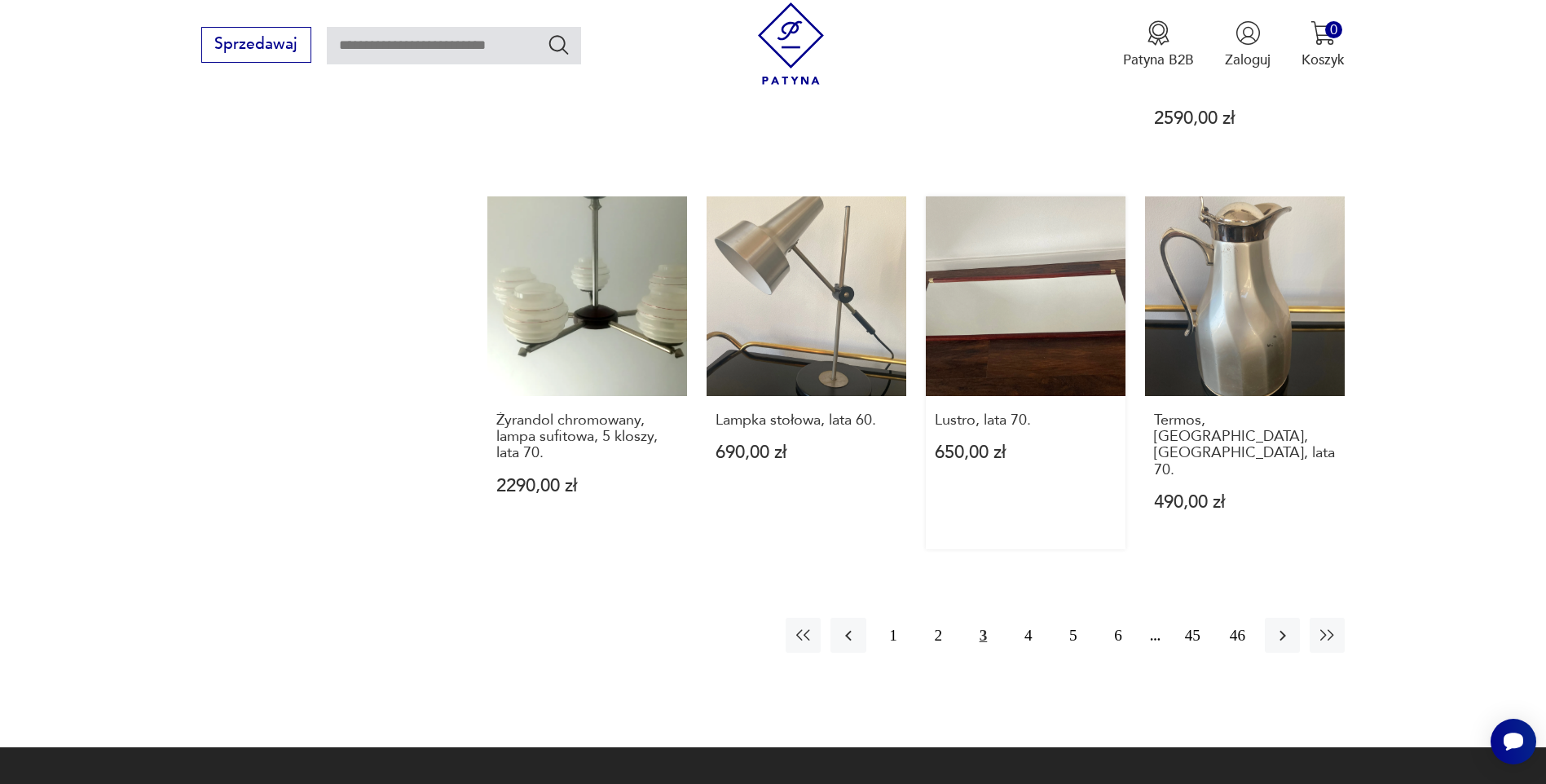
scroll to position [1658, 0]
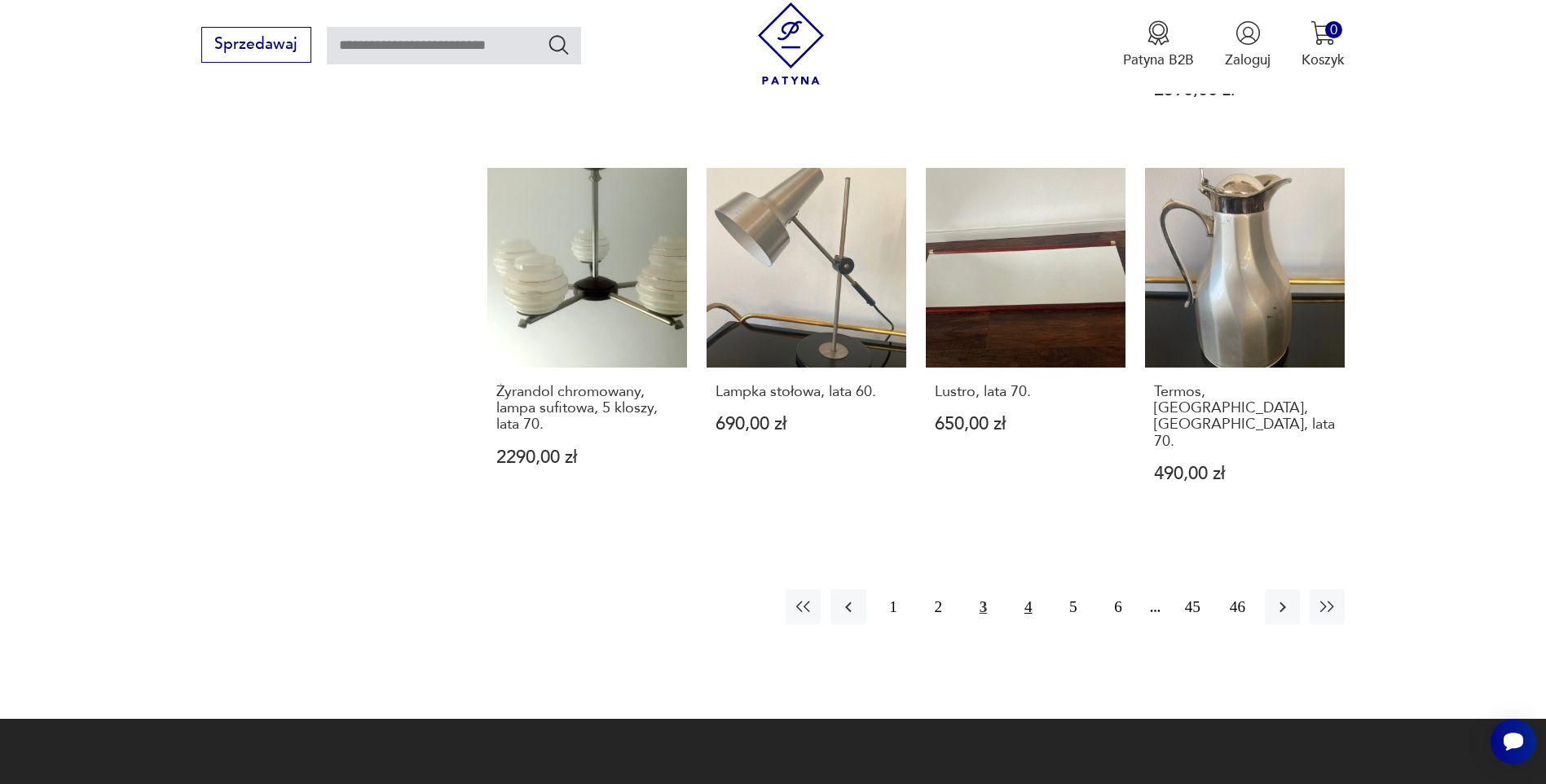
click at [1024, 589] on button "4" at bounding box center [1027, 606] width 35 height 35
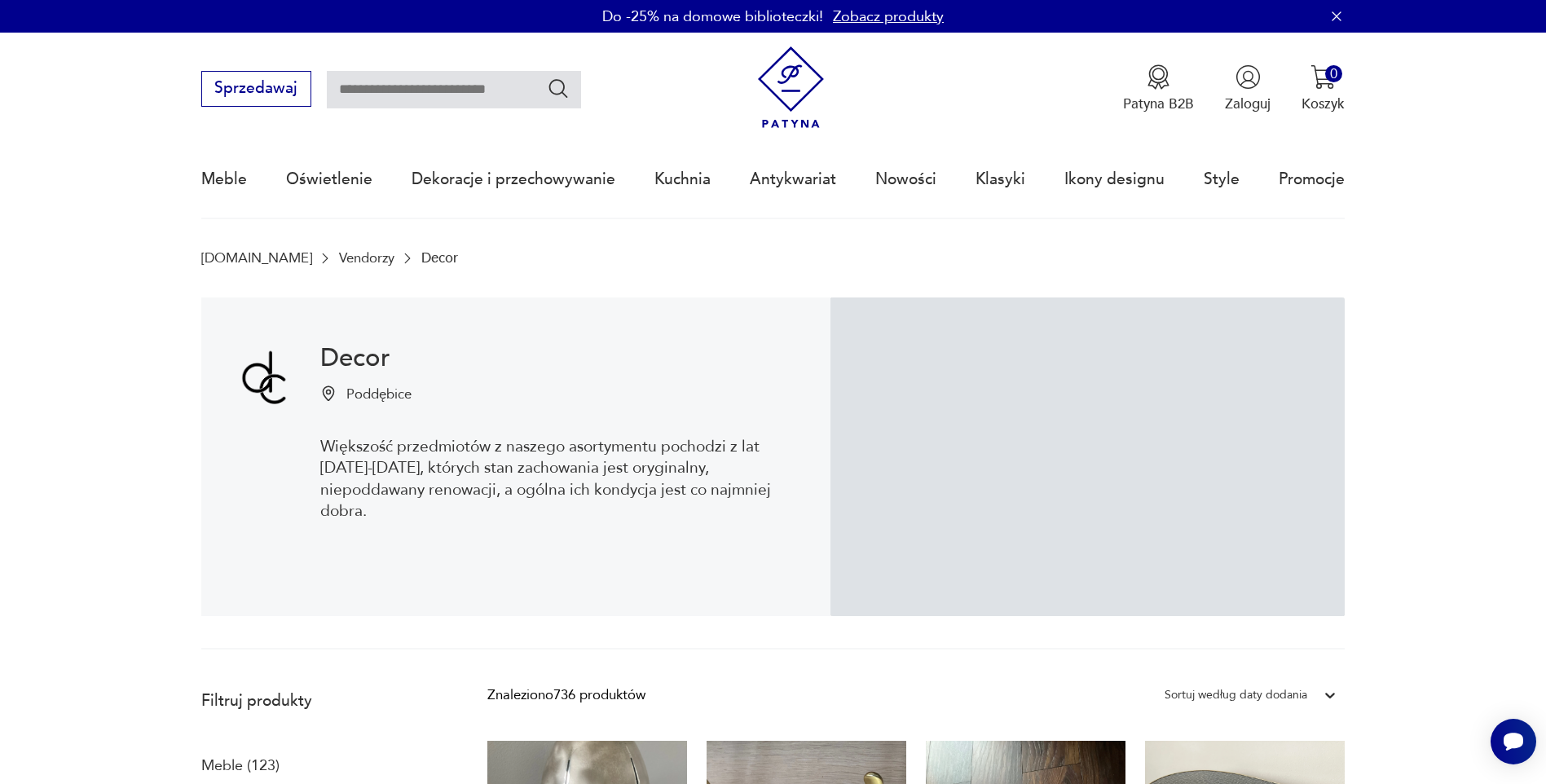
click at [467, 92] on input "text" at bounding box center [453, 90] width 254 height 38
type input "*****"
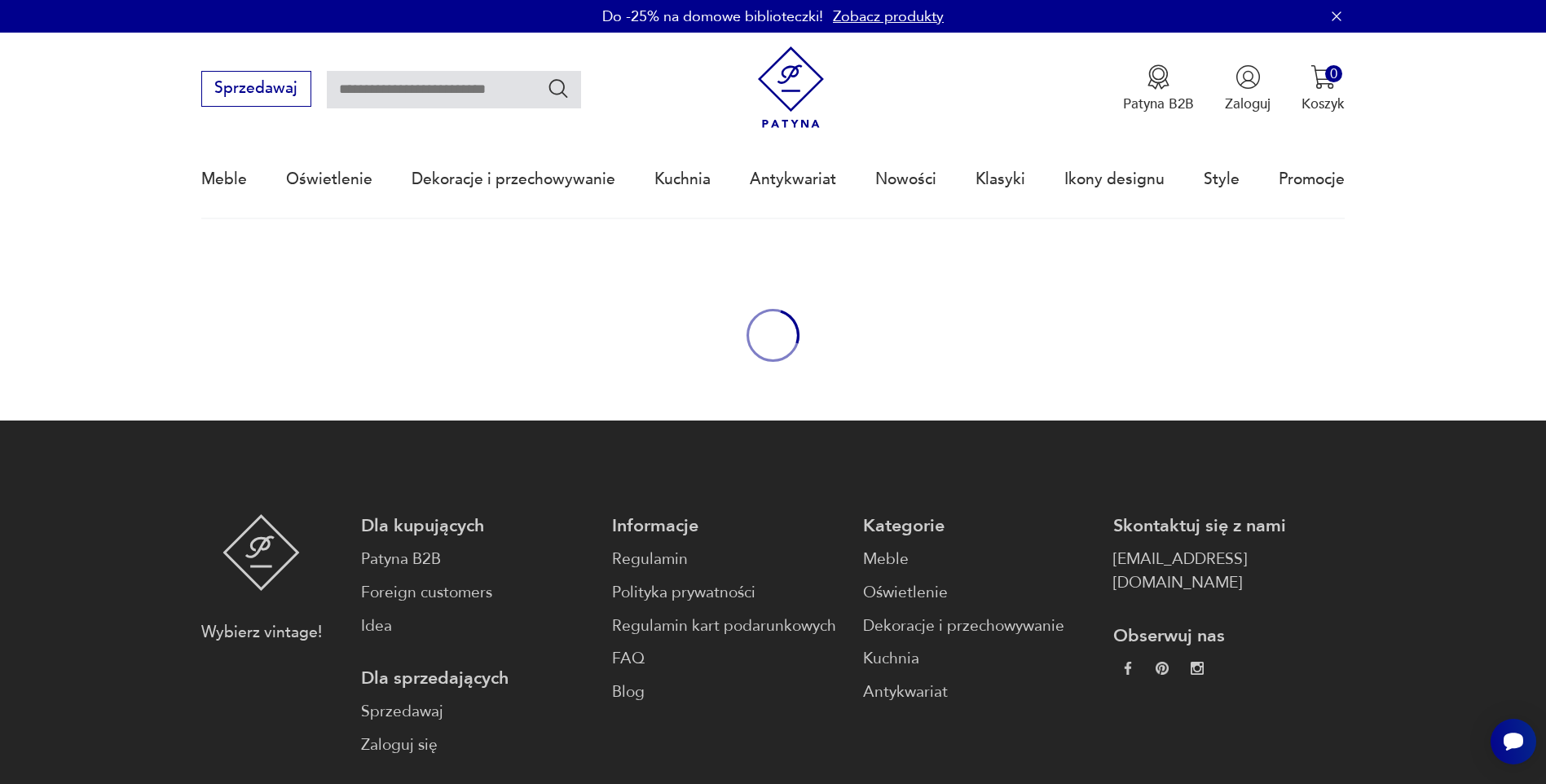
type input "*****"
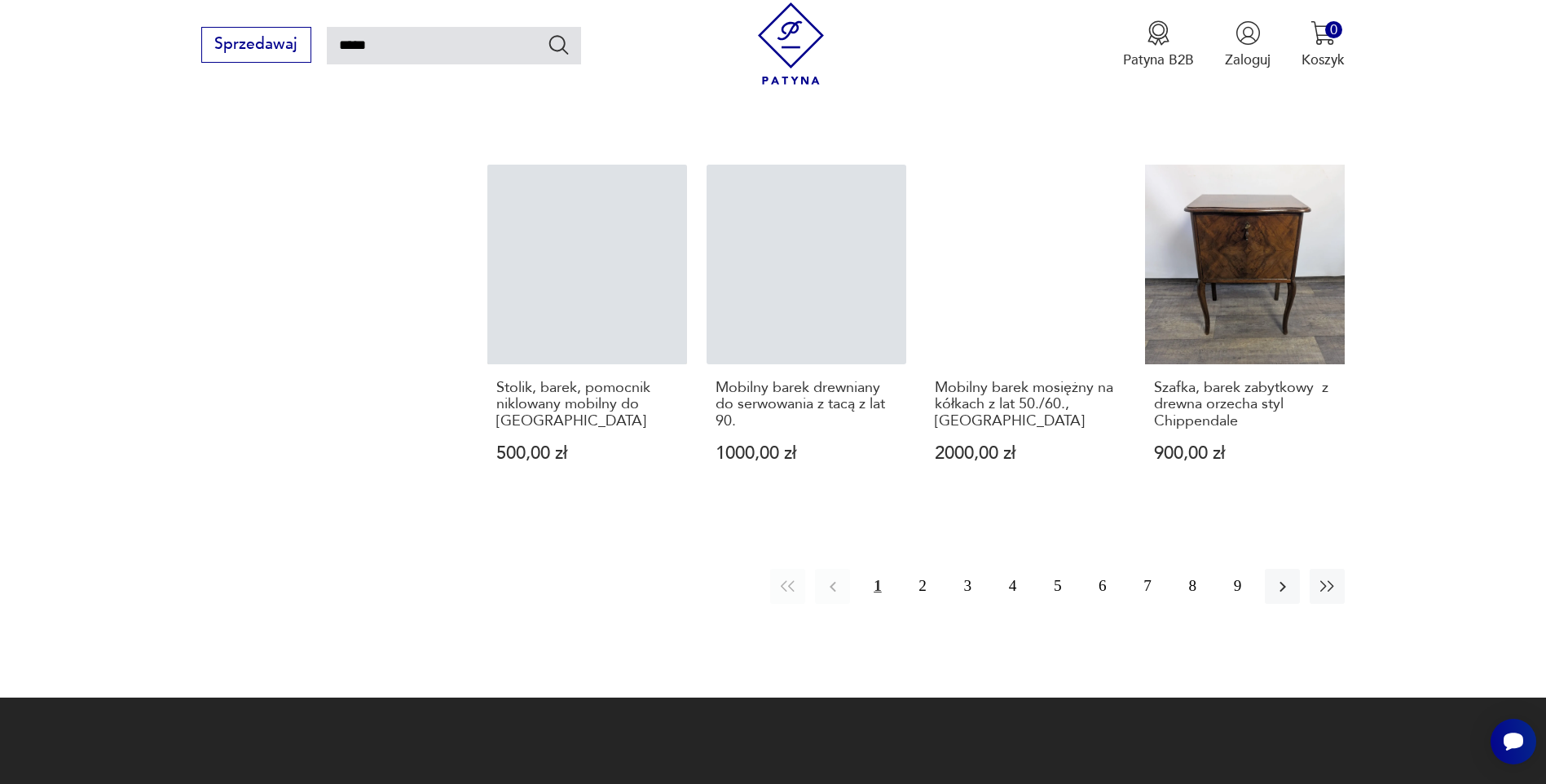
scroll to position [1359, 0]
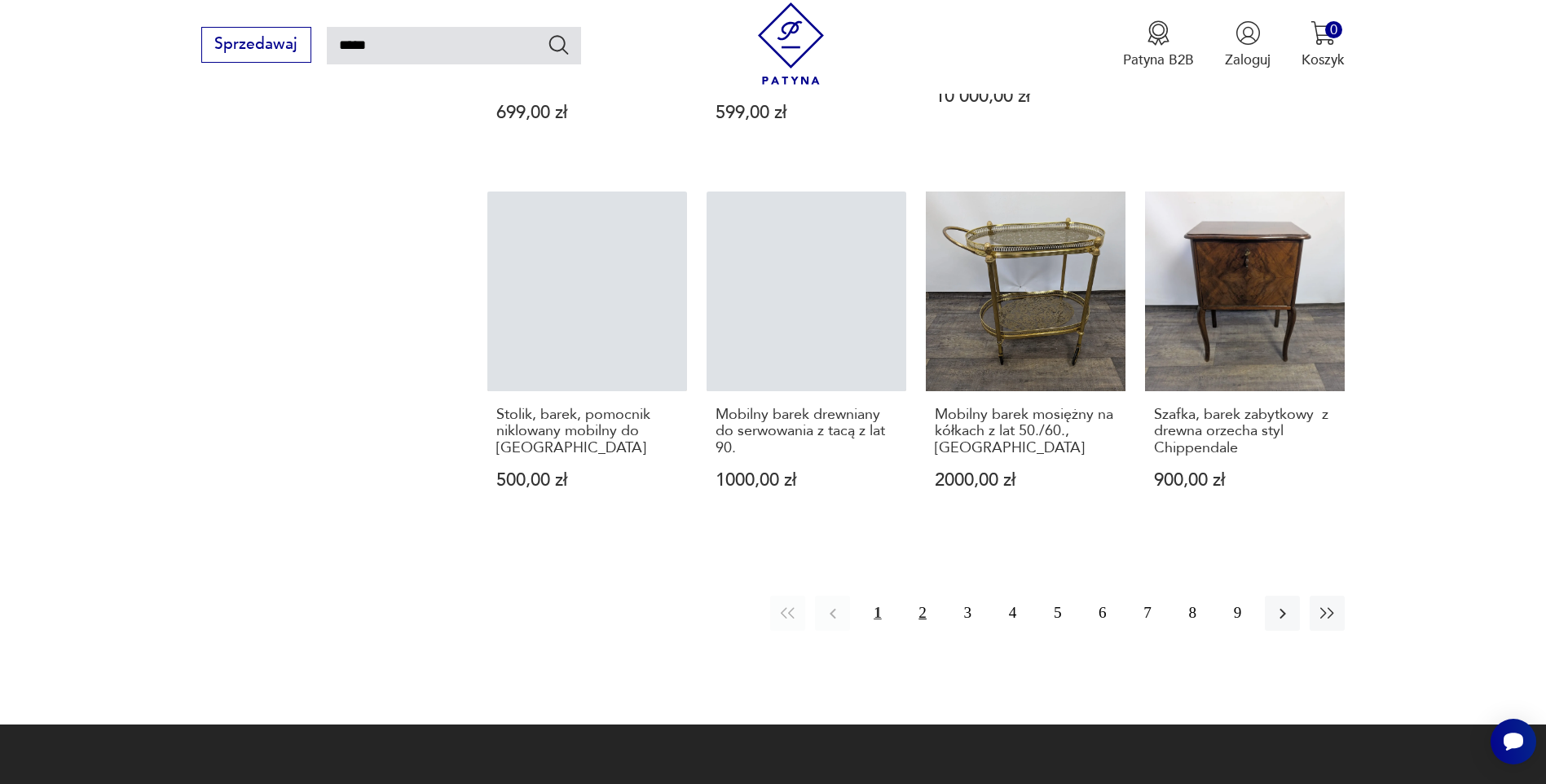
click at [921, 596] on button "2" at bounding box center [922, 612] width 35 height 35
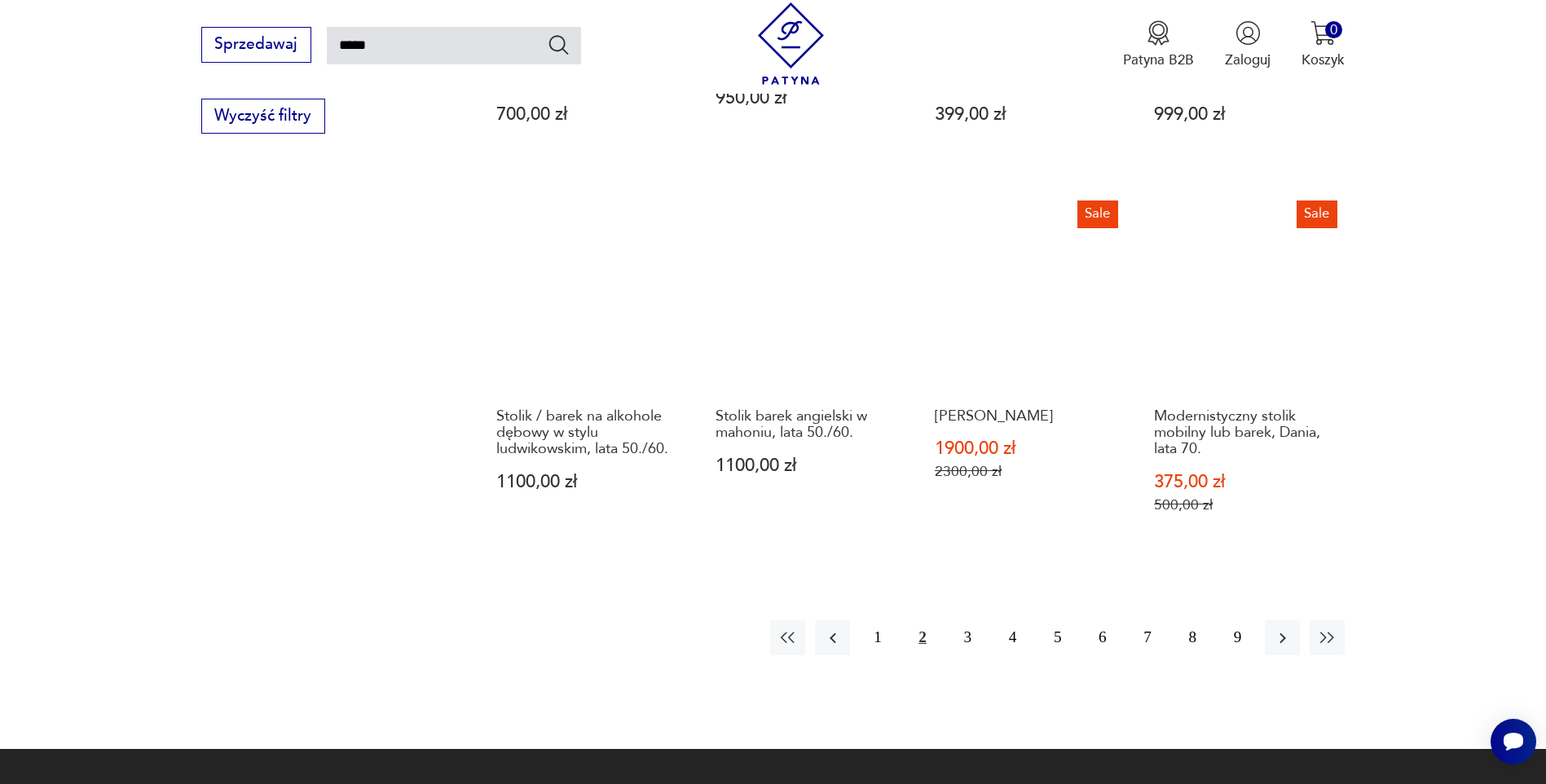
scroll to position [1316, 0]
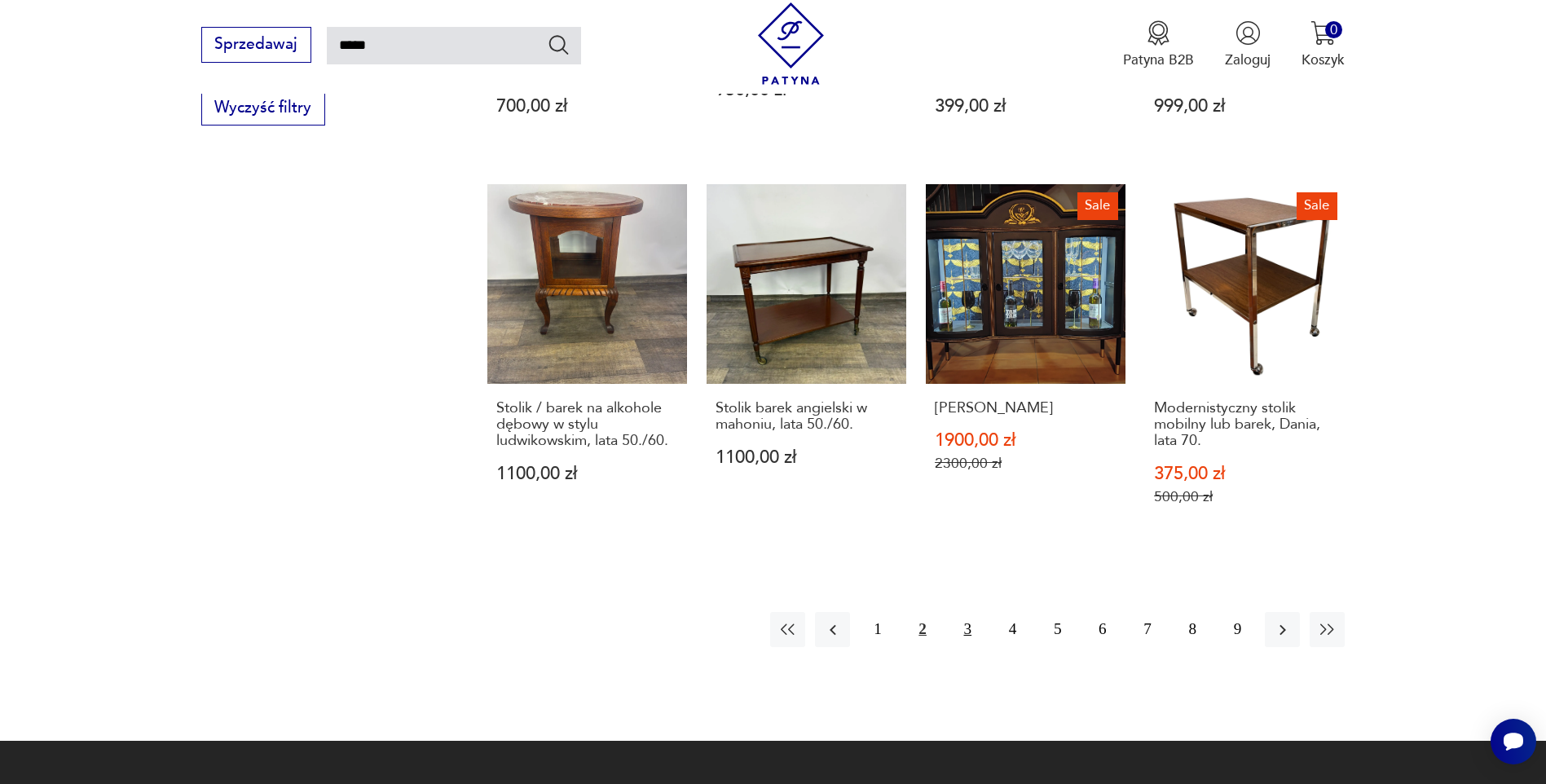
click at [964, 629] on button "3" at bounding box center [967, 628] width 35 height 35
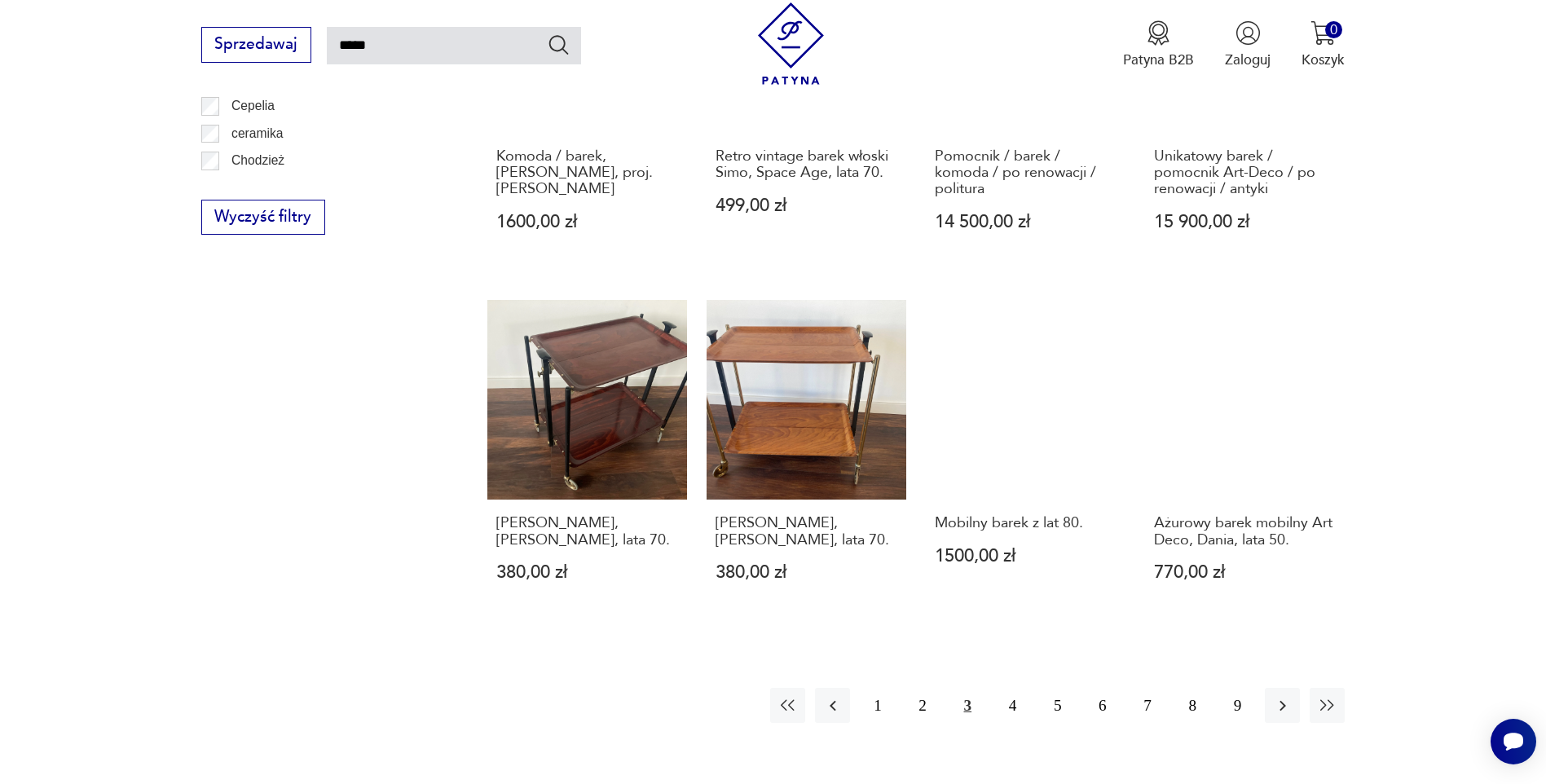
scroll to position [1234, 0]
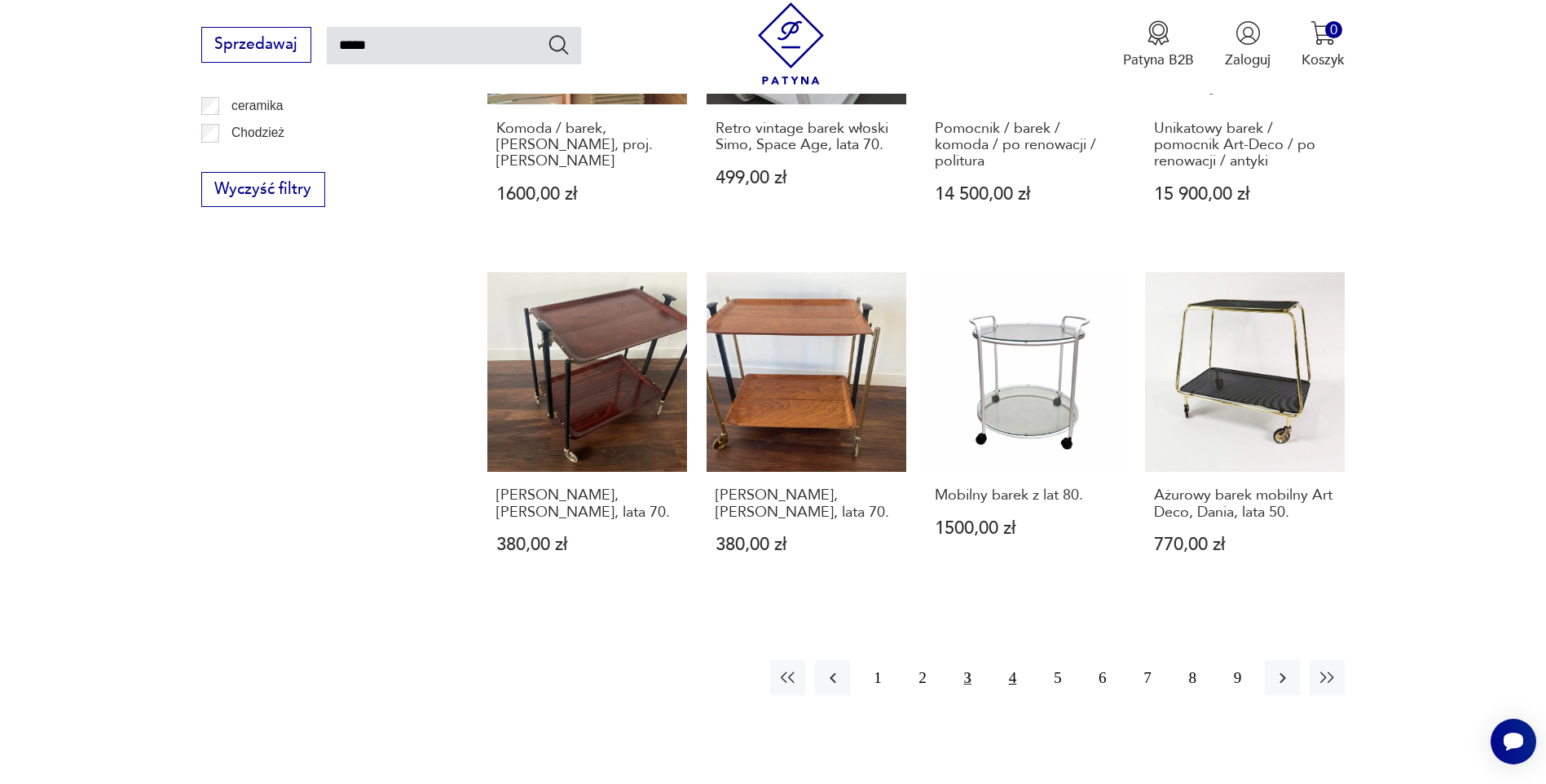
click at [1004, 673] on button "4" at bounding box center [1012, 677] width 35 height 35
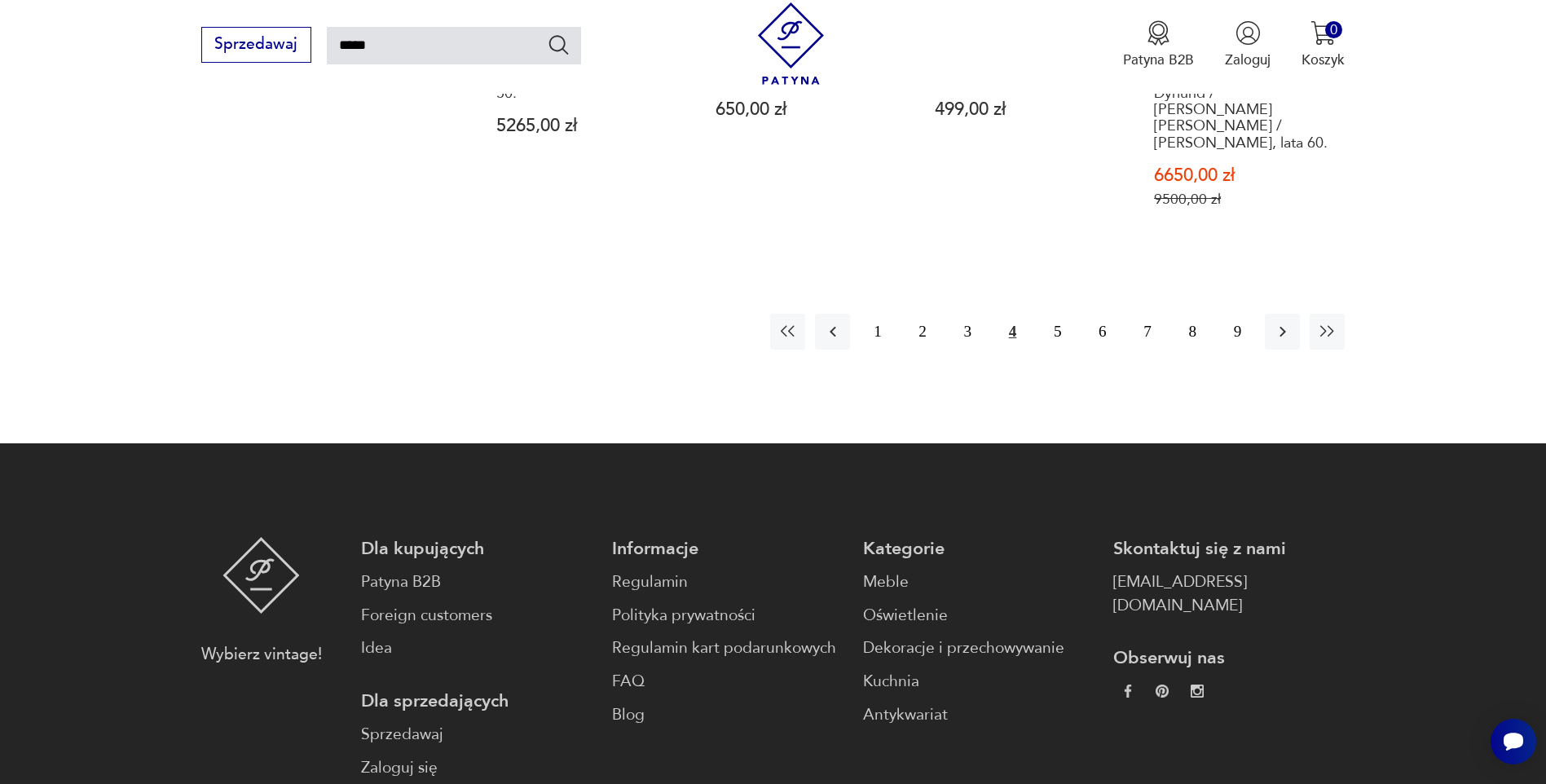
scroll to position [1641, 0]
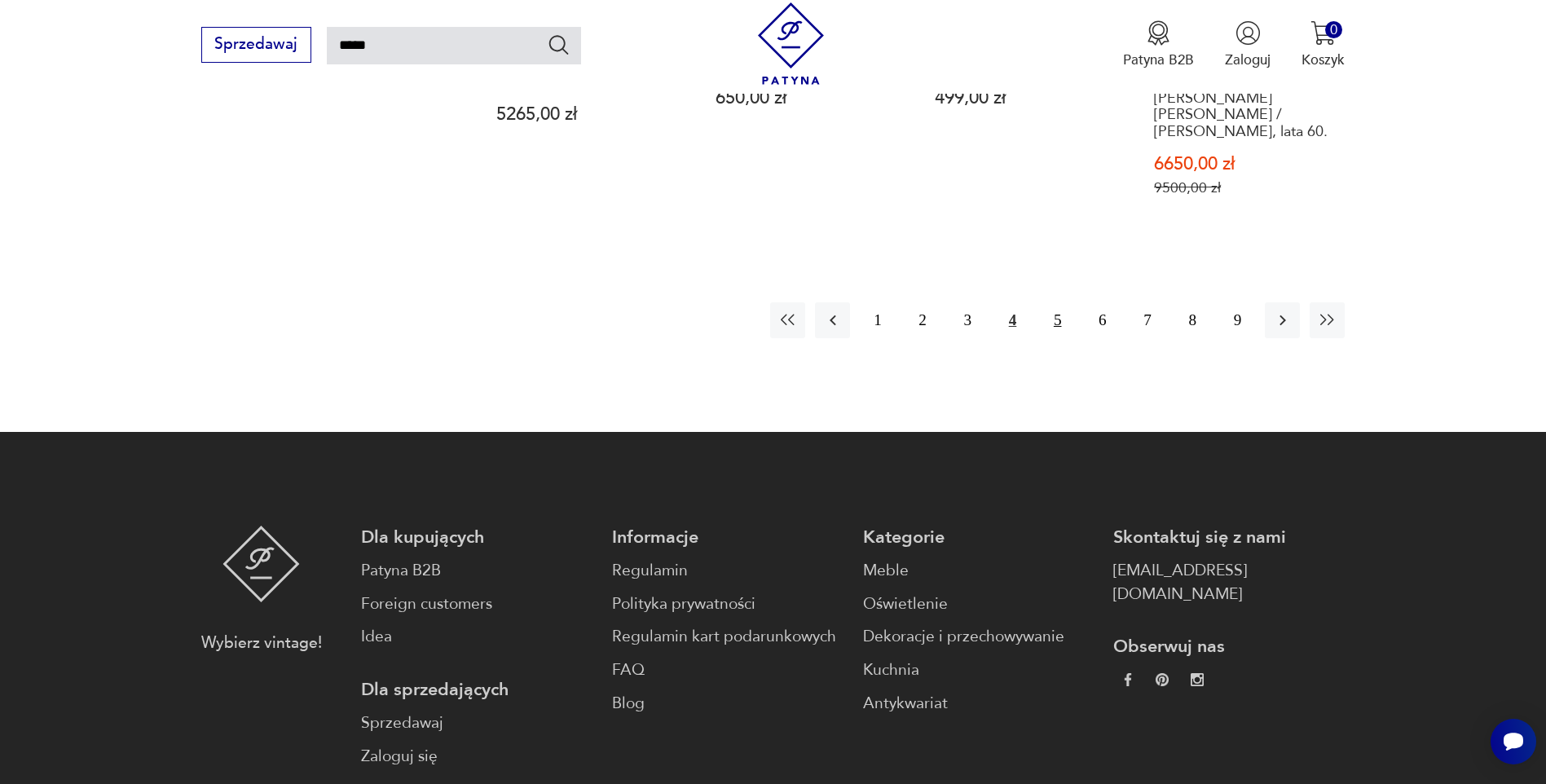
click at [1055, 302] on button "5" at bounding box center [1056, 319] width 35 height 35
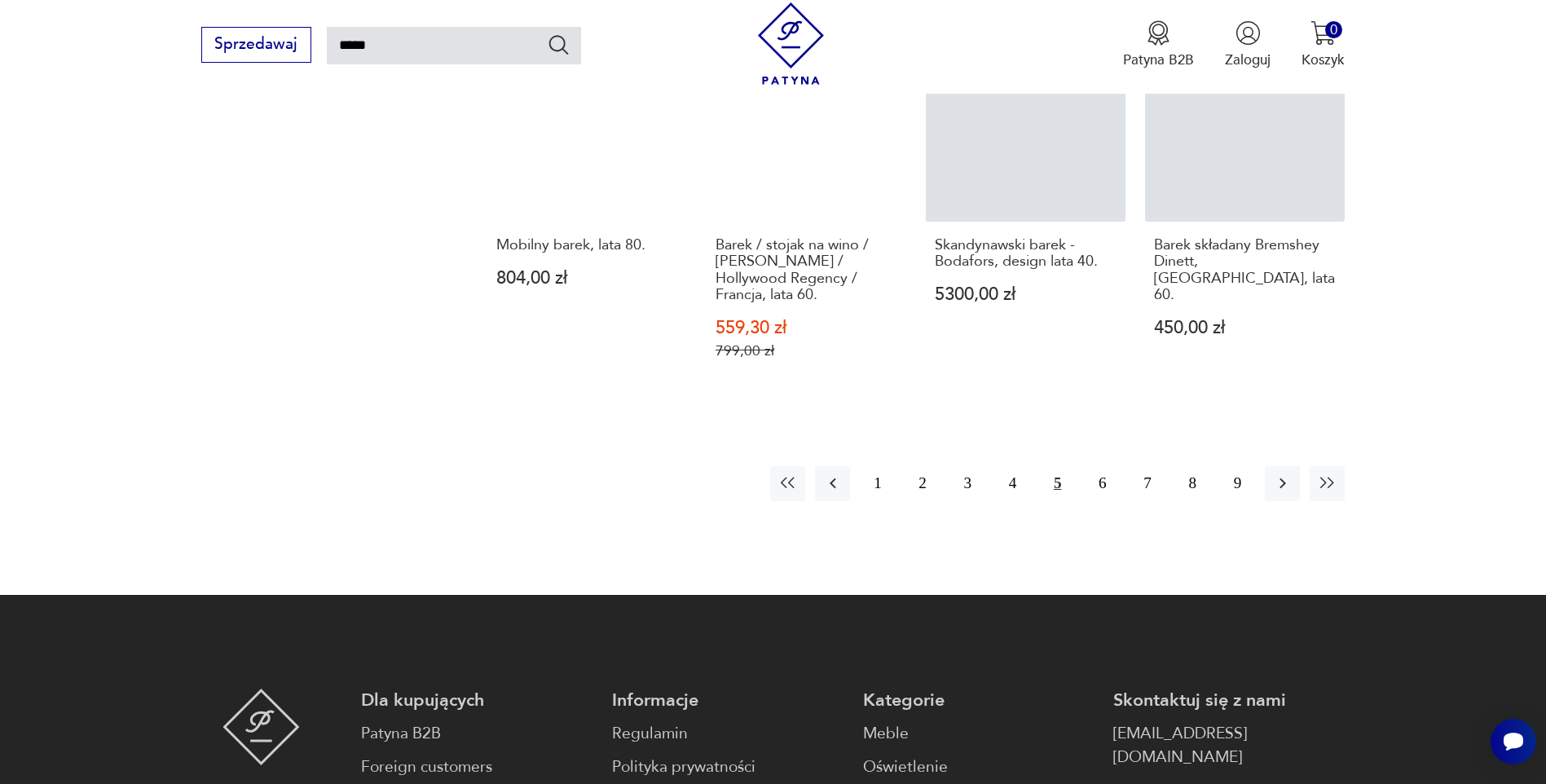
scroll to position [1641, 0]
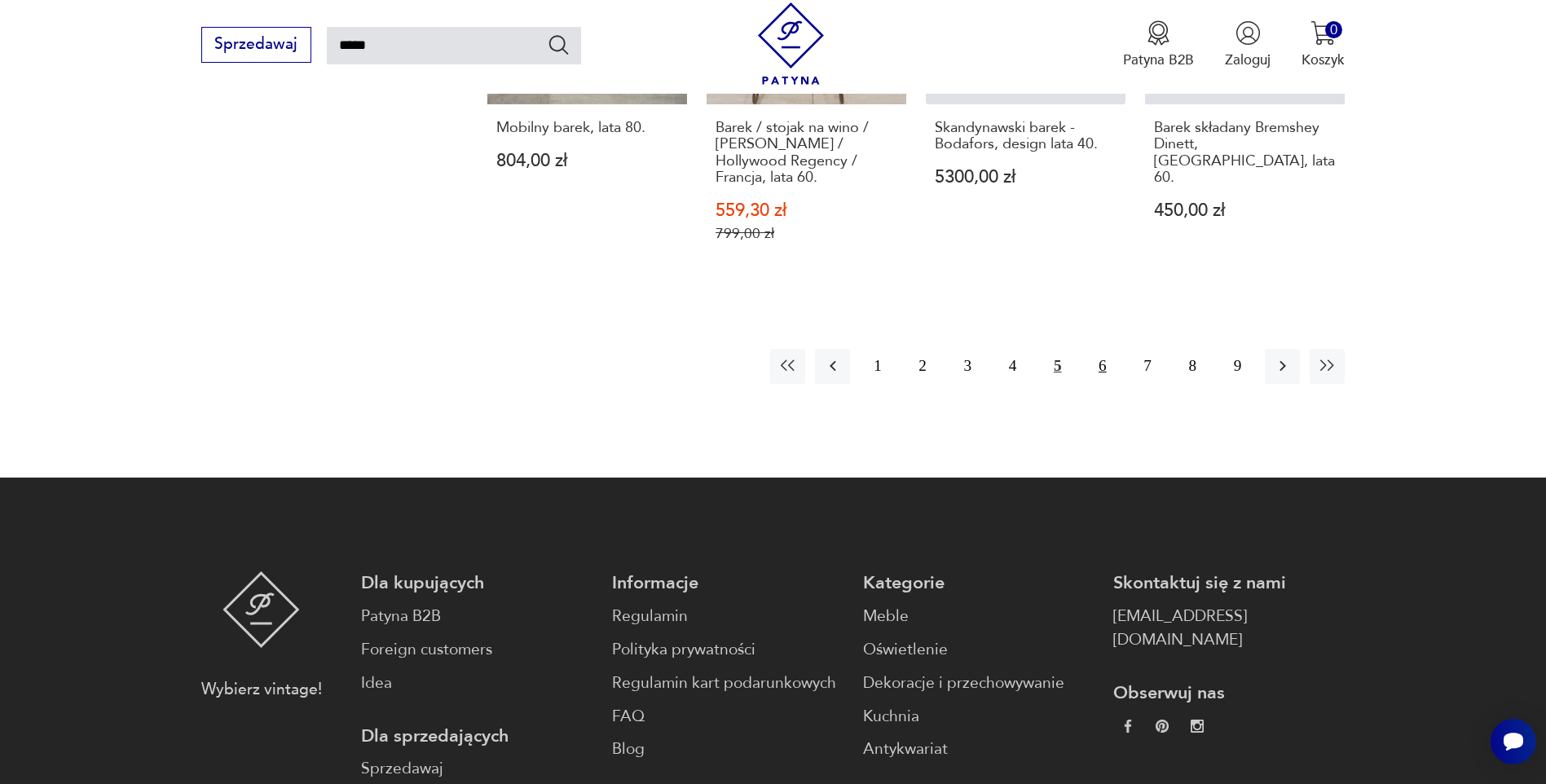
click at [1105, 349] on button "6" at bounding box center [1101, 366] width 35 height 35
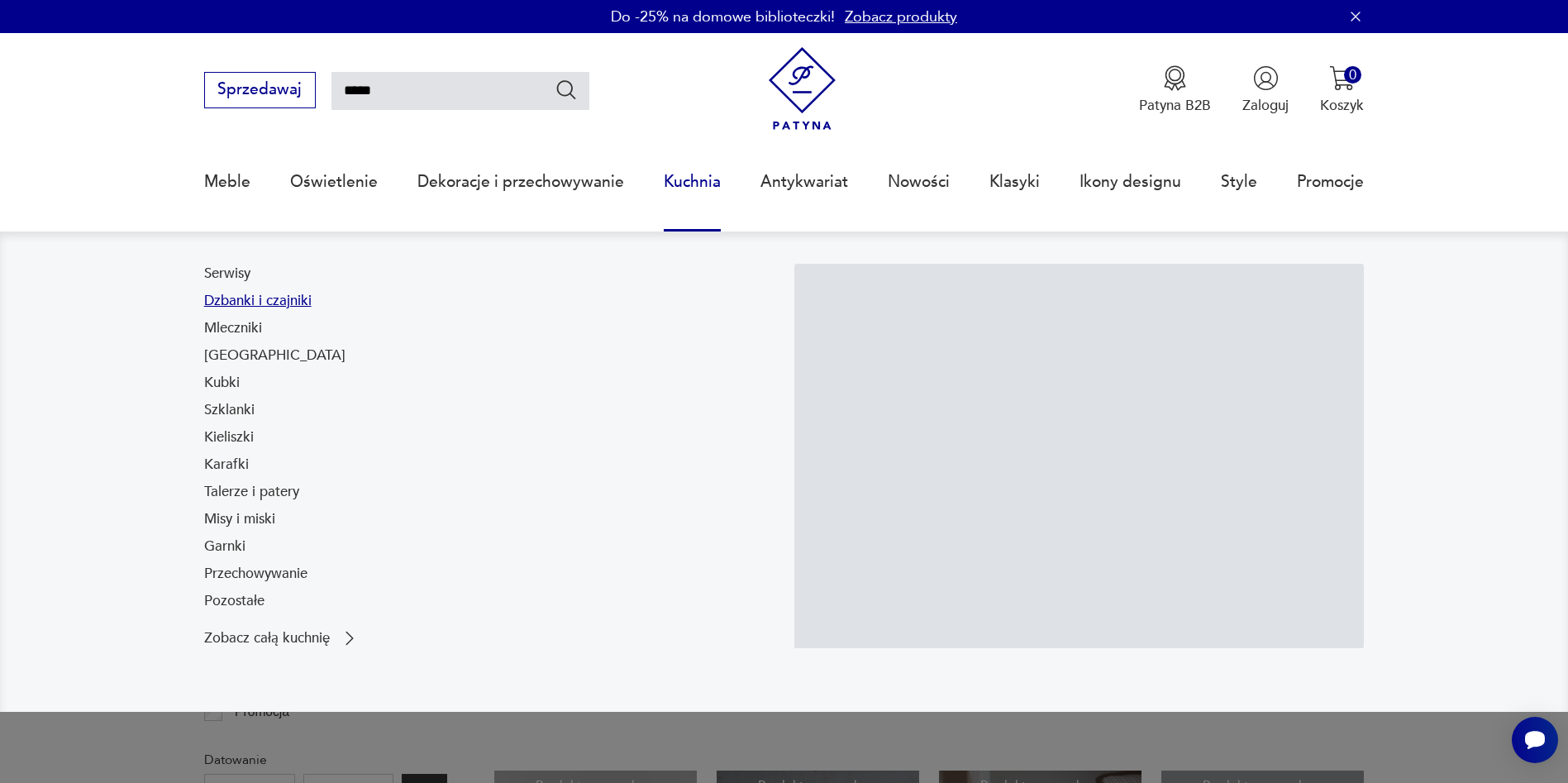
click at [243, 303] on link "Dzbanki i czajniki" at bounding box center [258, 301] width 108 height 20
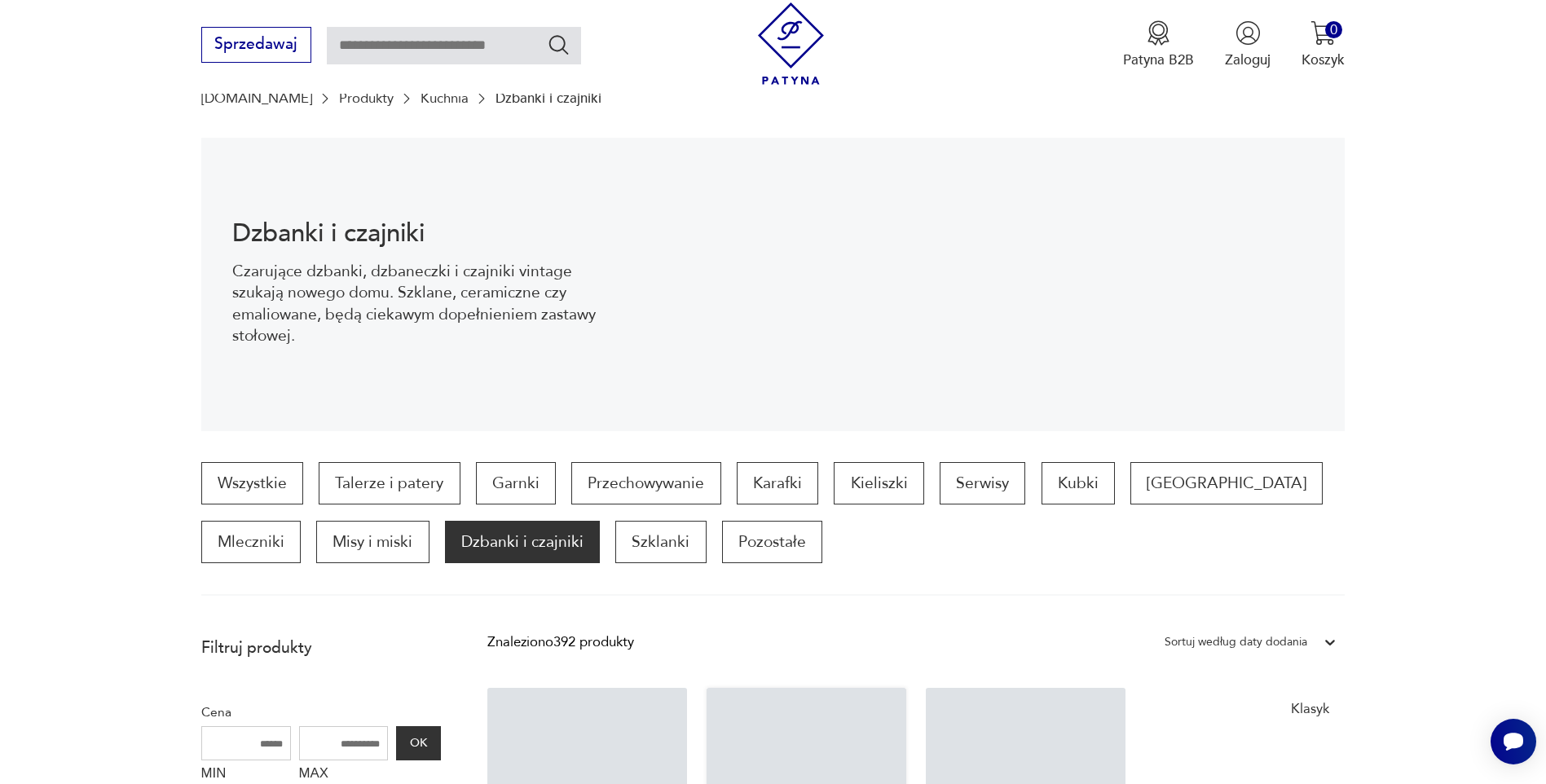
scroll to position [648, 0]
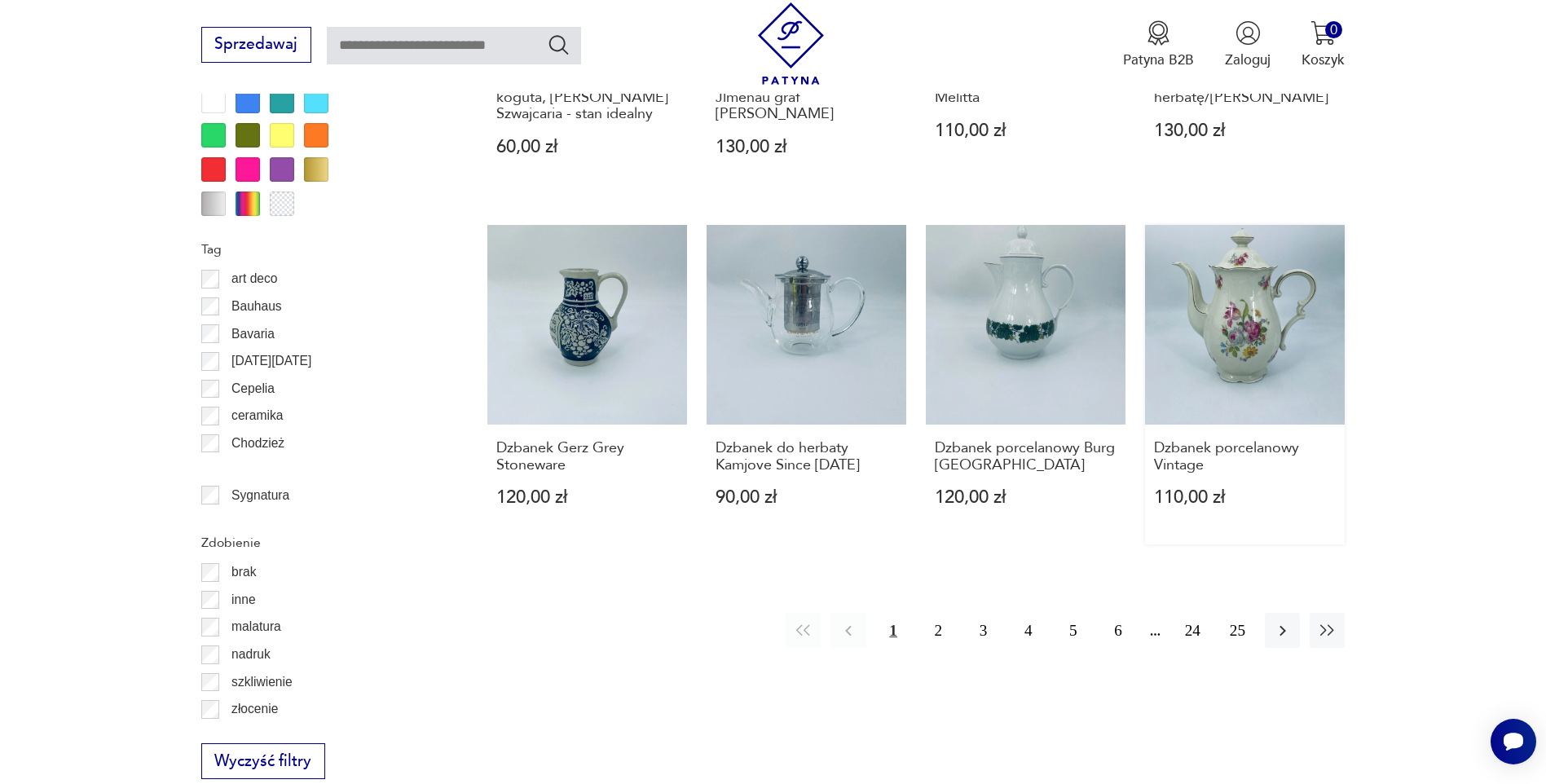
click at [1260, 290] on link "Dzbanek porcelanowy Vintage 110,00 zł" at bounding box center [1244, 384] width 200 height 320
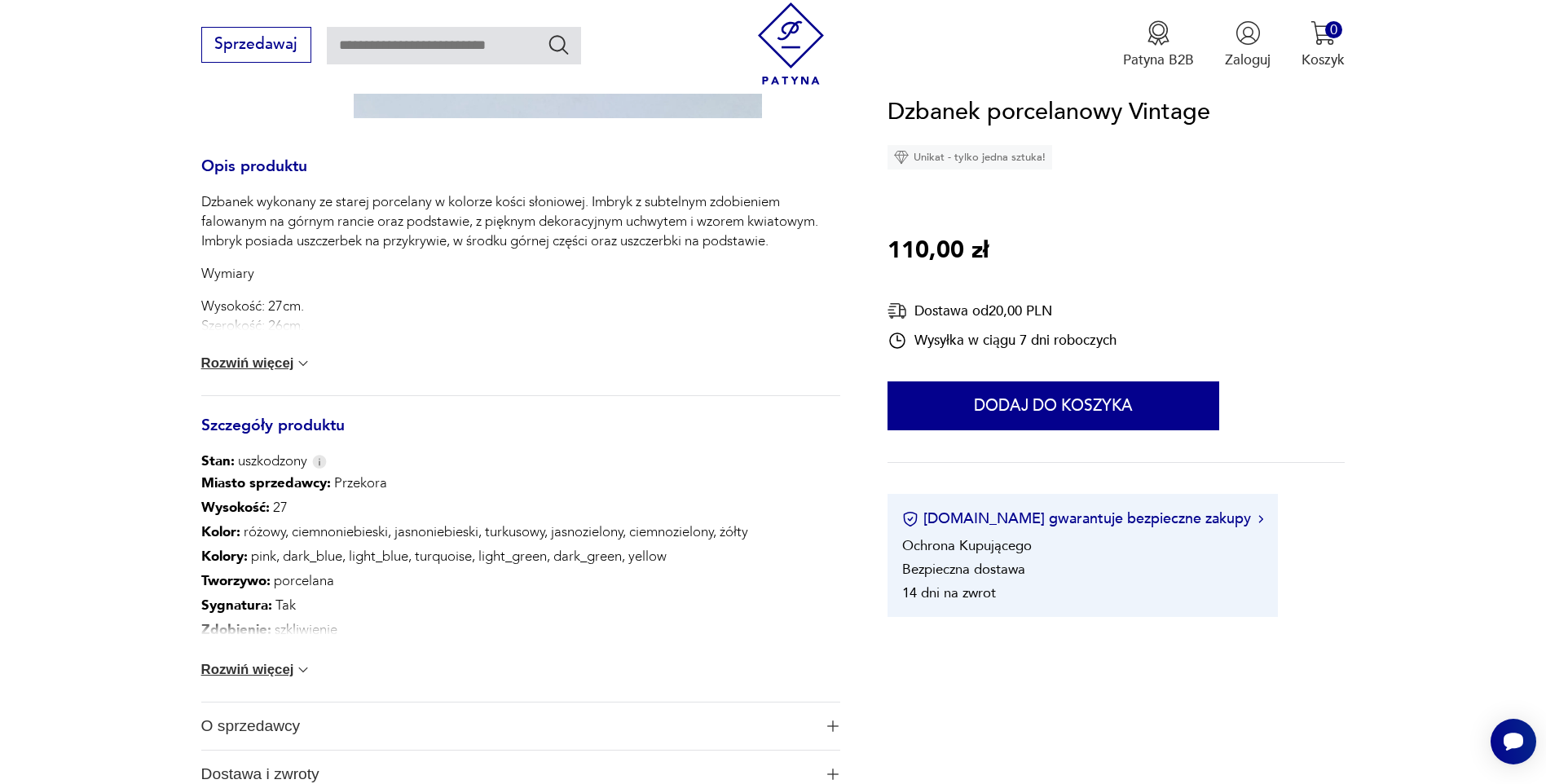
scroll to position [977, 0]
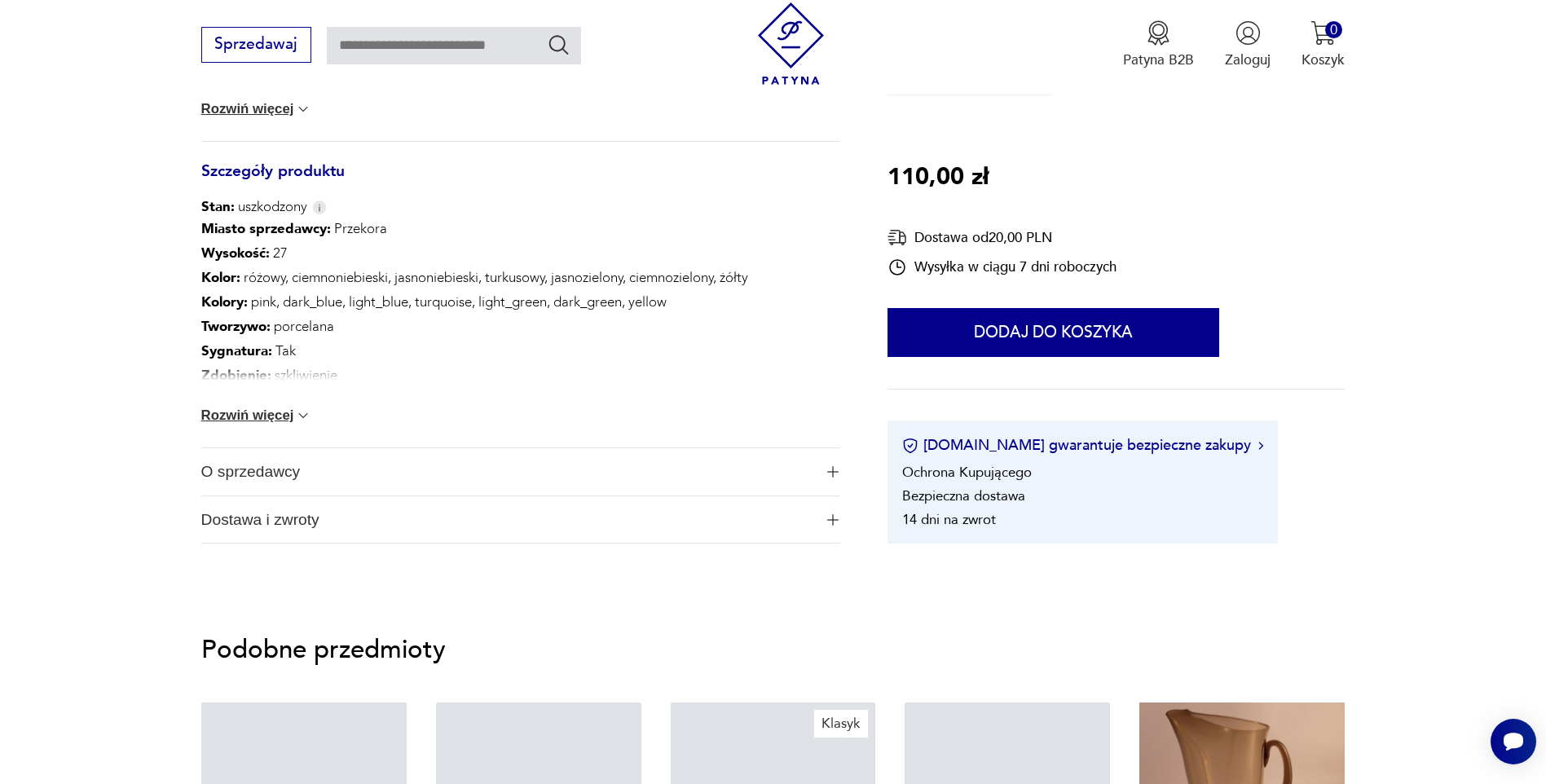
click at [245, 400] on div "Miasto sprzedawcy : Przekora Wysokość : 27 Kolor: różowy, ciemnoniebieski, jasn…" at bounding box center [522, 332] width 640 height 231
drag, startPoint x: 245, startPoint y: 400, endPoint x: 259, endPoint y: 407, distance: 15.7
click at [259, 407] on button "Rozwiń więcej" at bounding box center [257, 415] width 111 height 16
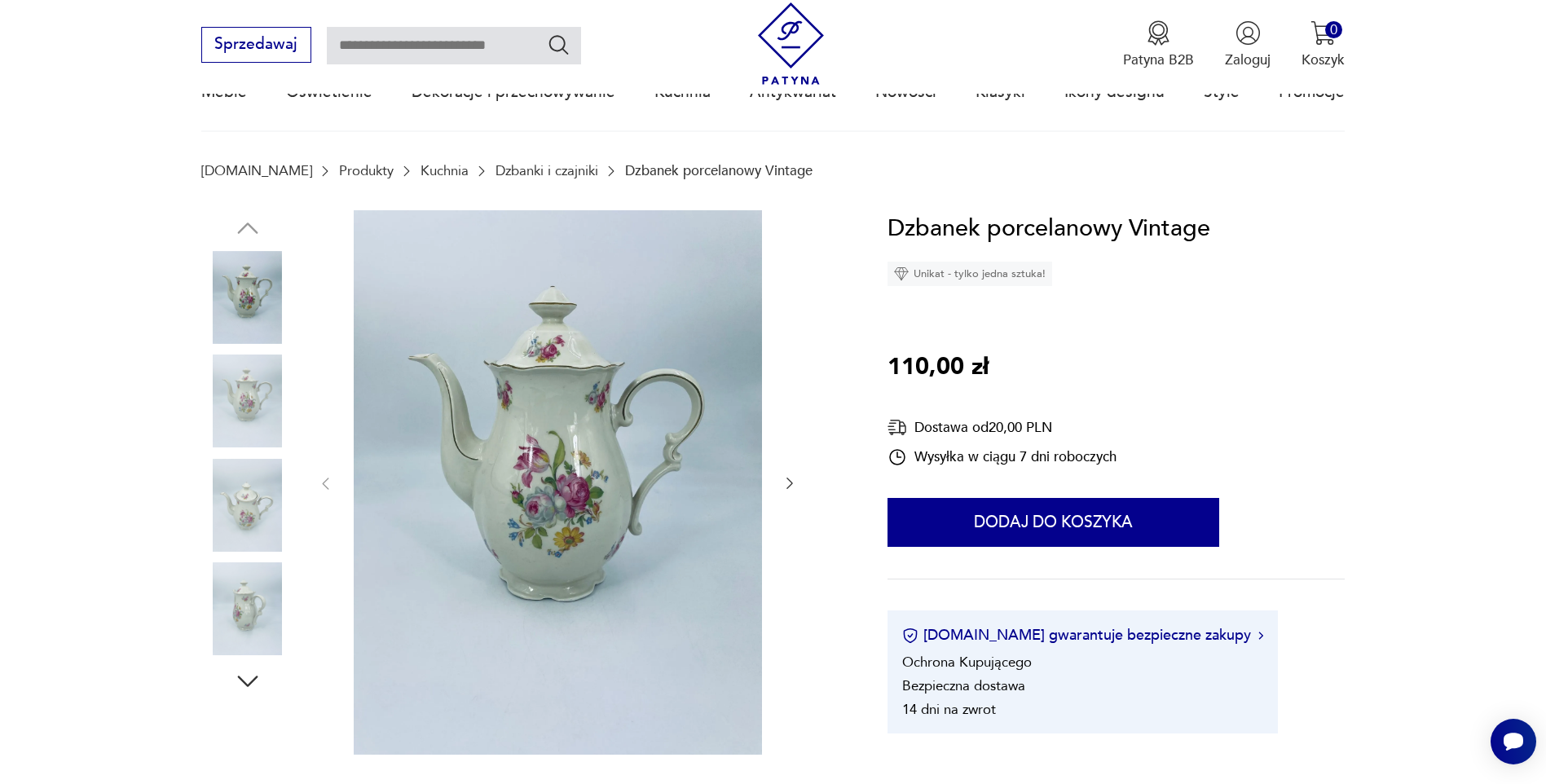
scroll to position [0, 0]
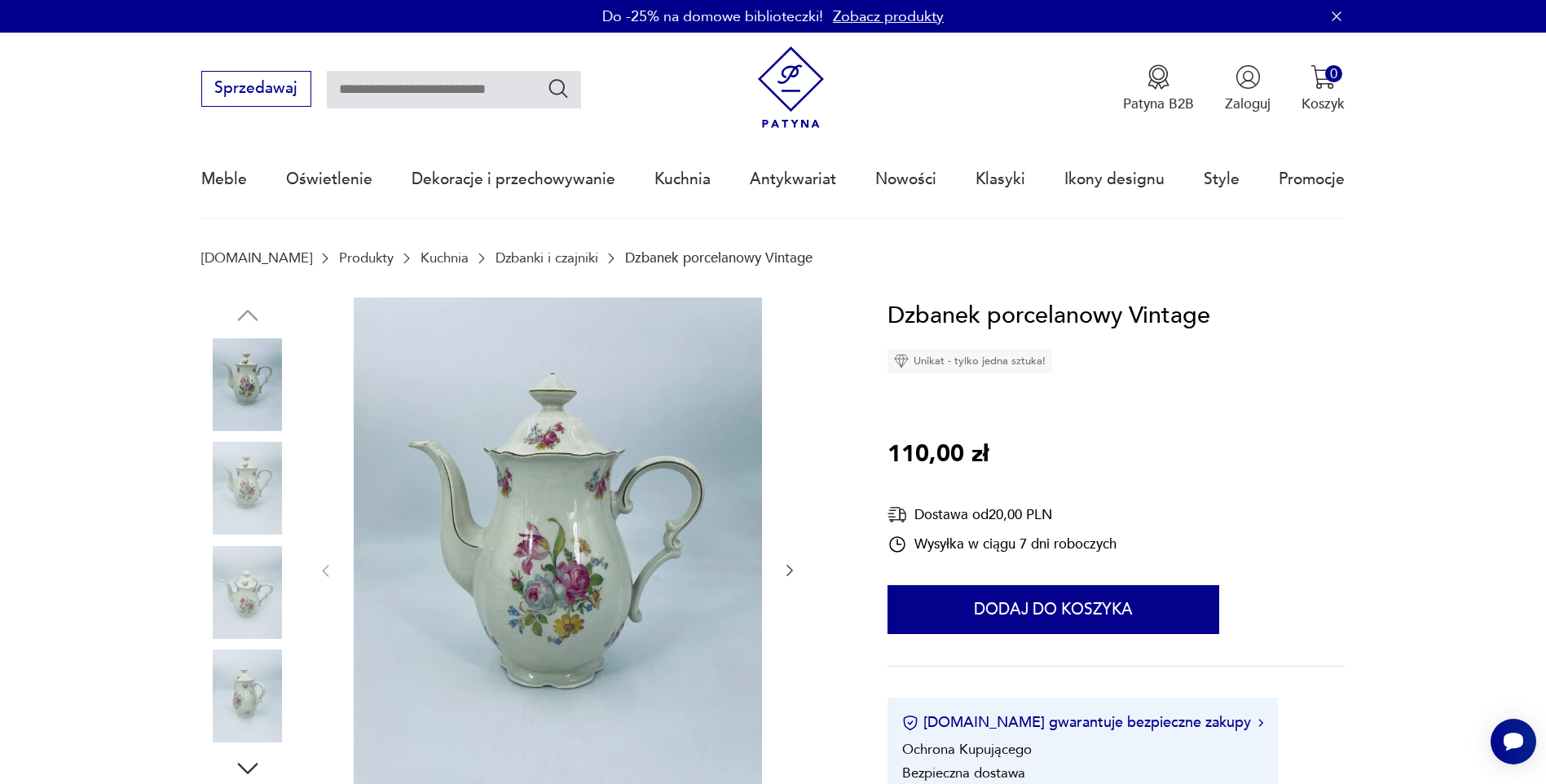
click at [496, 261] on link "Dzbanki i czajniki" at bounding box center [546, 258] width 102 height 16
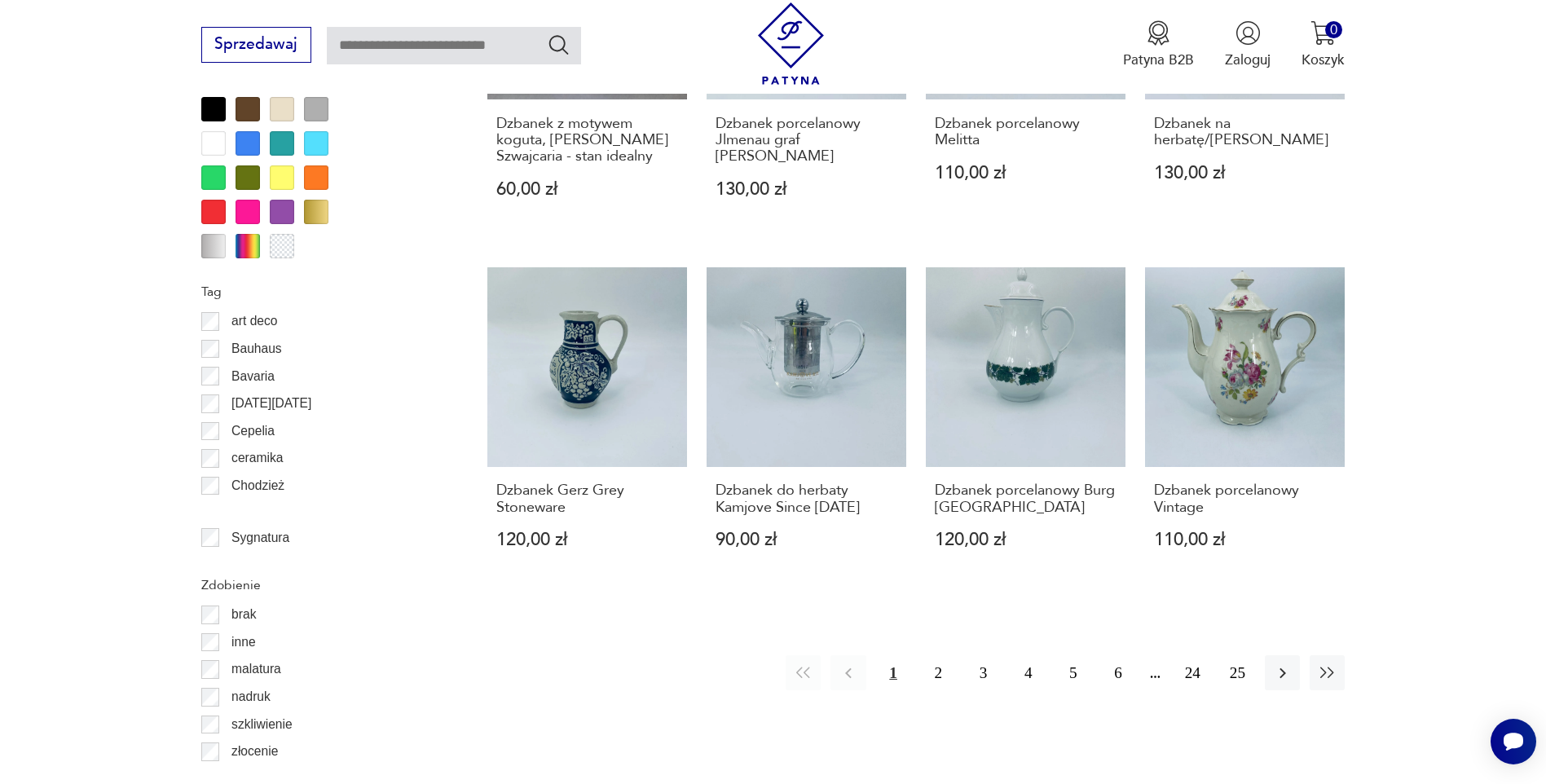
scroll to position [1765, 0]
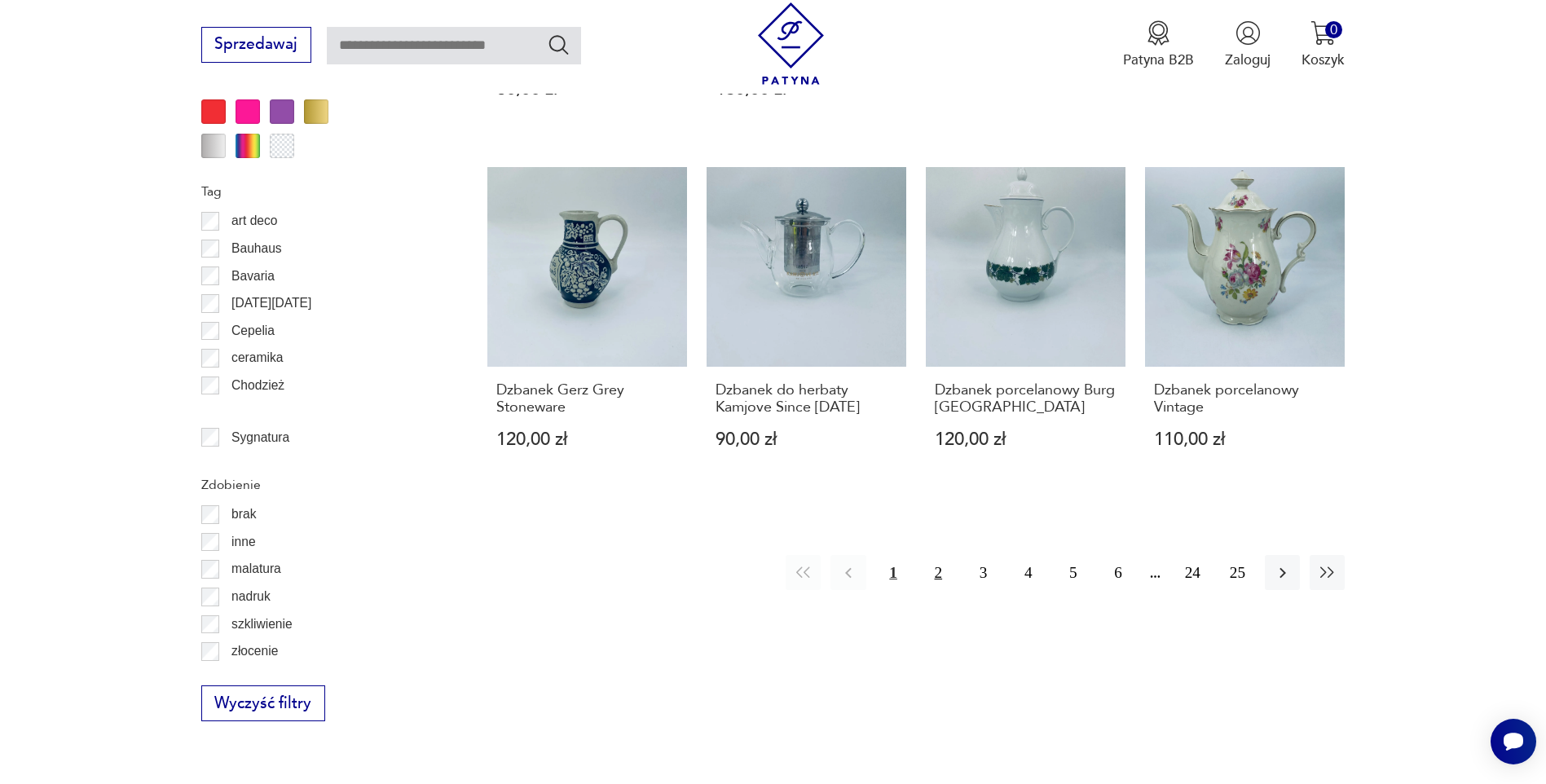
click at [935, 574] on button "2" at bounding box center [938, 572] width 35 height 35
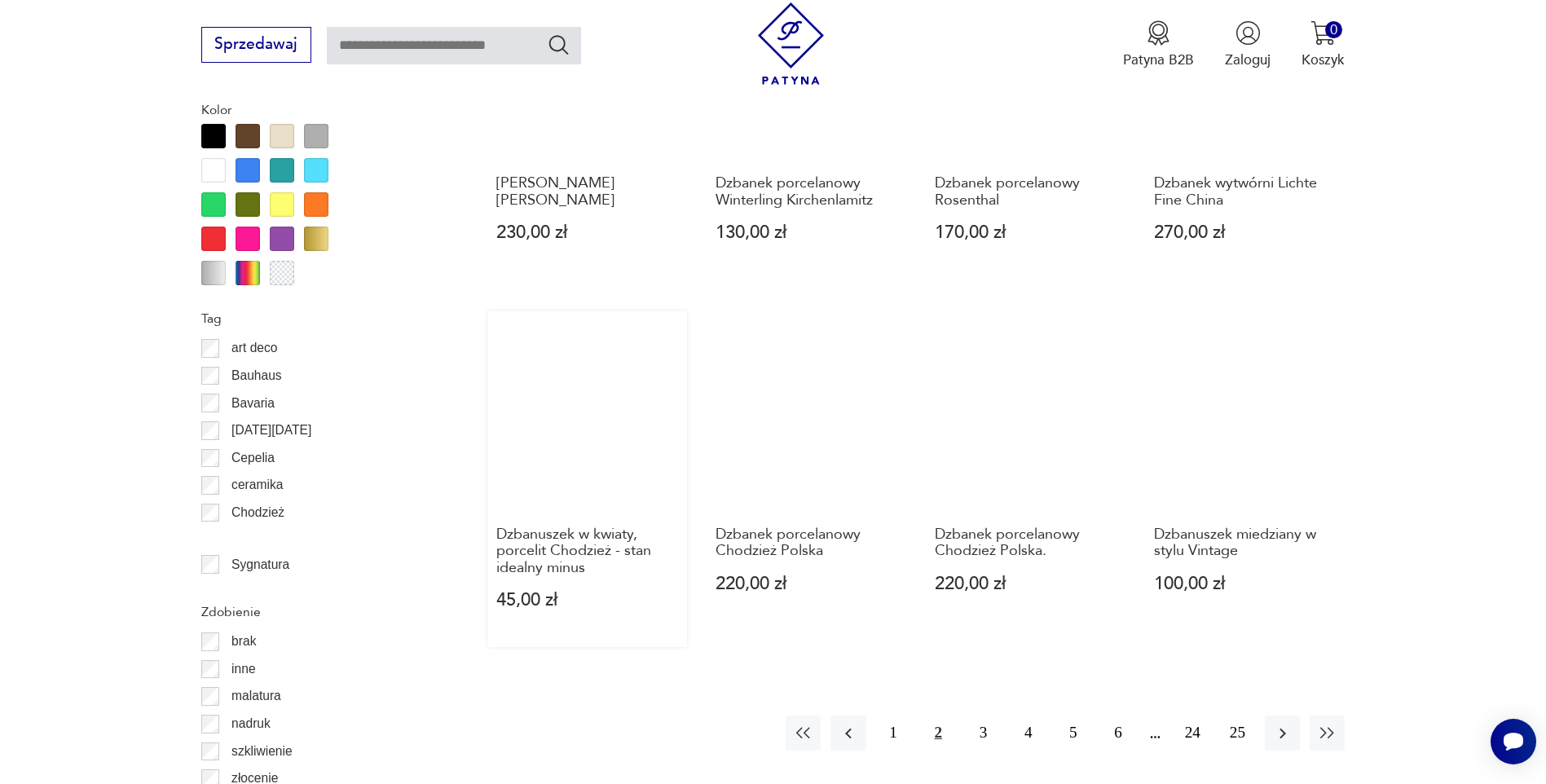
scroll to position [1683, 0]
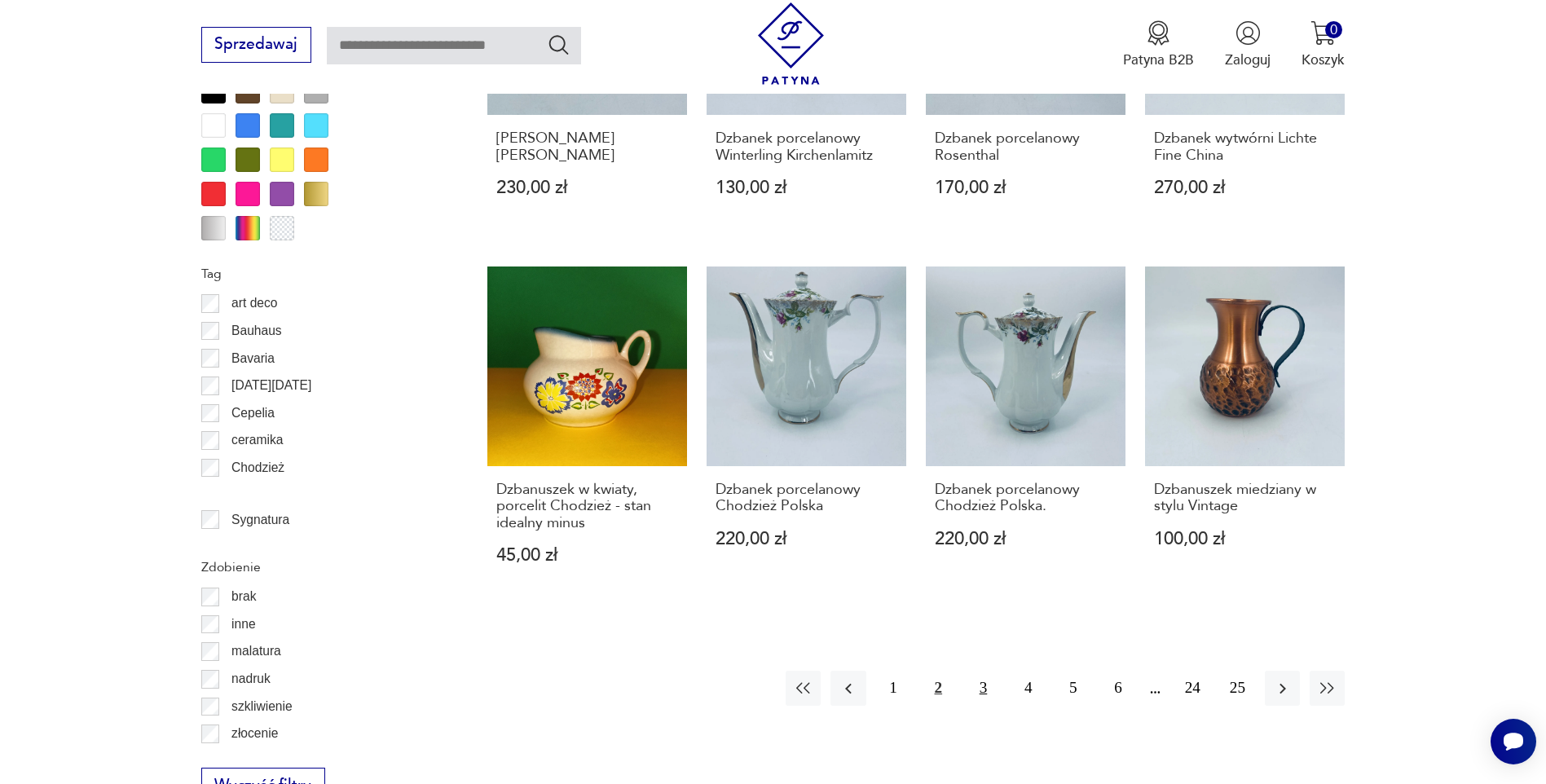
click at [978, 671] on button "3" at bounding box center [982, 687] width 35 height 35
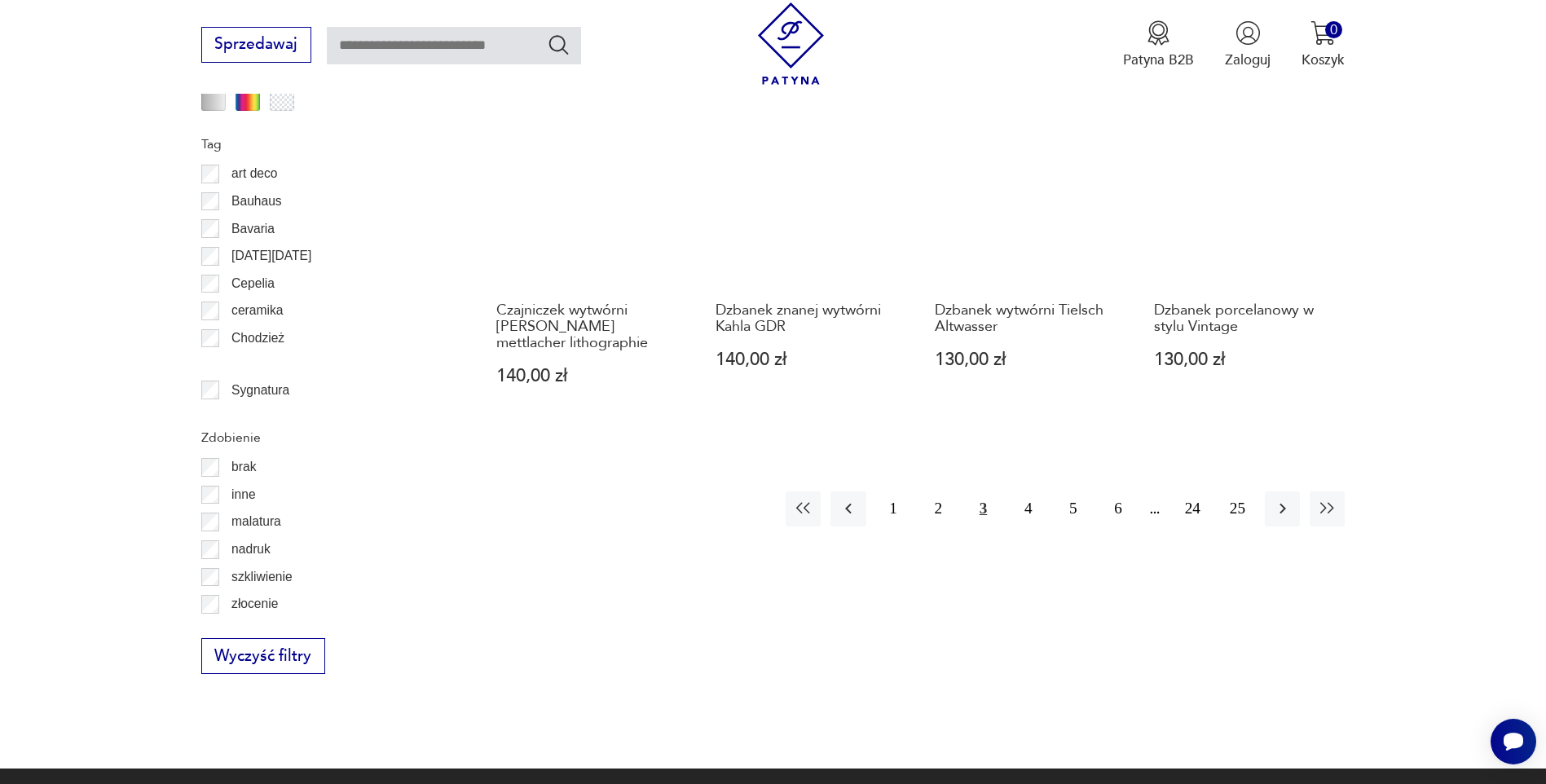
scroll to position [1927, 0]
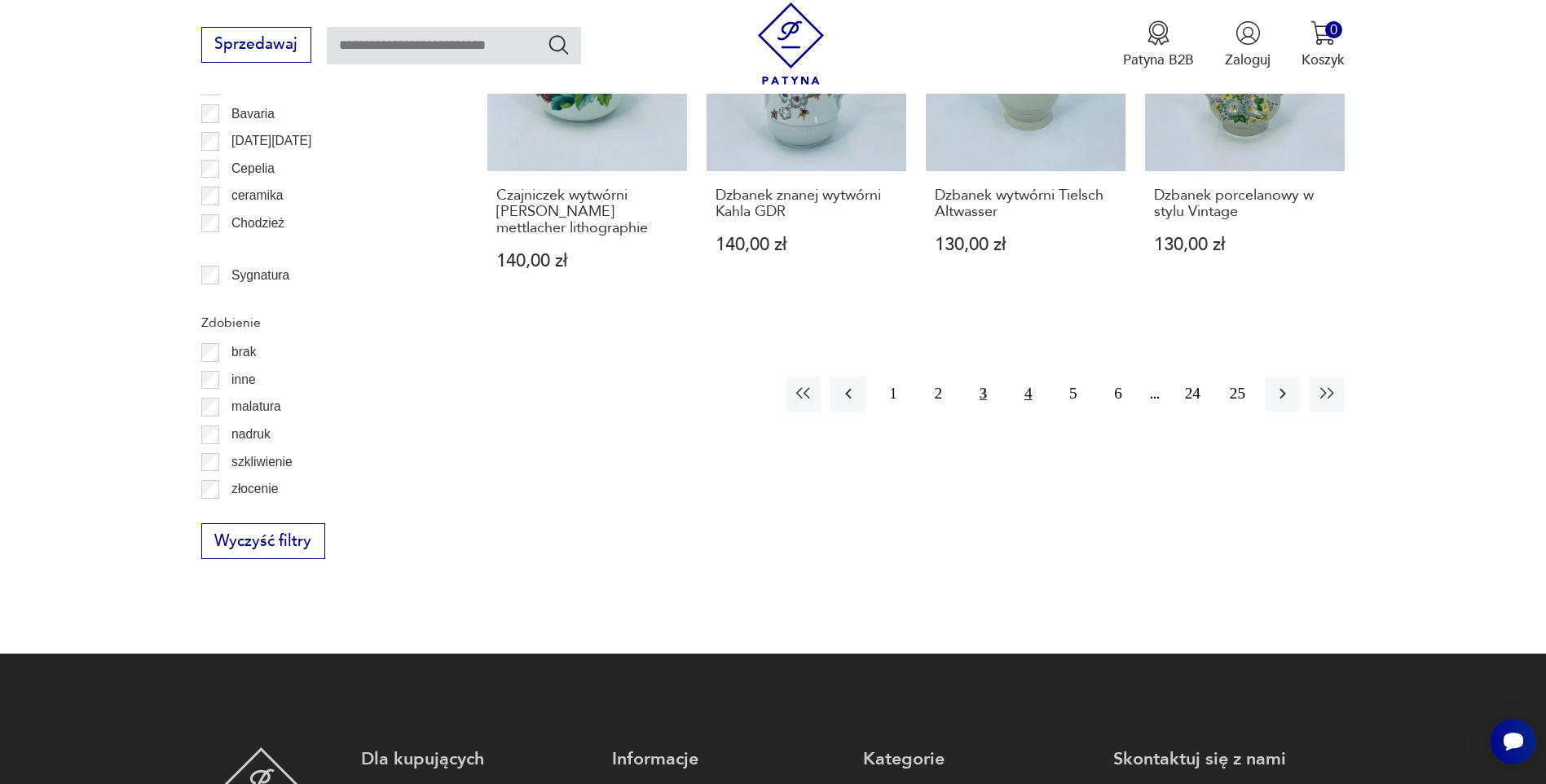
click at [1021, 394] on button "4" at bounding box center [1027, 393] width 35 height 35
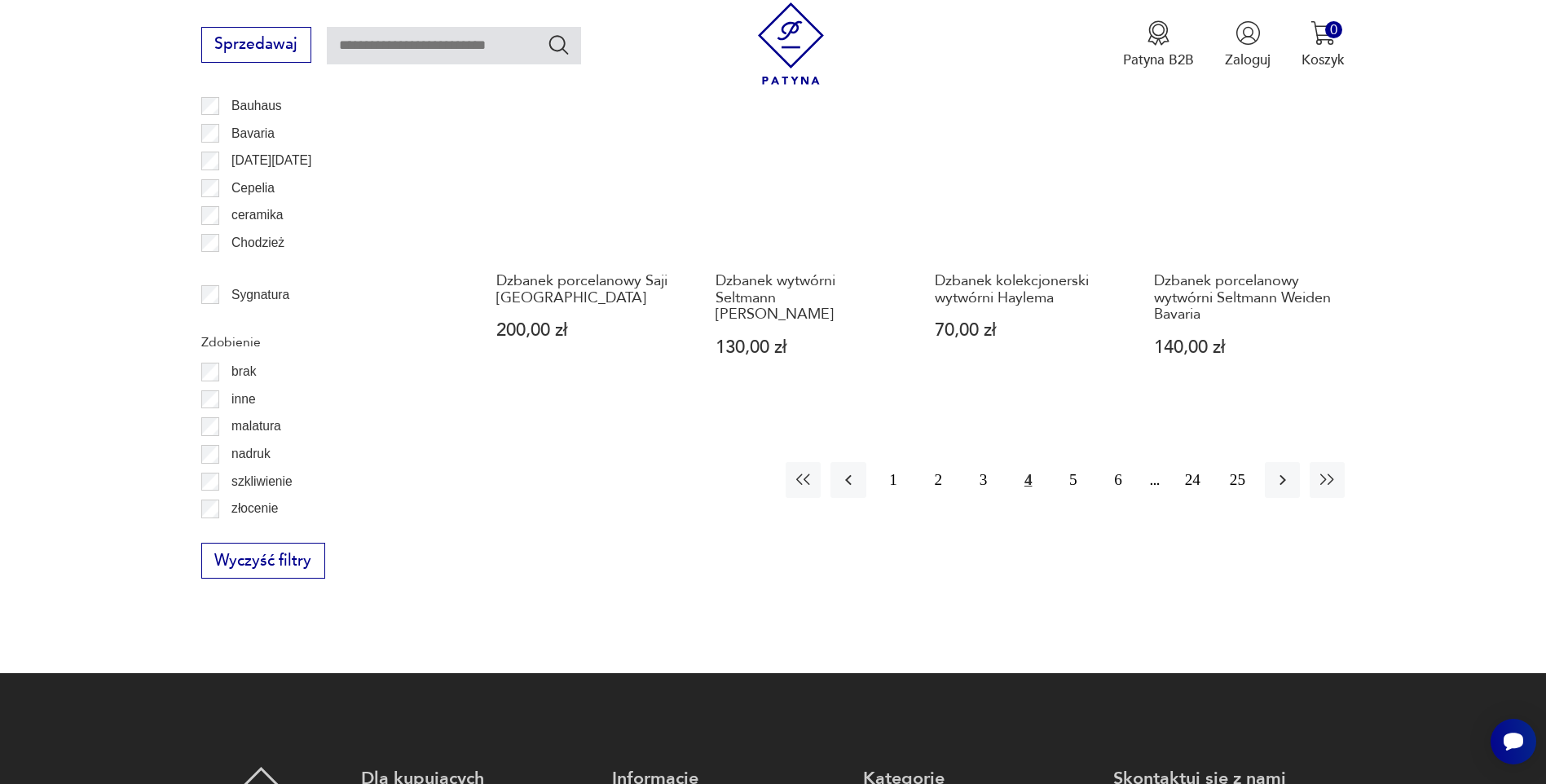
scroll to position [1927, 0]
